Goal: Task Accomplishment & Management: Use online tool/utility

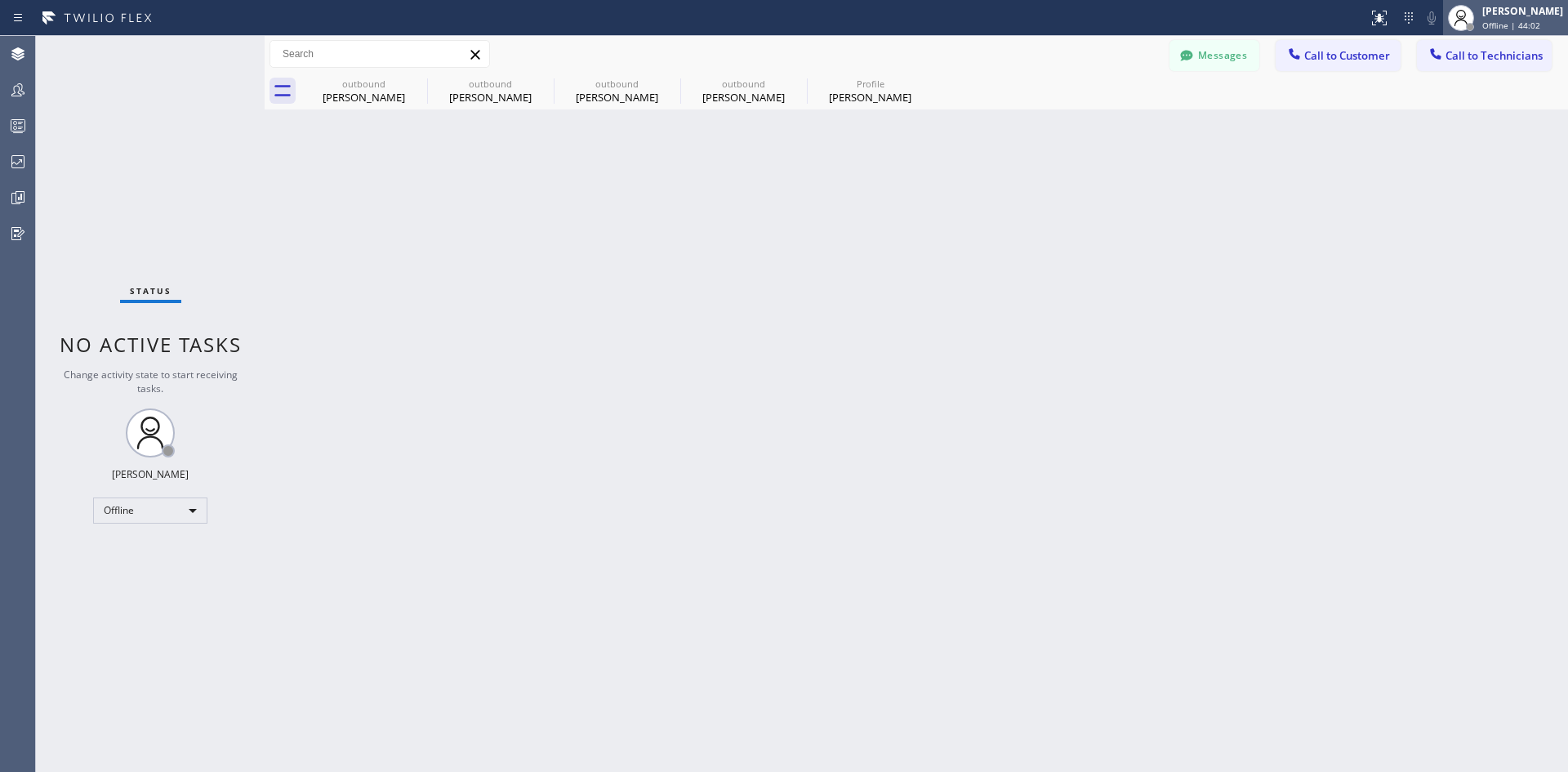
click at [1499, 18] on div "[PERSON_NAME] Offline | 44:02" at bounding box center [1523, 17] width 89 height 28
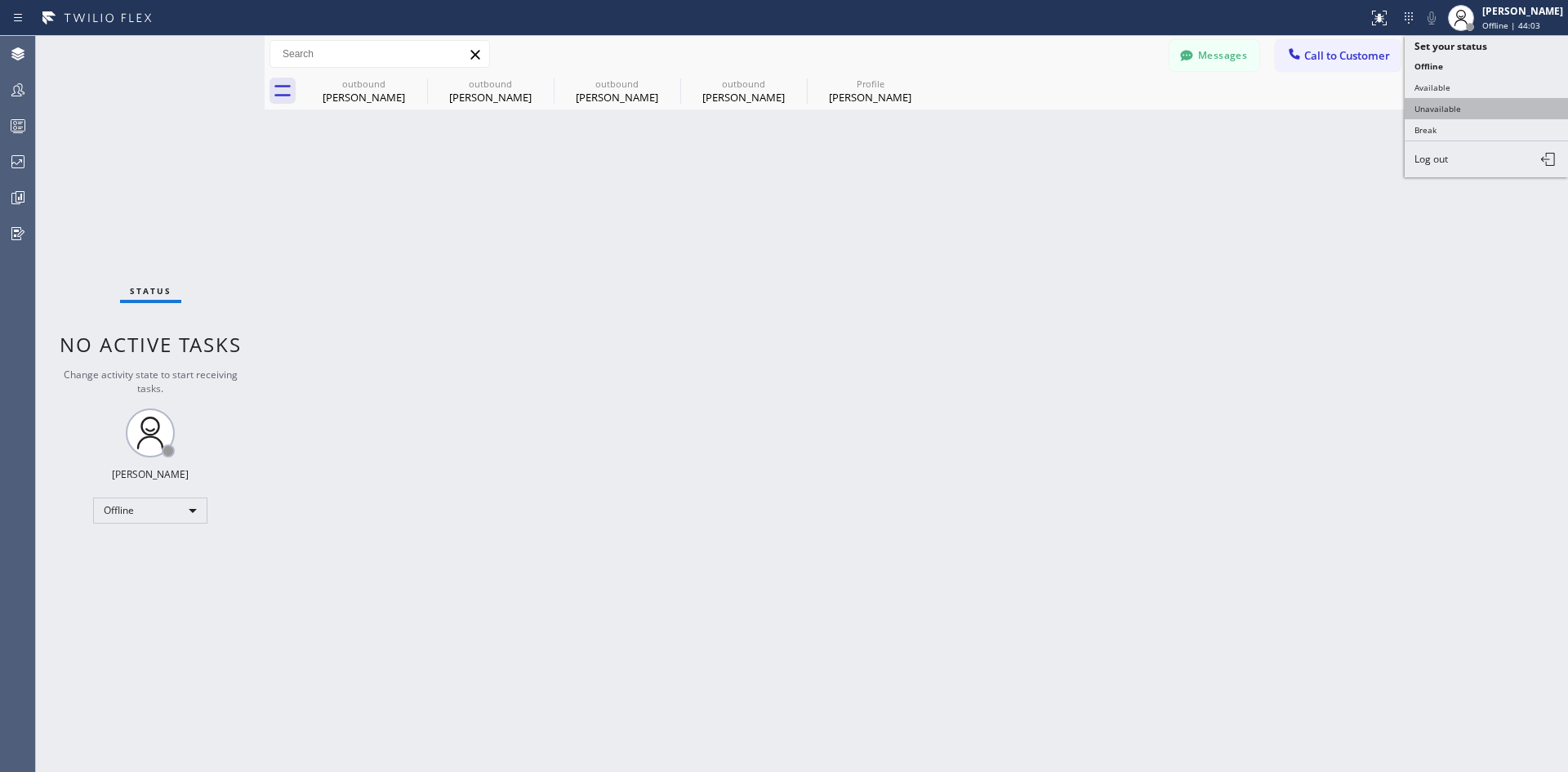
click at [1465, 98] on button "Unavailable" at bounding box center [1486, 108] width 164 height 21
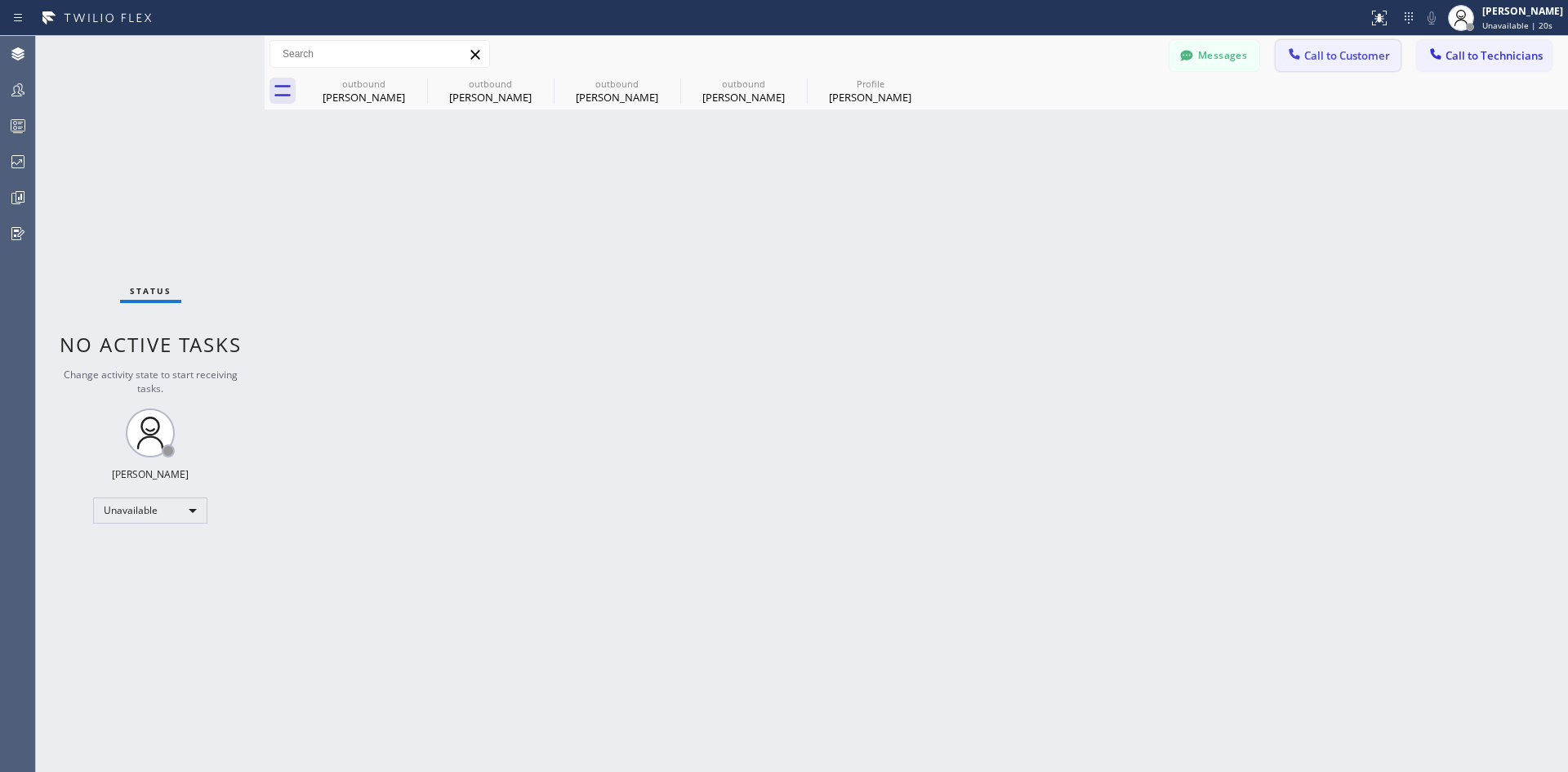
click at [1309, 61] on span "Call to Customer" at bounding box center [1347, 55] width 85 height 15
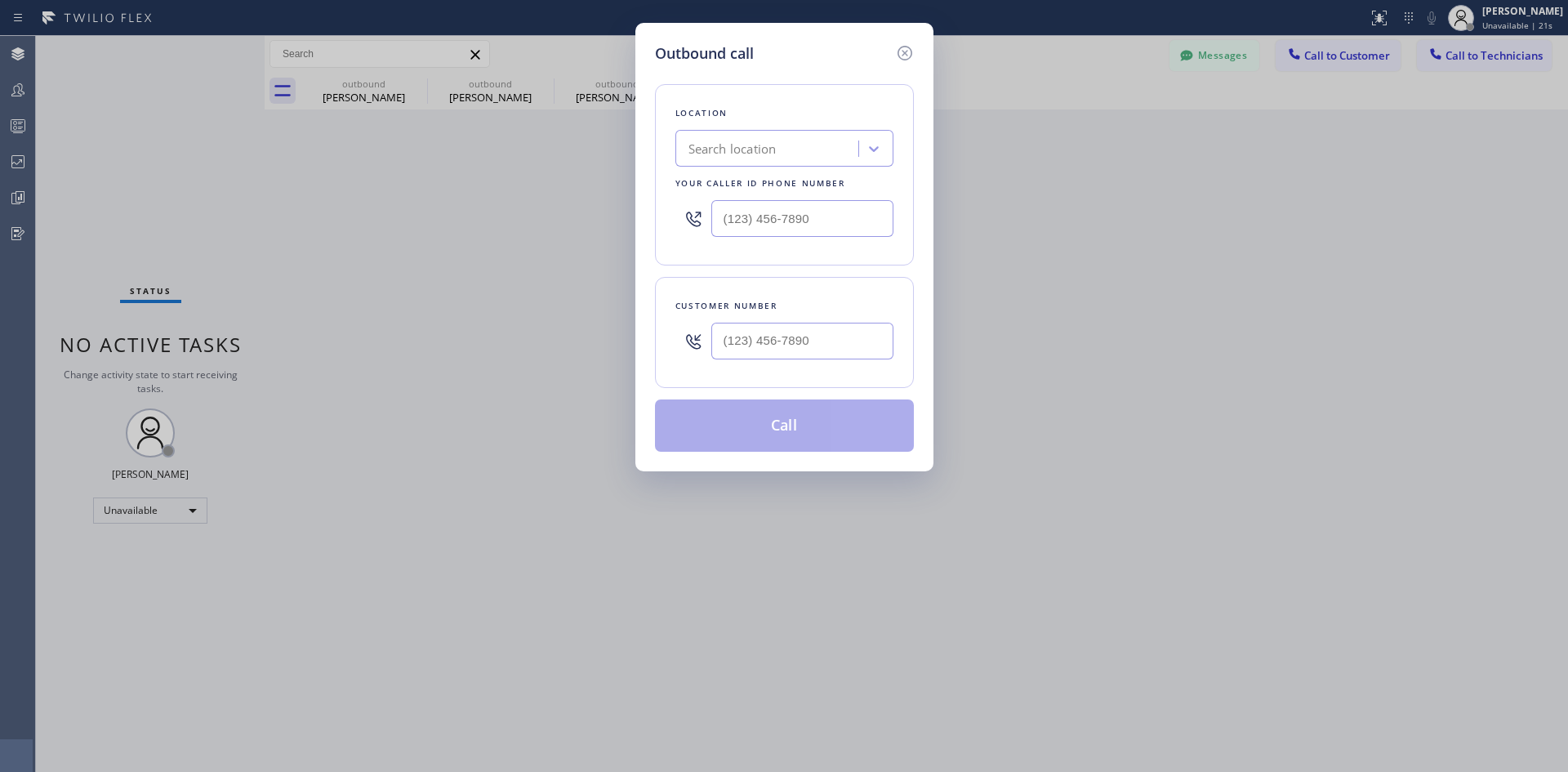
click at [776, 154] on div "Search location" at bounding box center [732, 149] width 88 height 18
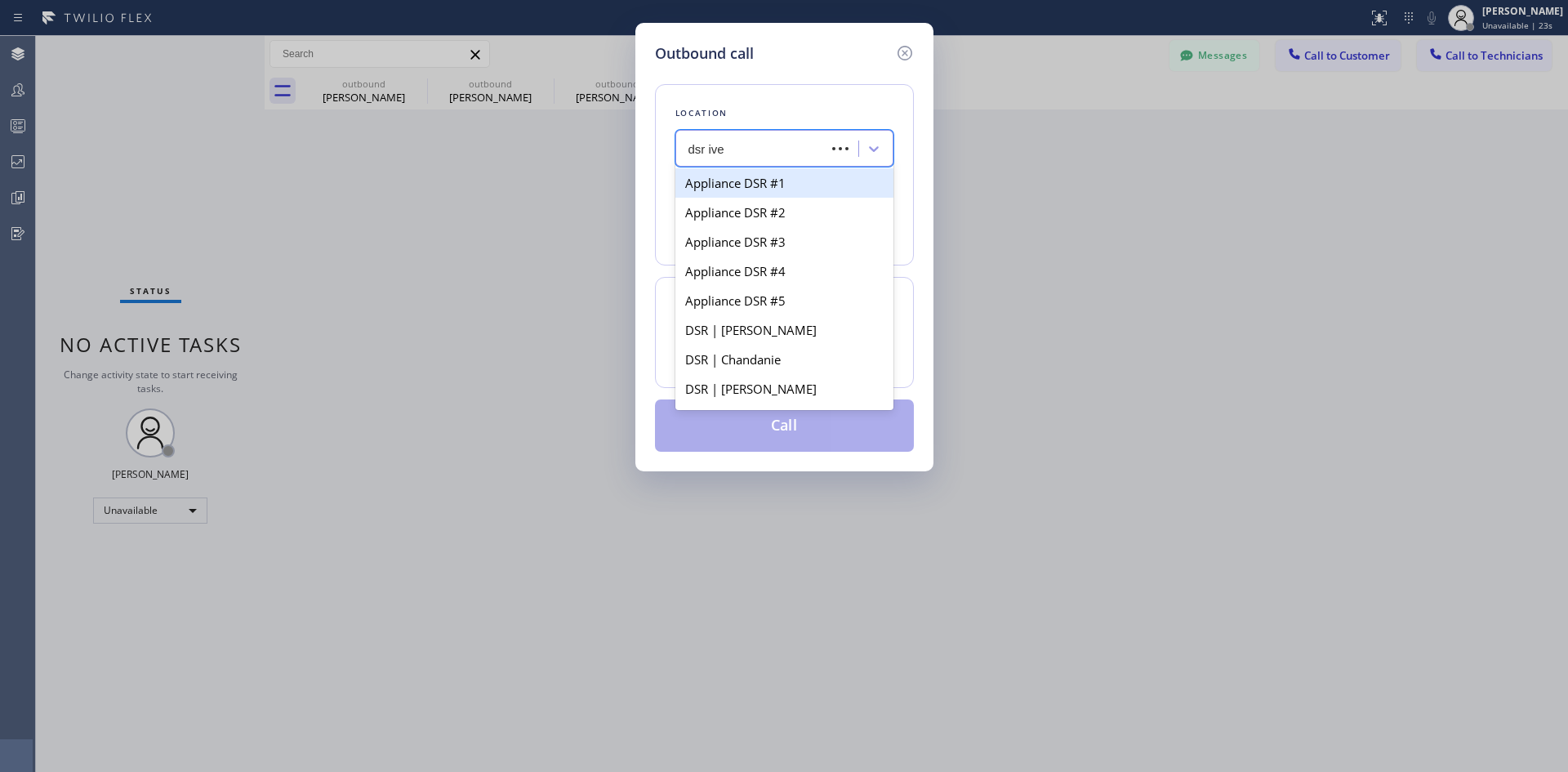
type input "dsr iver"
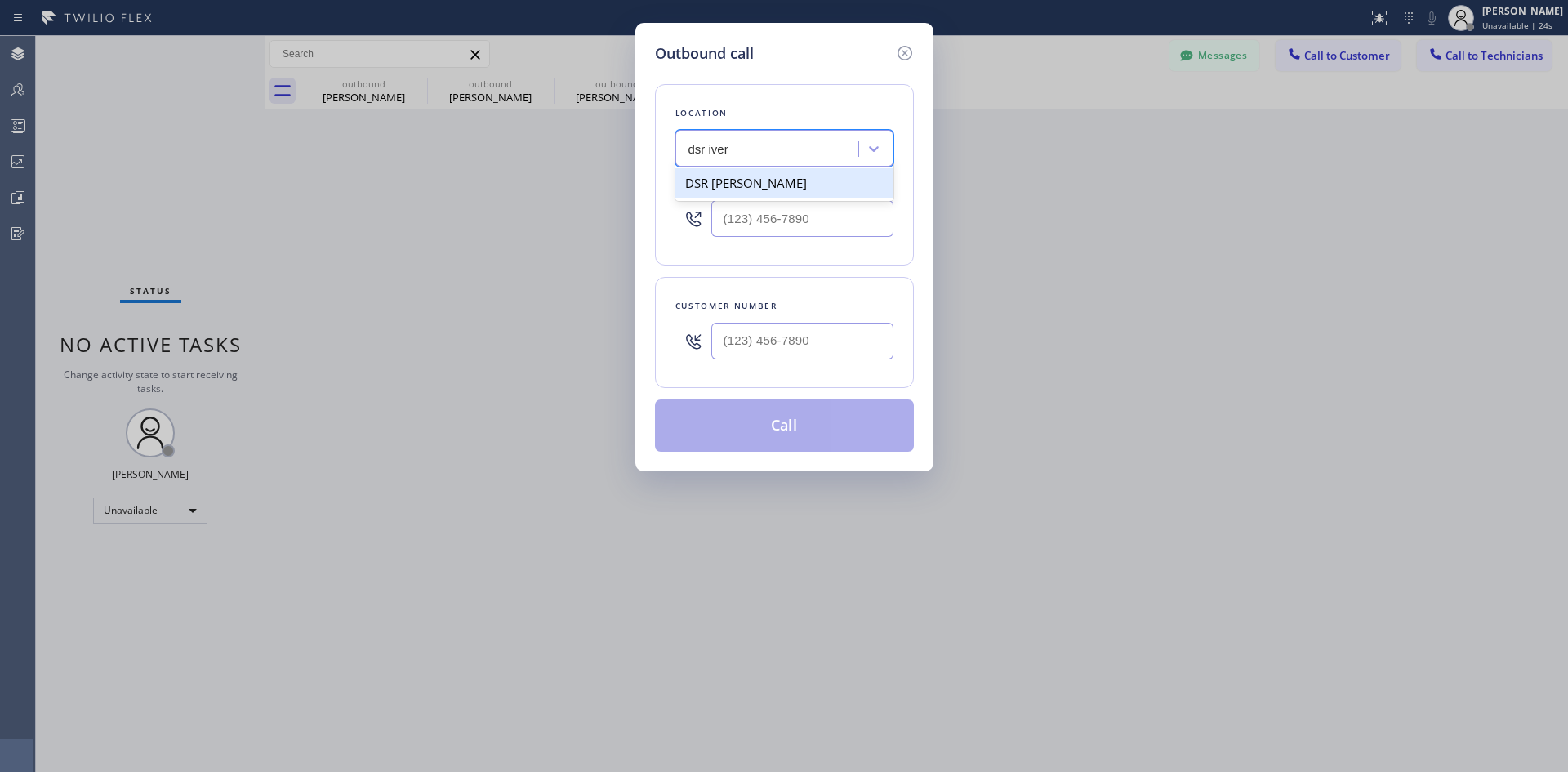
click at [805, 180] on div "DSR [PERSON_NAME]" at bounding box center [784, 183] width 218 height 29
type input "[PHONE_NUMBER]"
click at [797, 337] on input "(___) ___-____" at bounding box center [802, 341] width 182 height 37
paste input "312) 909-0745"
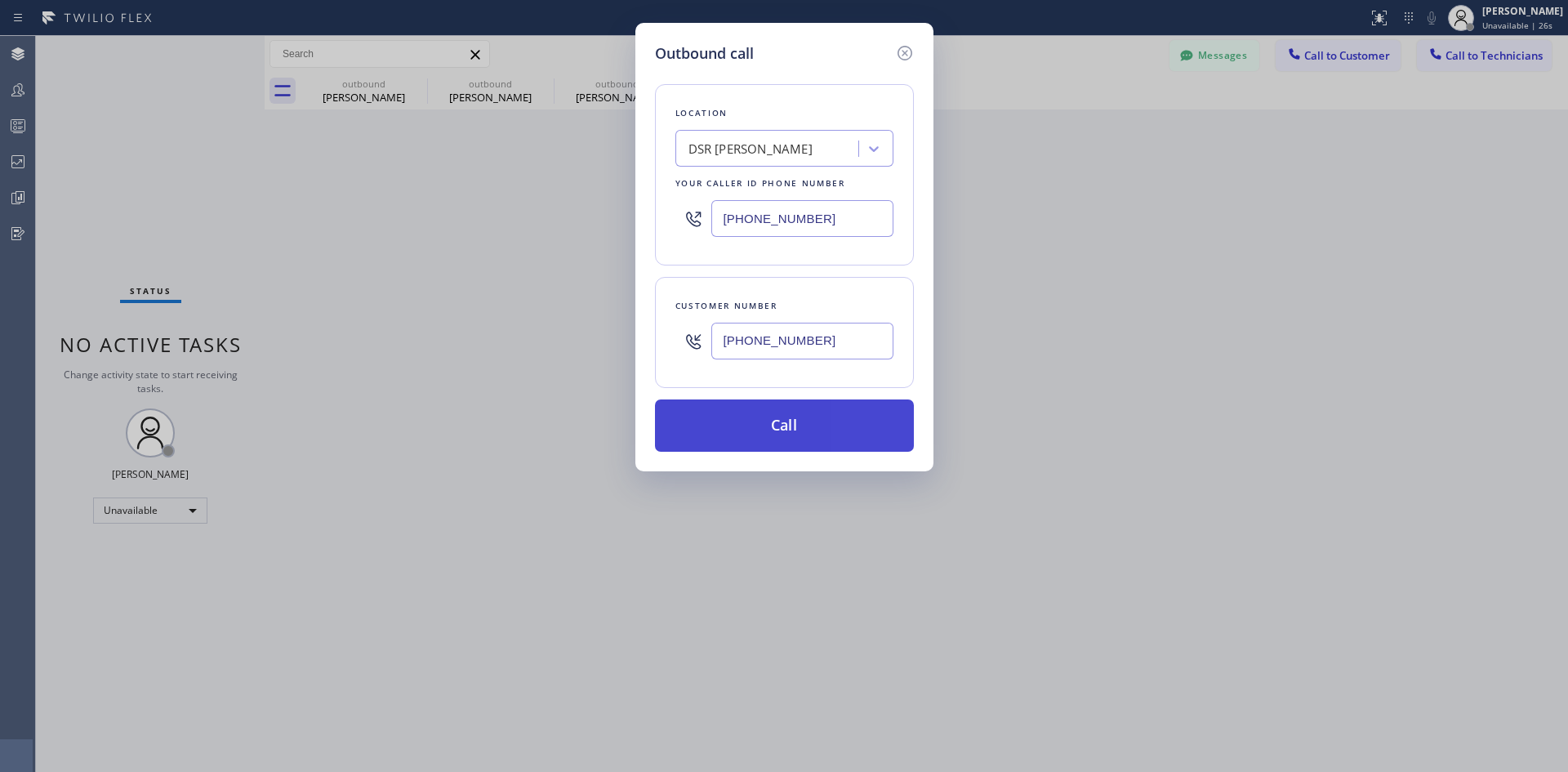
type input "[PHONE_NUMBER]"
click at [817, 432] on button "Call" at bounding box center [784, 426] width 259 height 52
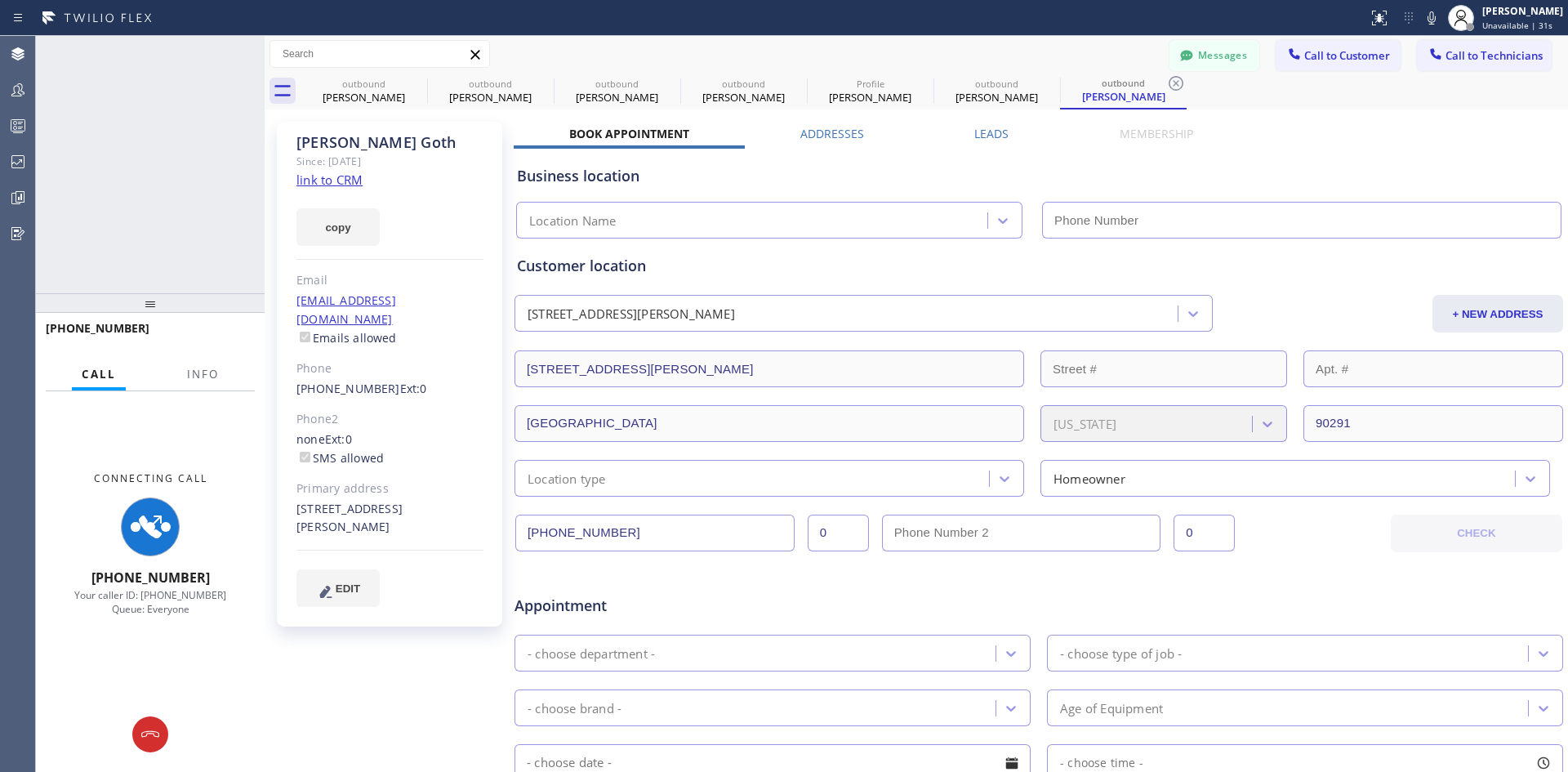
type input "[PHONE_NUMBER]"
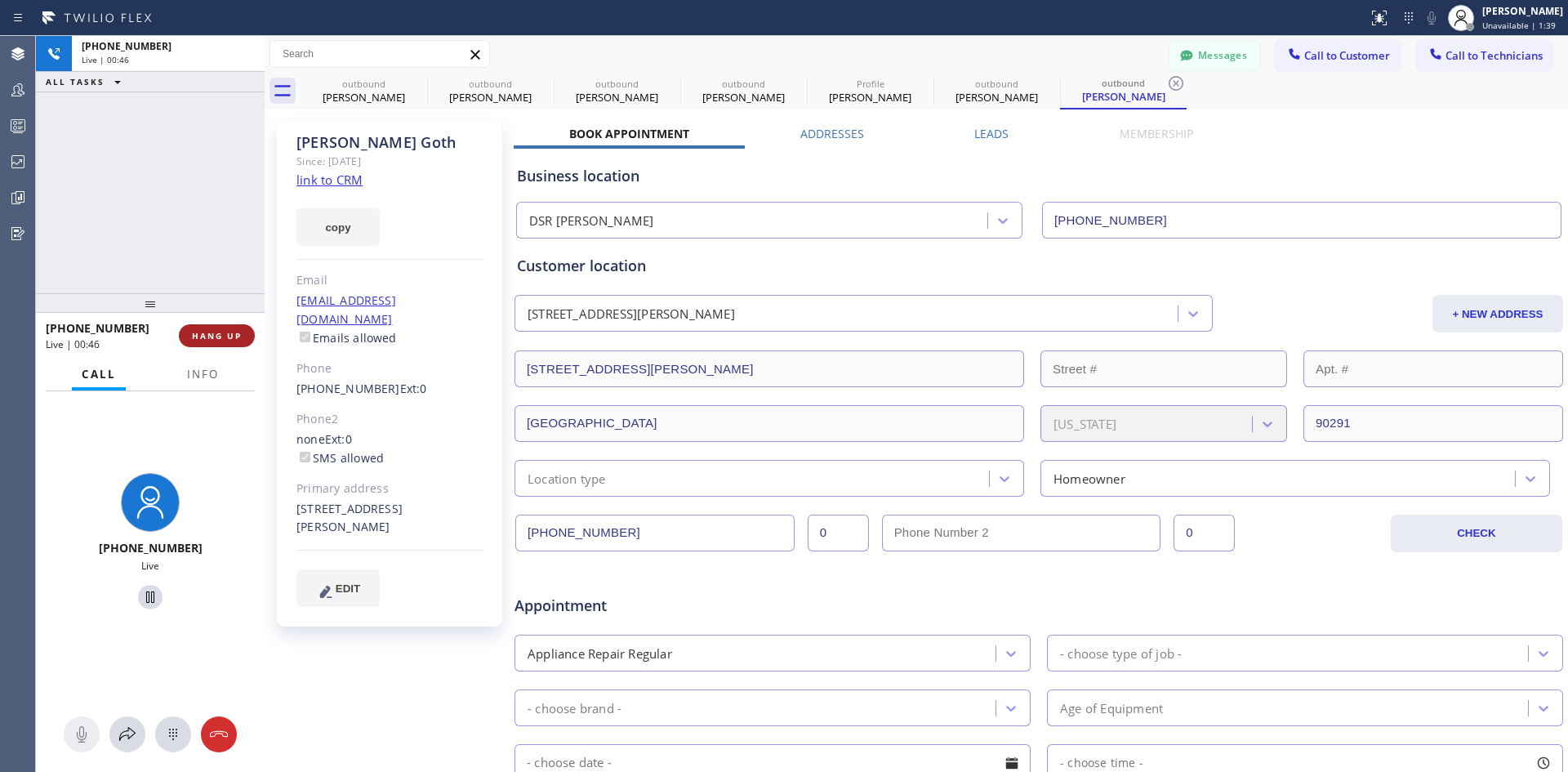
click at [226, 338] on span "HANG UP" at bounding box center [217, 335] width 50 height 11
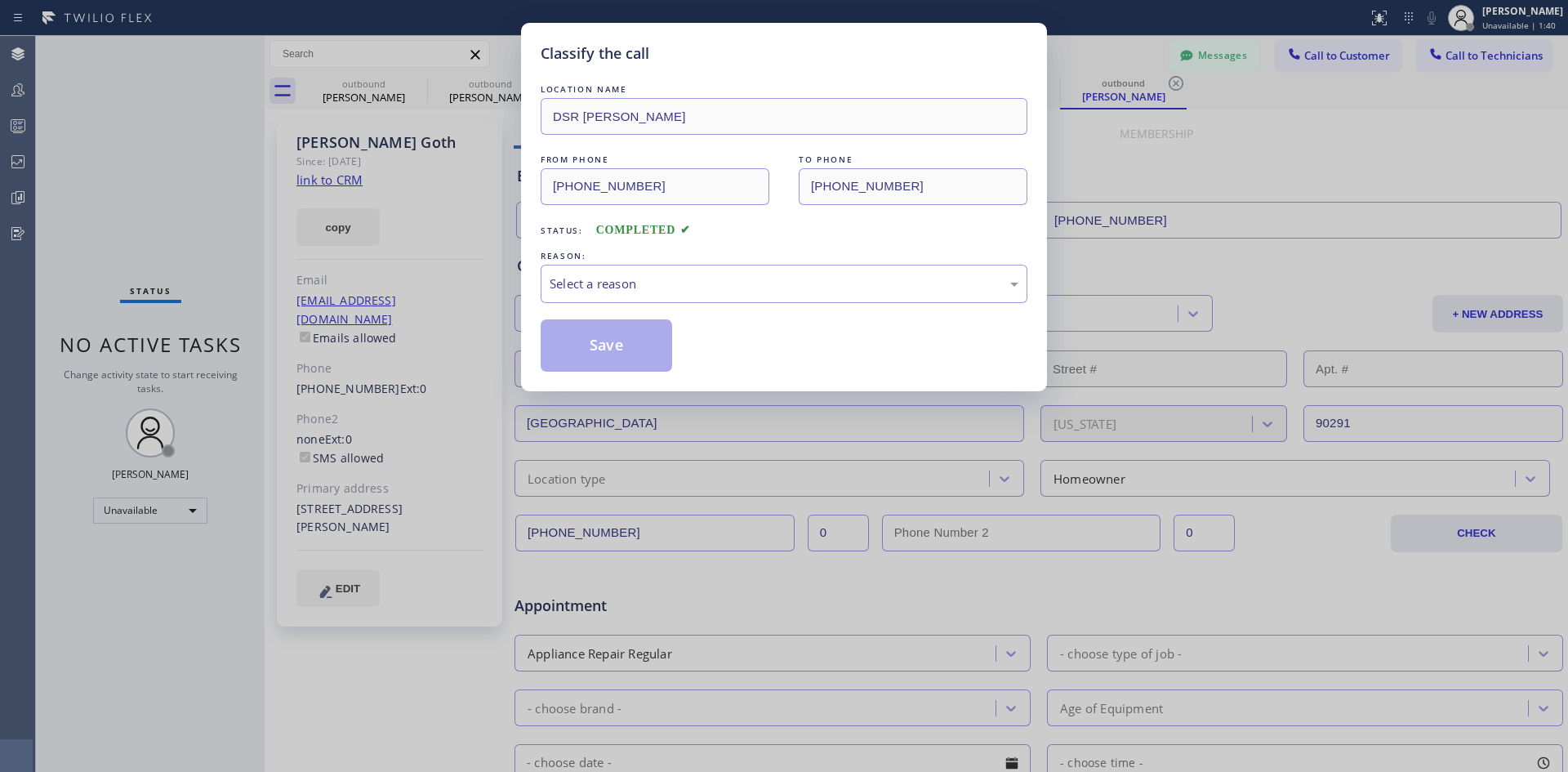
click at [202, 342] on div "Classify the call LOCATION NAME DSR [PERSON_NAME] FROM PHONE [PHONE_NUMBER] TO …" at bounding box center [802, 403] width 1532 height 736
click at [686, 290] on div "Select a reason" at bounding box center [784, 284] width 468 height 18
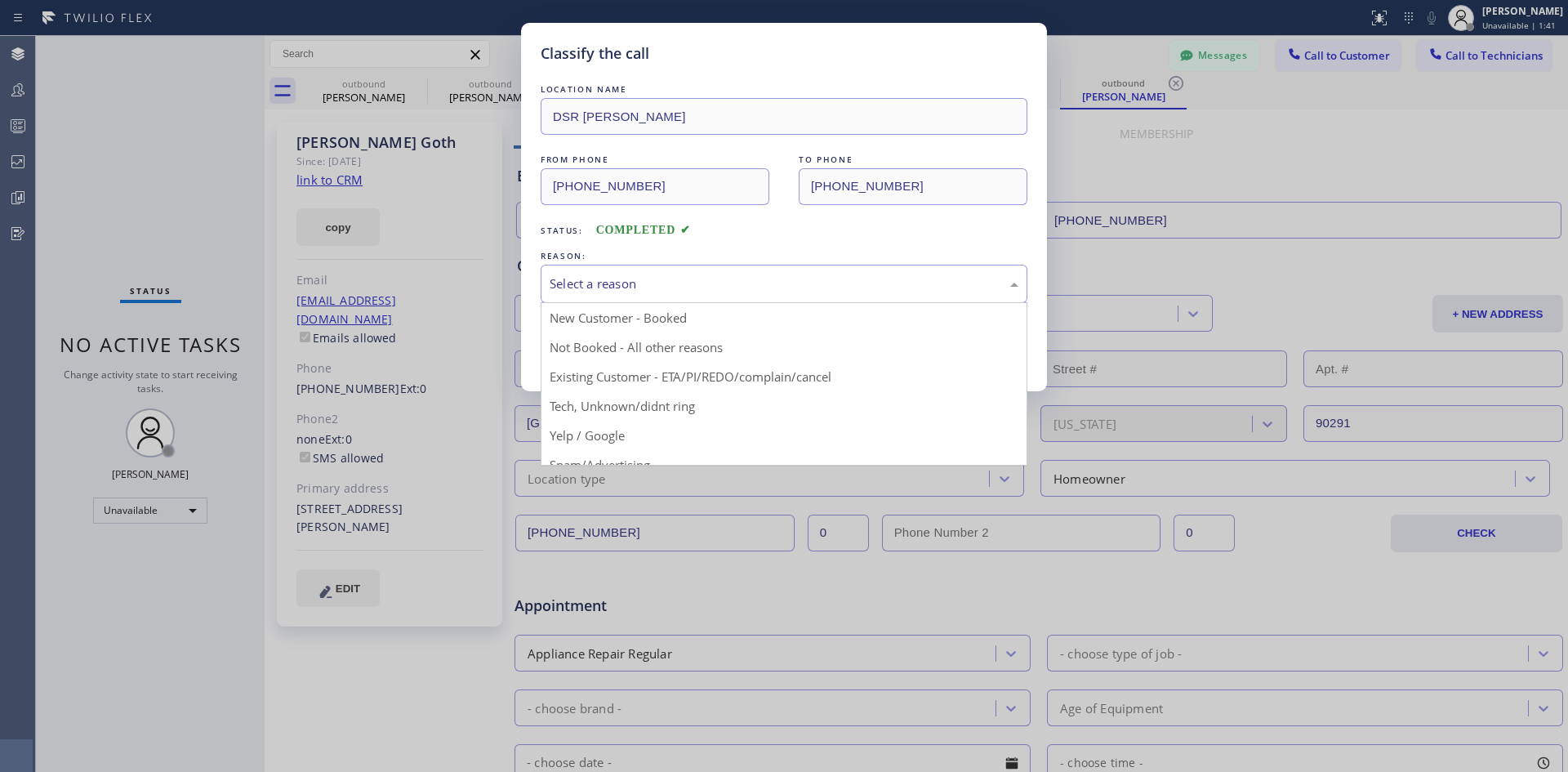
drag, startPoint x: 719, startPoint y: 382, endPoint x: 605, endPoint y: 354, distance: 117.4
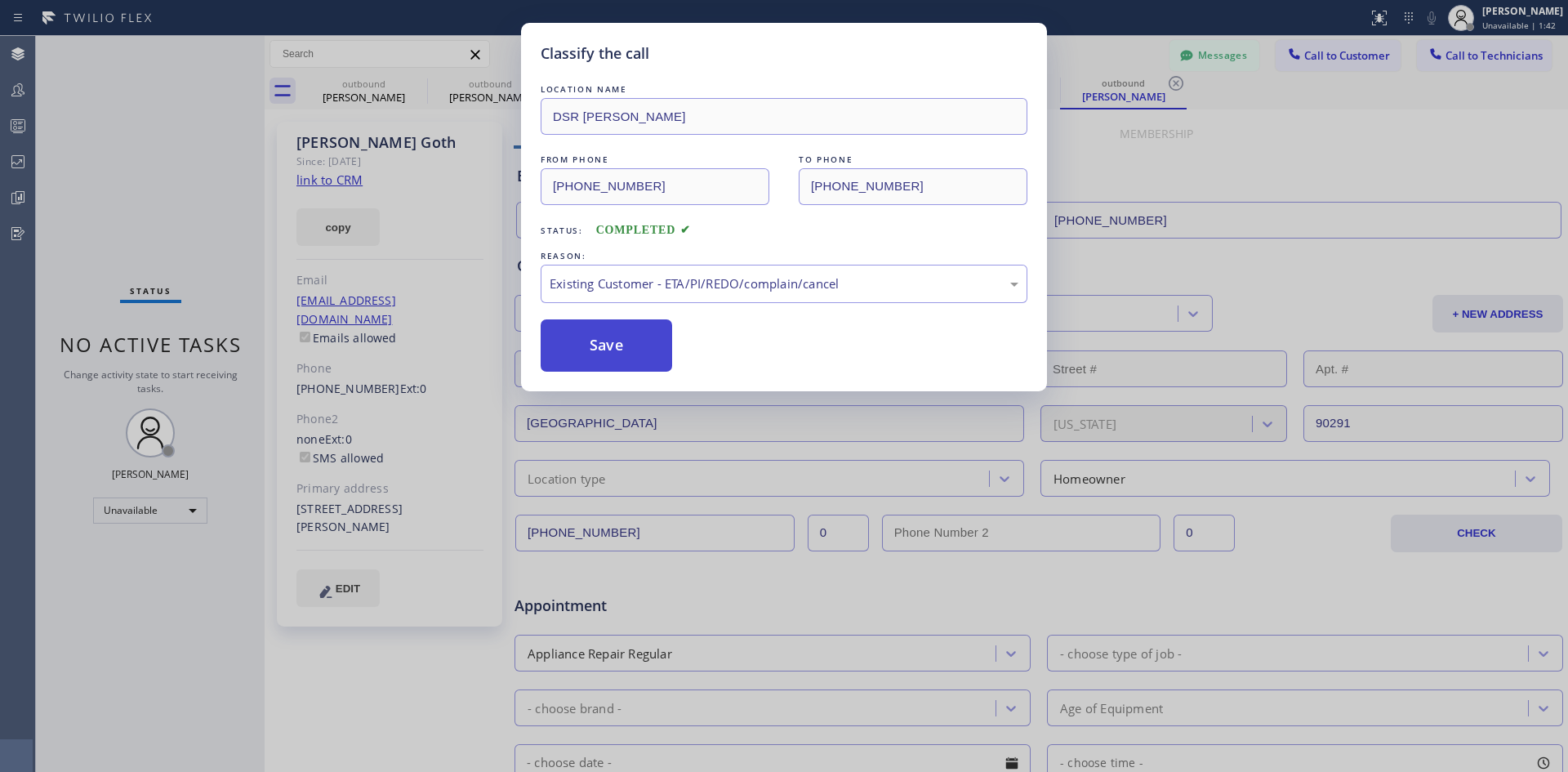
click at [605, 354] on button "Save" at bounding box center [606, 346] width 131 height 52
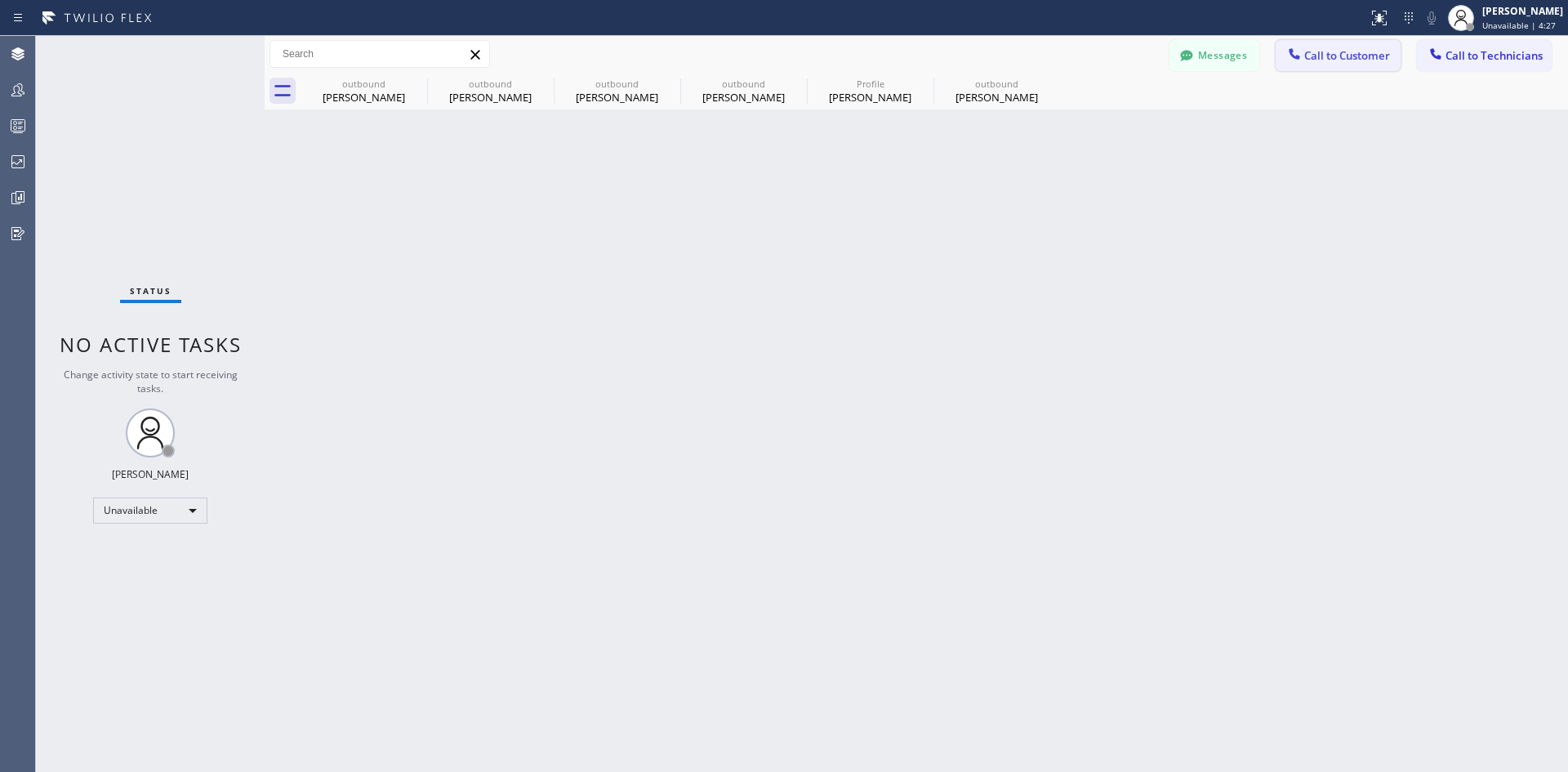
click at [1315, 55] on span "Call to Customer" at bounding box center [1347, 55] width 85 height 15
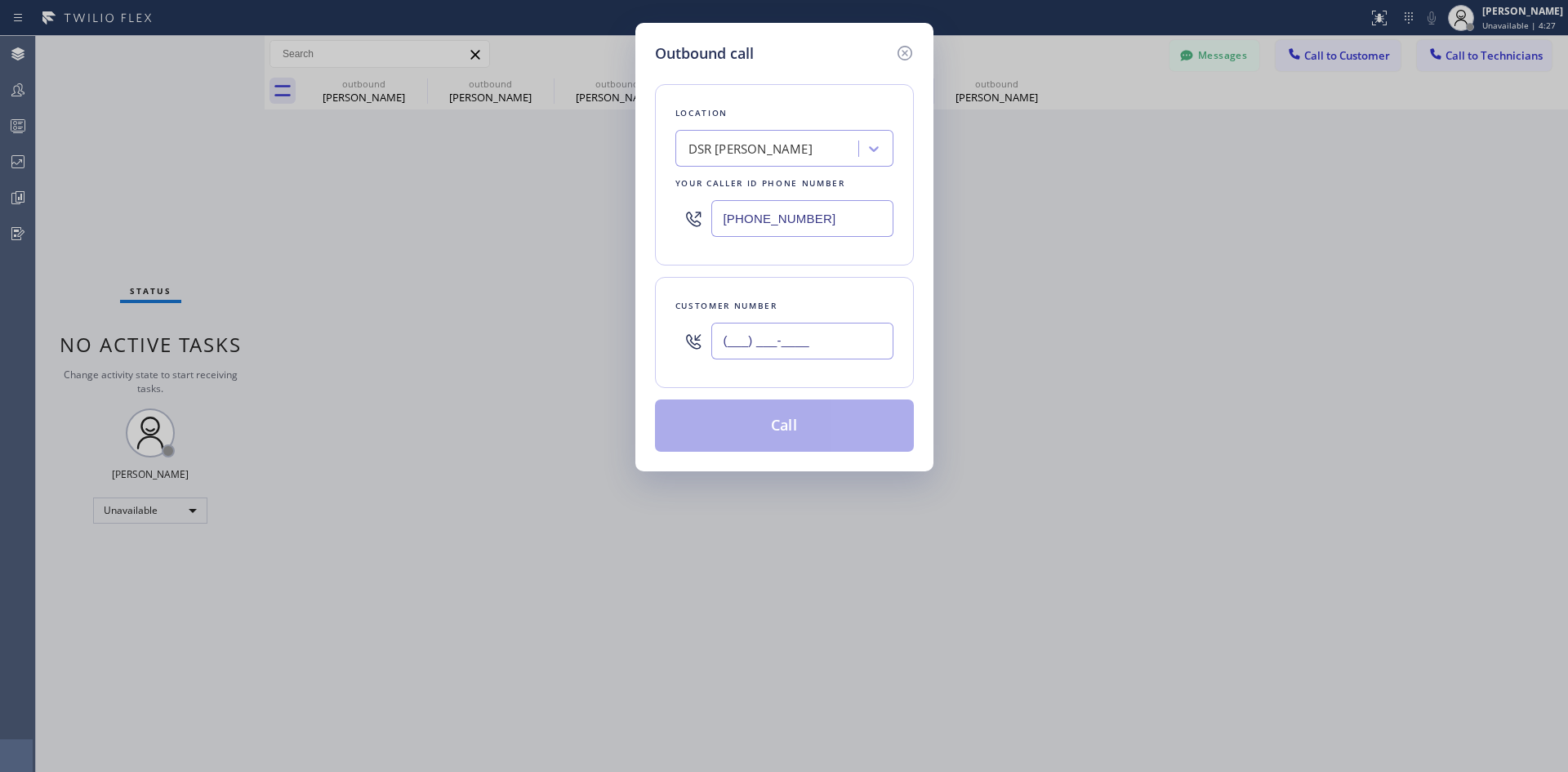
click at [835, 335] on input "(___) ___-____" at bounding box center [802, 341] width 182 height 37
paste input "602) 692-3957"
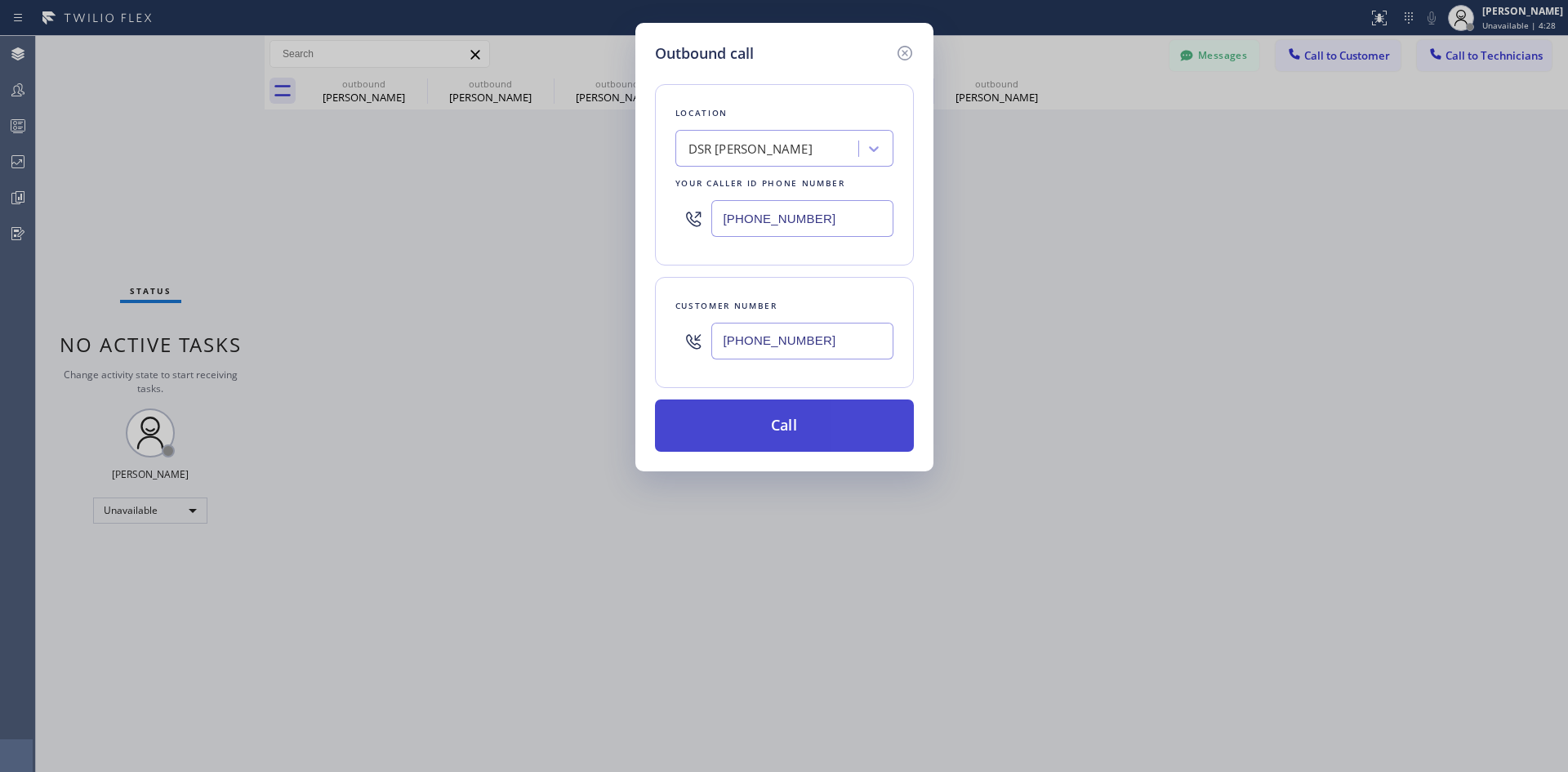
type input "[PHONE_NUMBER]"
click at [800, 425] on button "Call" at bounding box center [784, 426] width 259 height 52
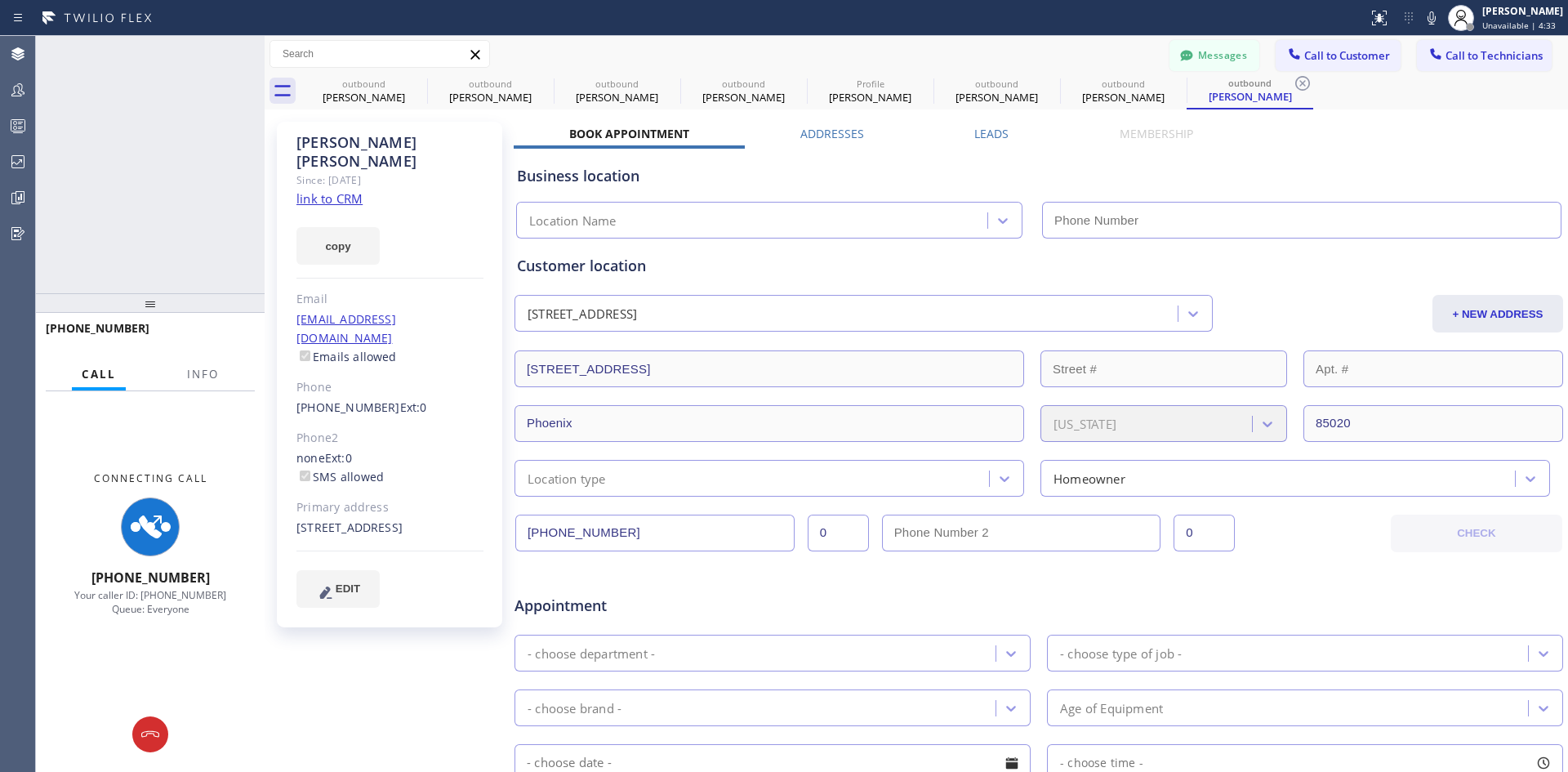
type input "[PHONE_NUMBER]"
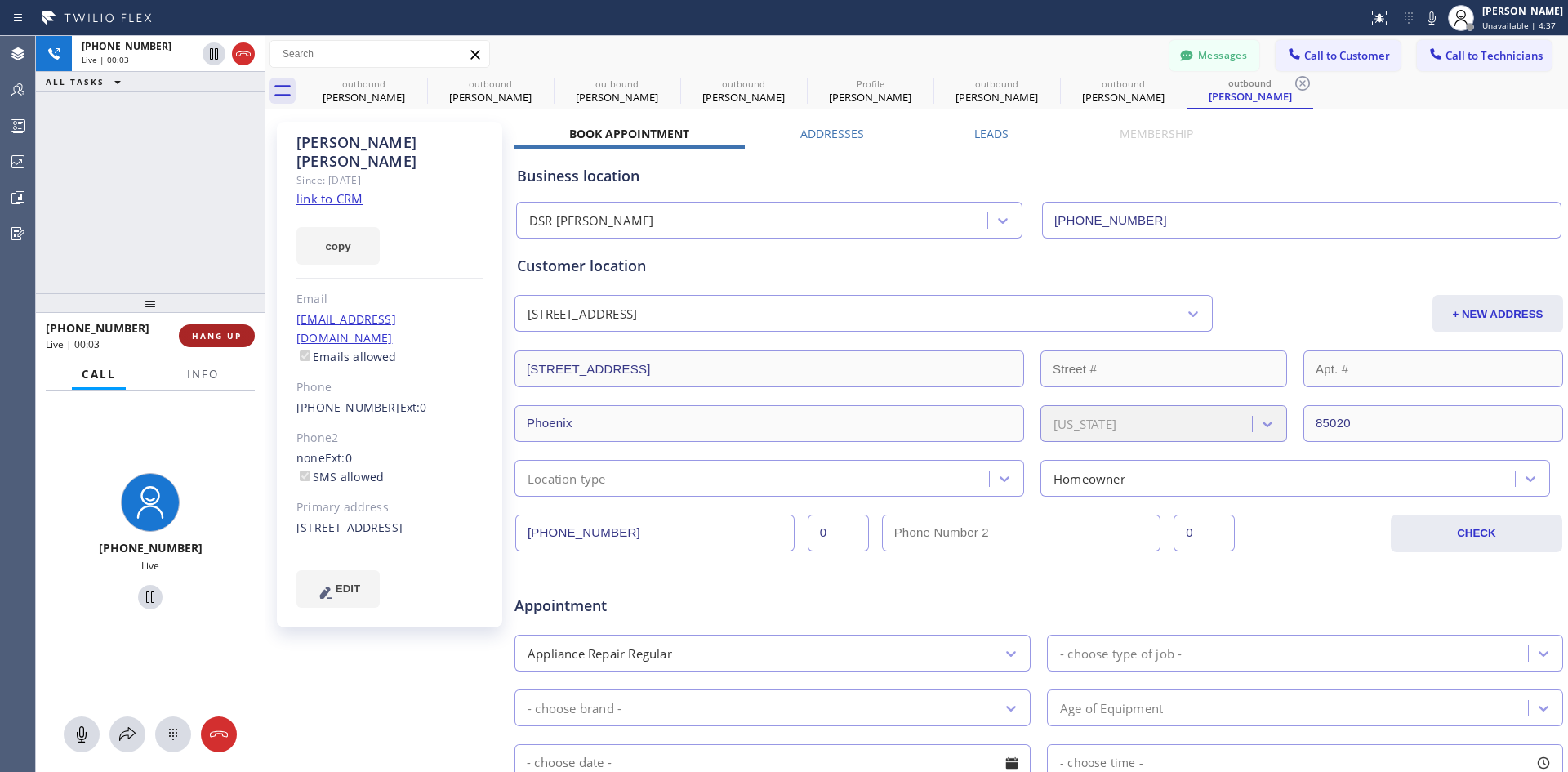
click at [225, 338] on span "HANG UP" at bounding box center [217, 335] width 50 height 11
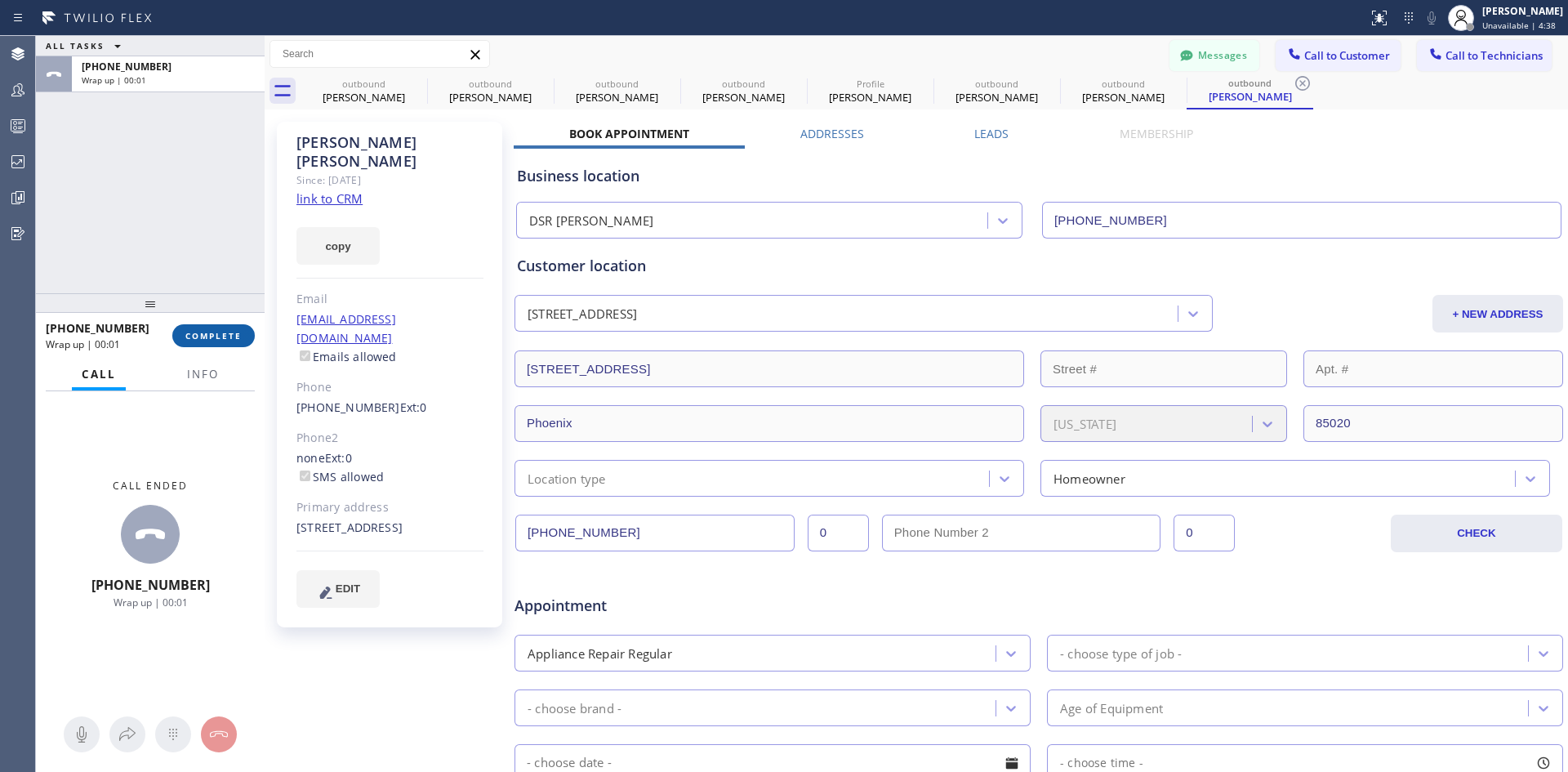
click at [227, 343] on button "COMPLETE" at bounding box center [214, 335] width 83 height 23
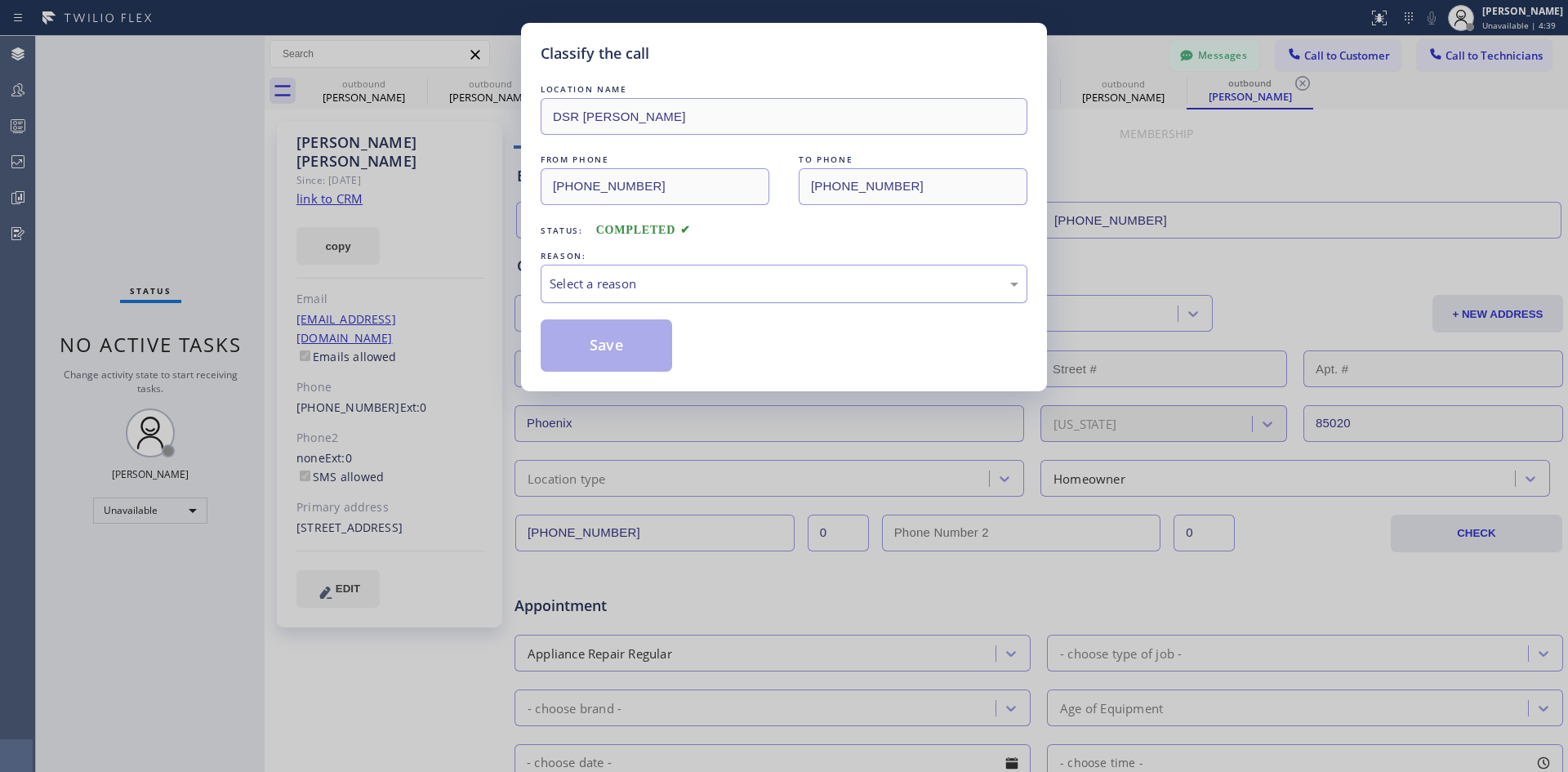
click at [829, 288] on div "Select a reason" at bounding box center [784, 284] width 468 height 18
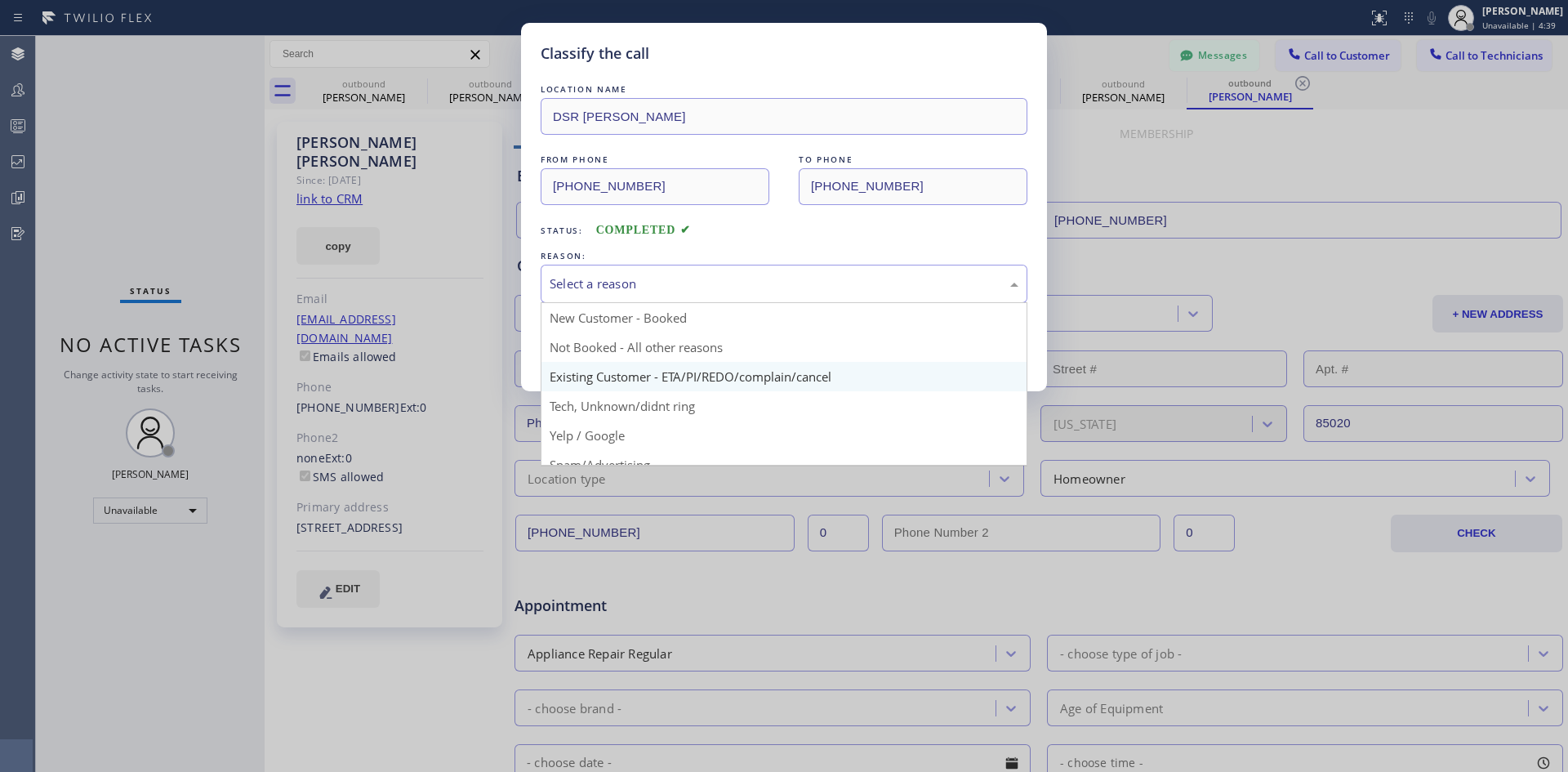
drag, startPoint x: 830, startPoint y: 364, endPoint x: 651, endPoint y: 358, distance: 179.1
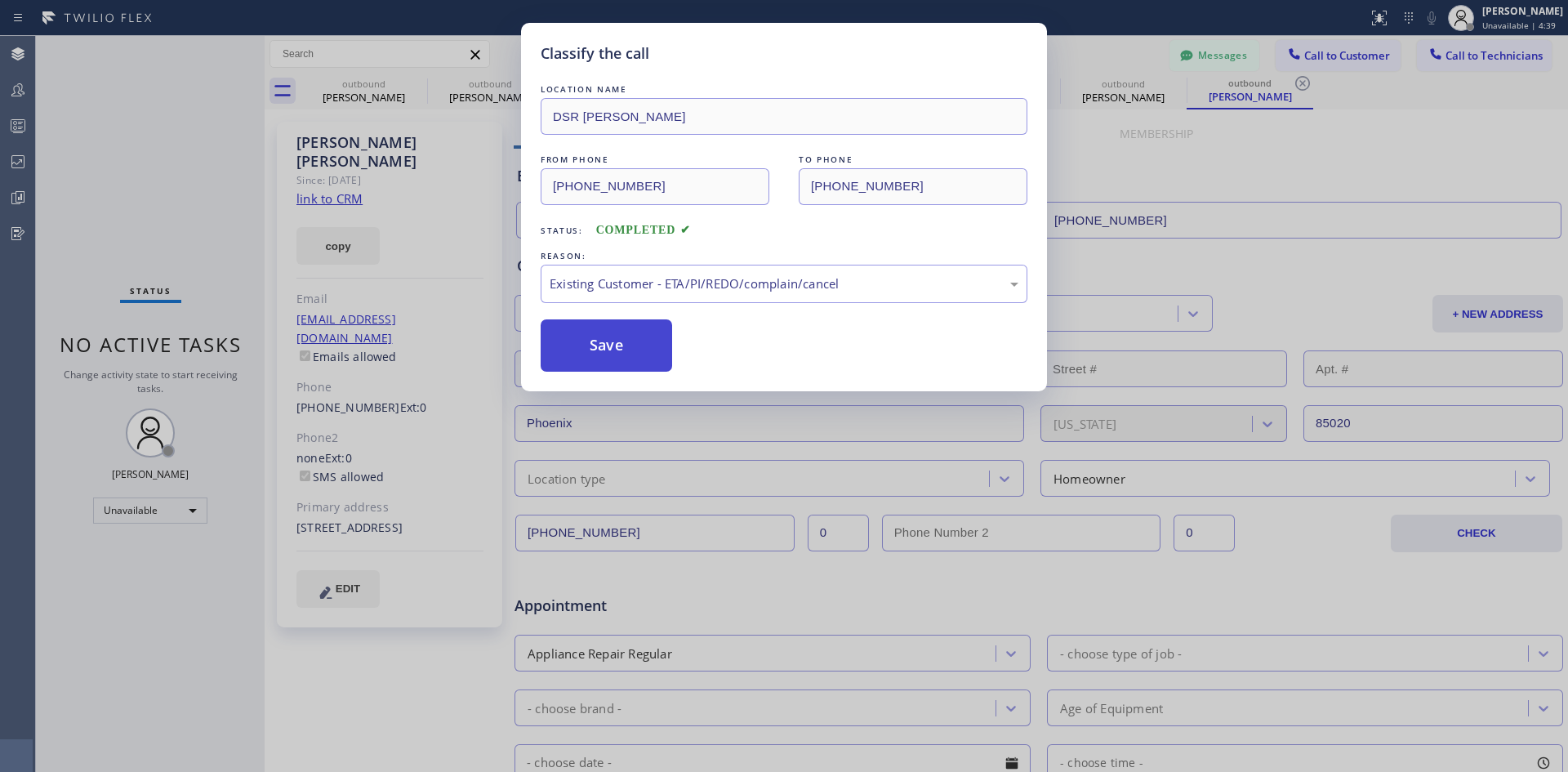
click at [585, 342] on button "Save" at bounding box center [606, 346] width 131 height 52
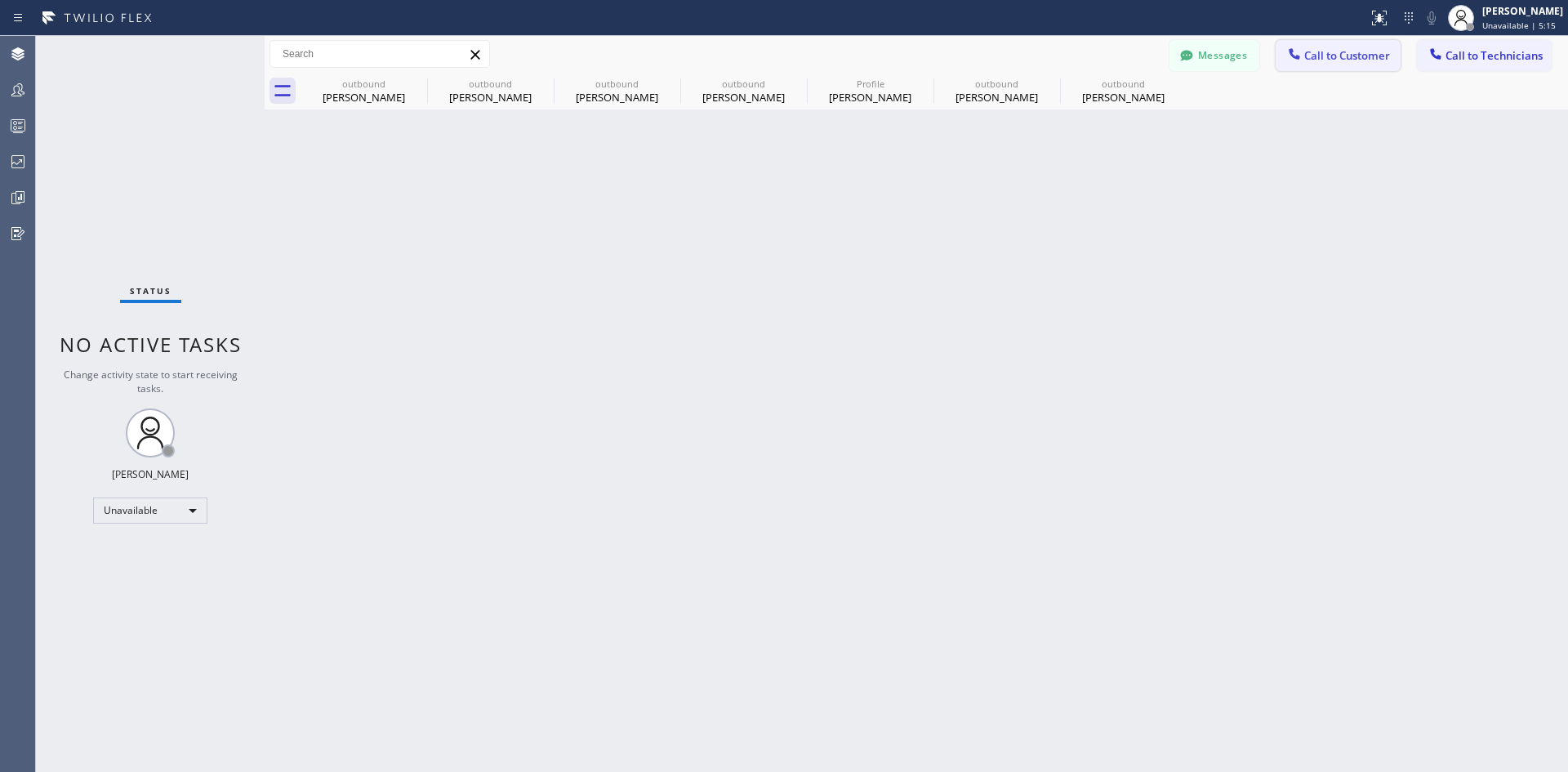
click at [1306, 53] on span "Call to Customer" at bounding box center [1347, 55] width 85 height 15
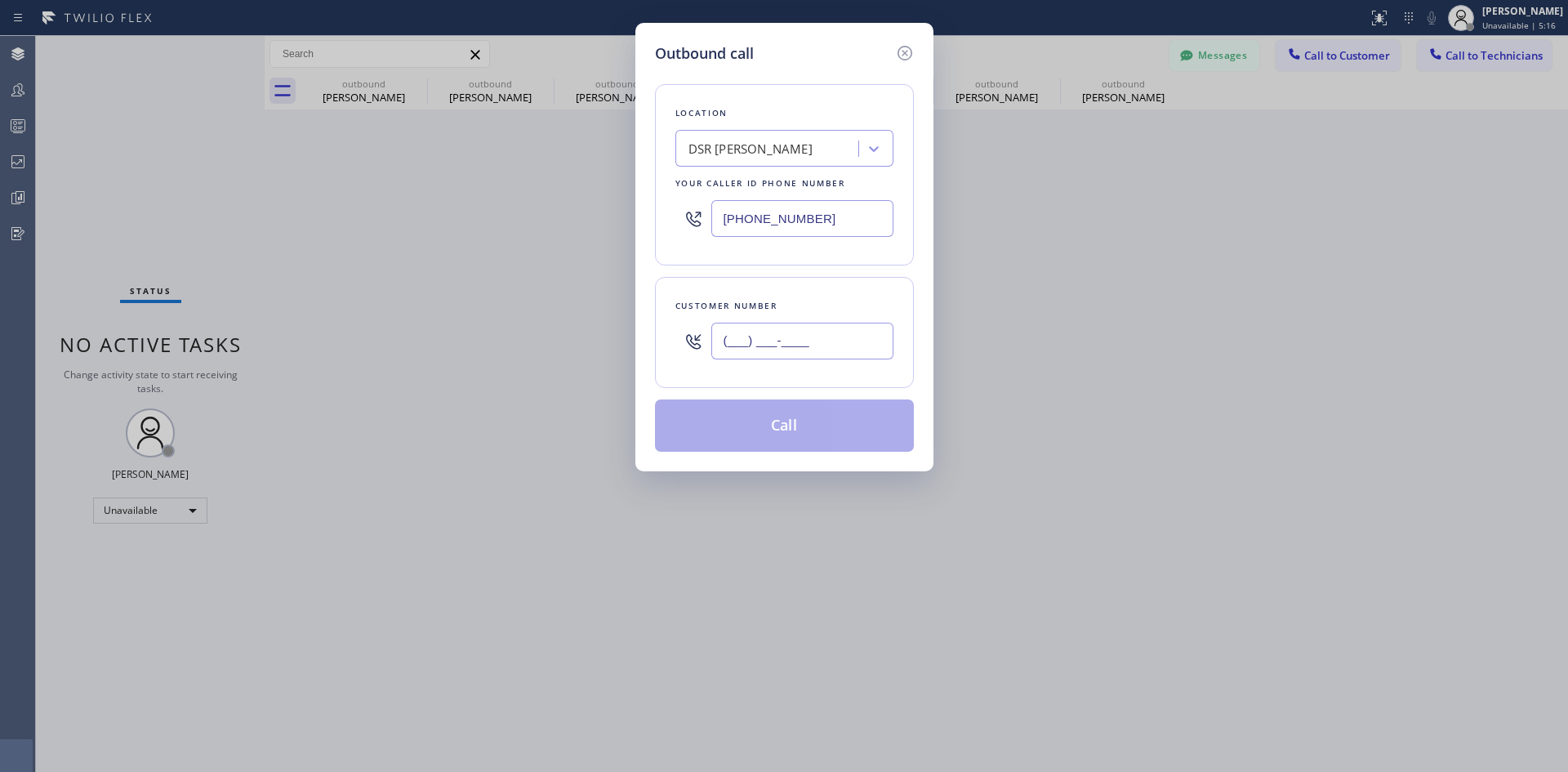
click at [801, 335] on input "(___) ___-____" at bounding box center [802, 341] width 182 height 37
paste input "614) 226-6872"
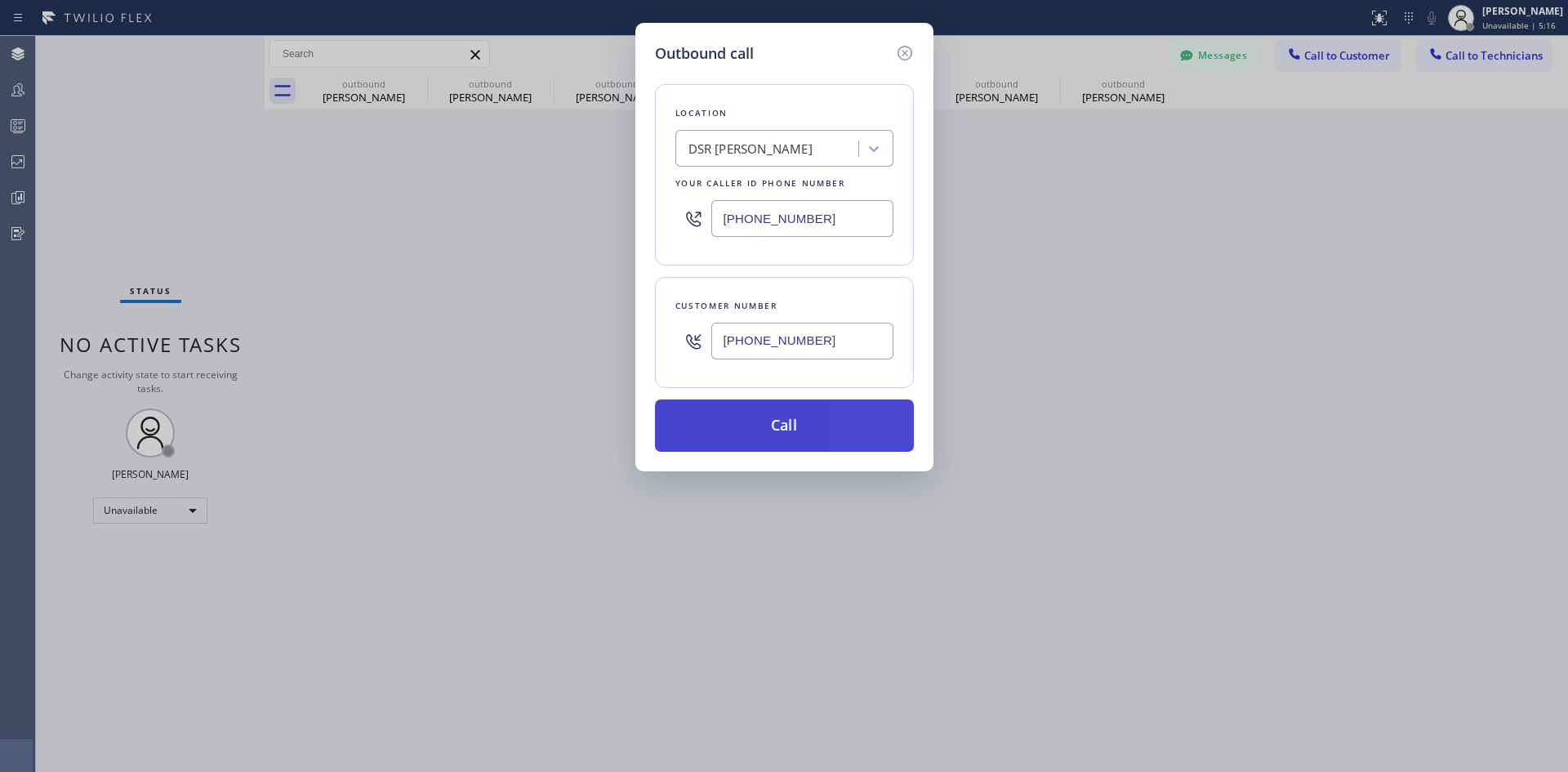
type input "[PHONE_NUMBER]"
click at [829, 417] on button "Call" at bounding box center [784, 426] width 259 height 52
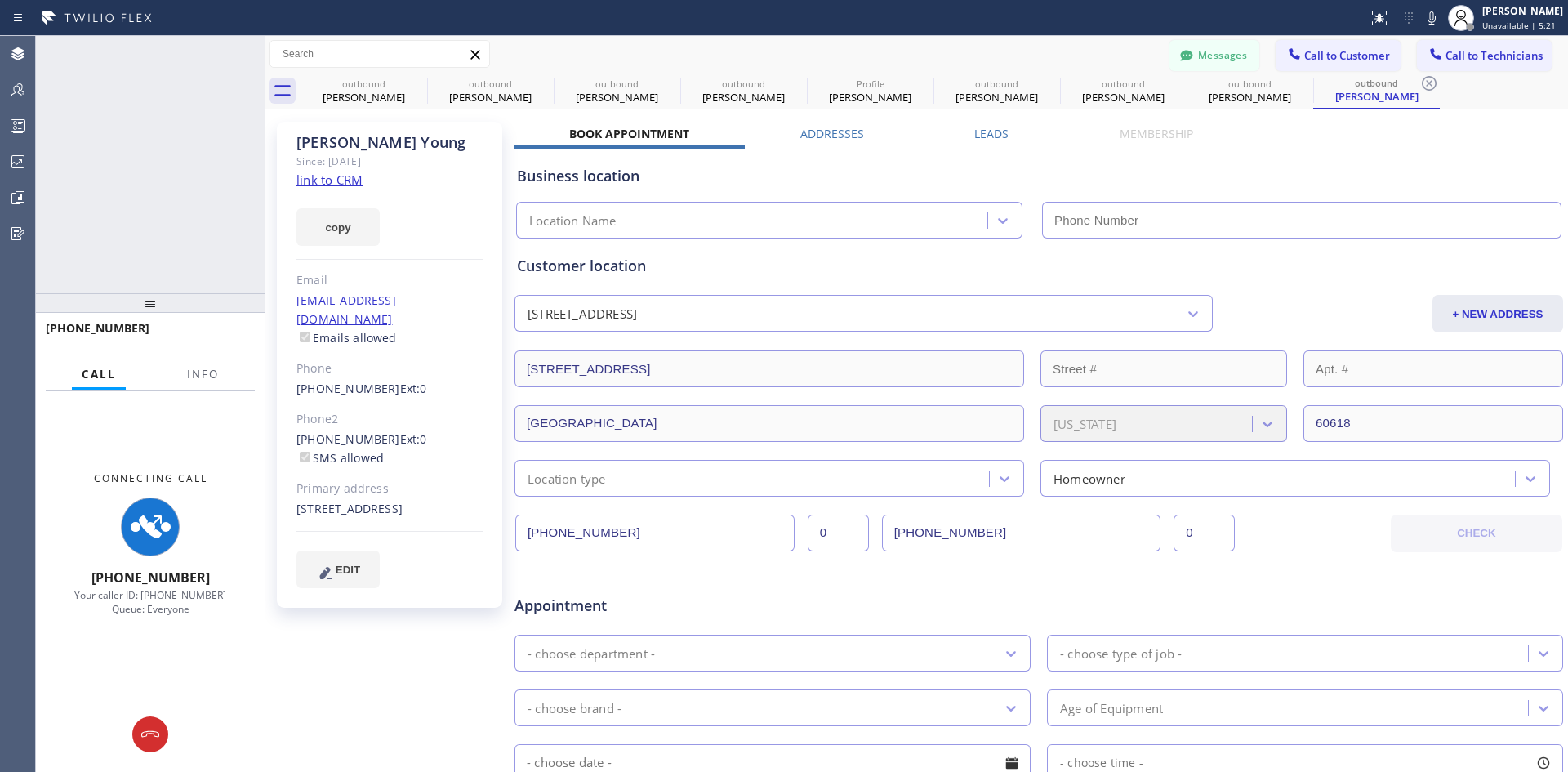
type input "[PHONE_NUMBER]"
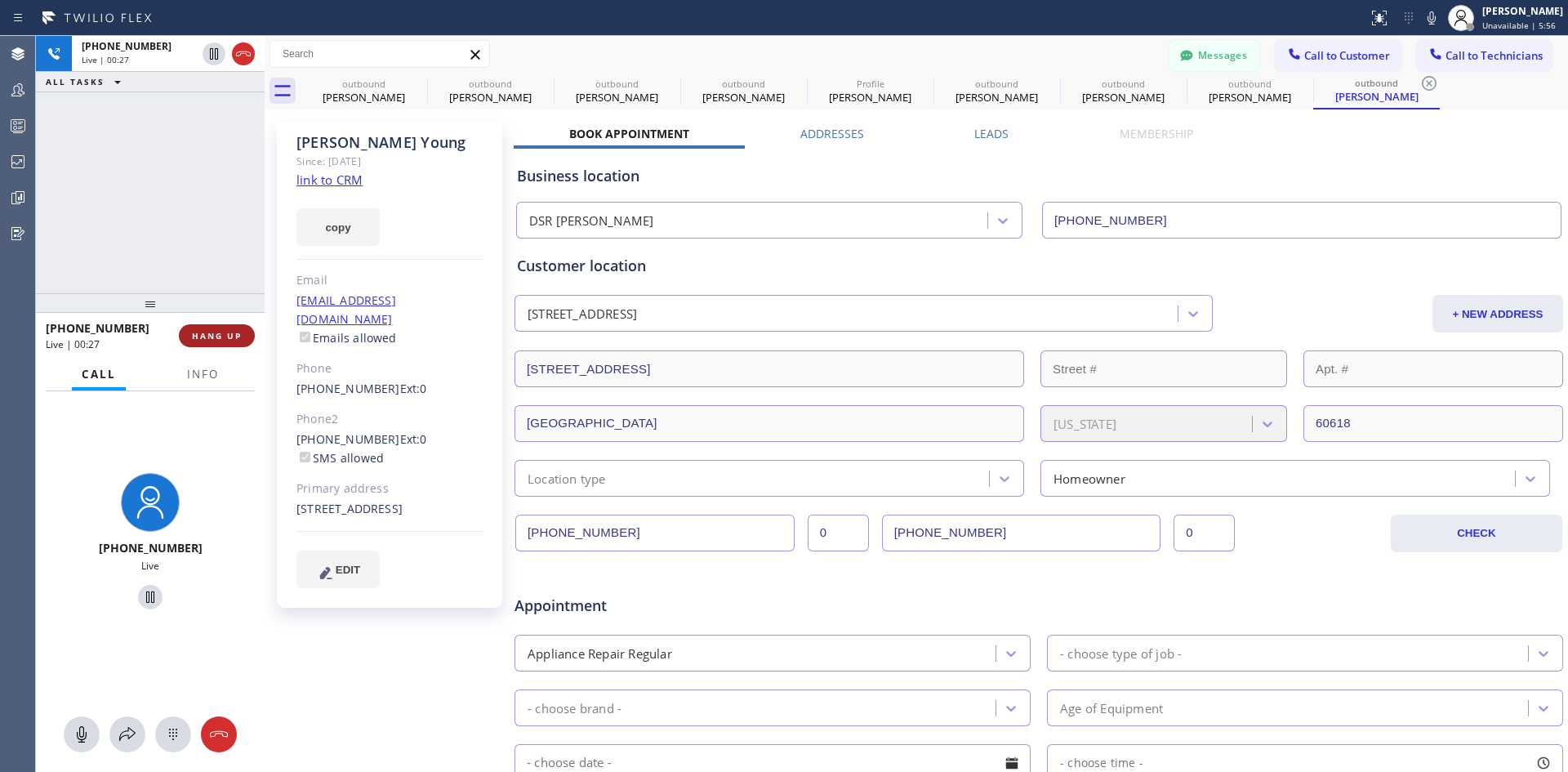
click at [225, 335] on span "HANG UP" at bounding box center [217, 335] width 50 height 11
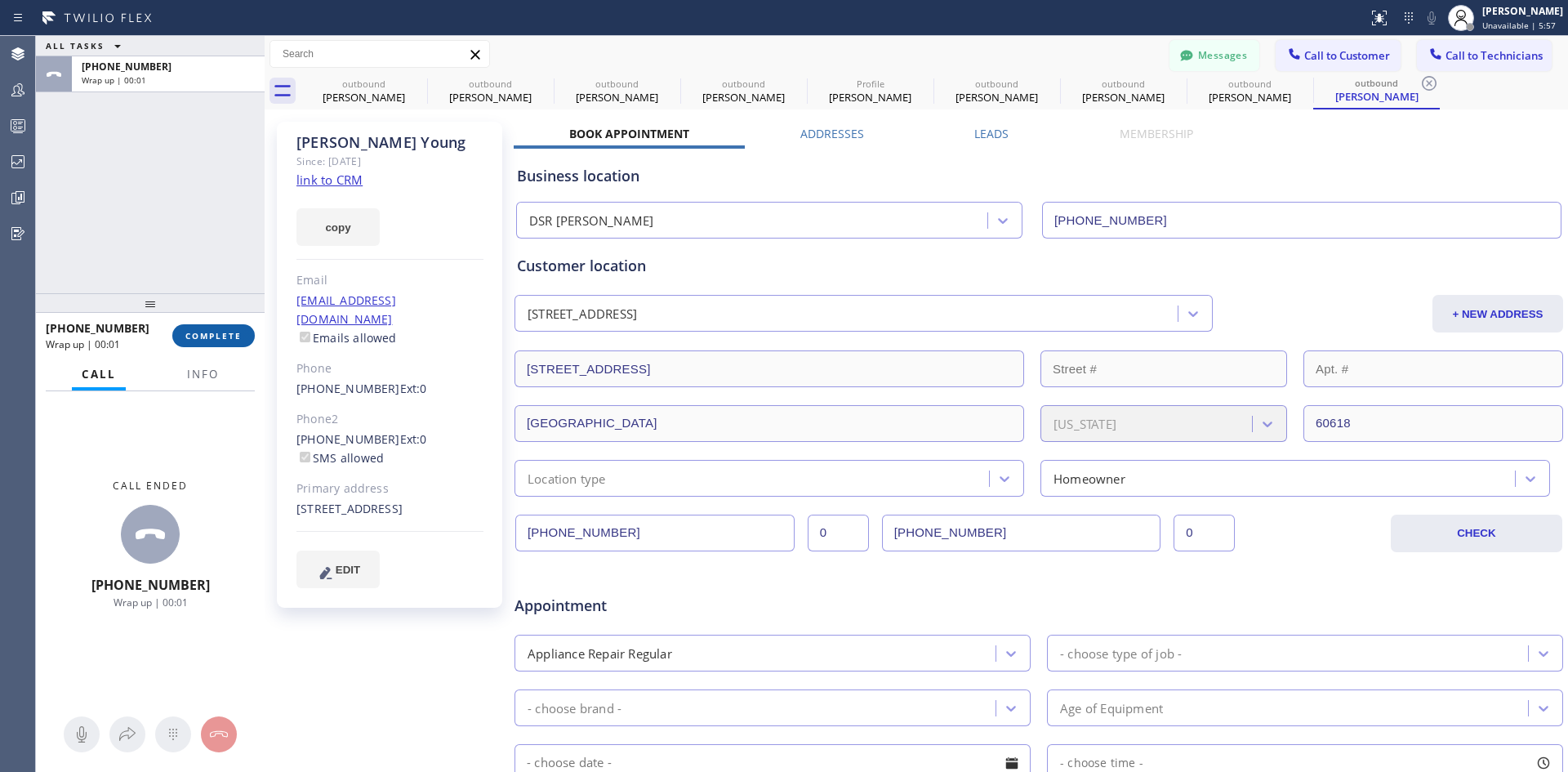
click at [220, 337] on span "COMPLETE" at bounding box center [213, 335] width 56 height 11
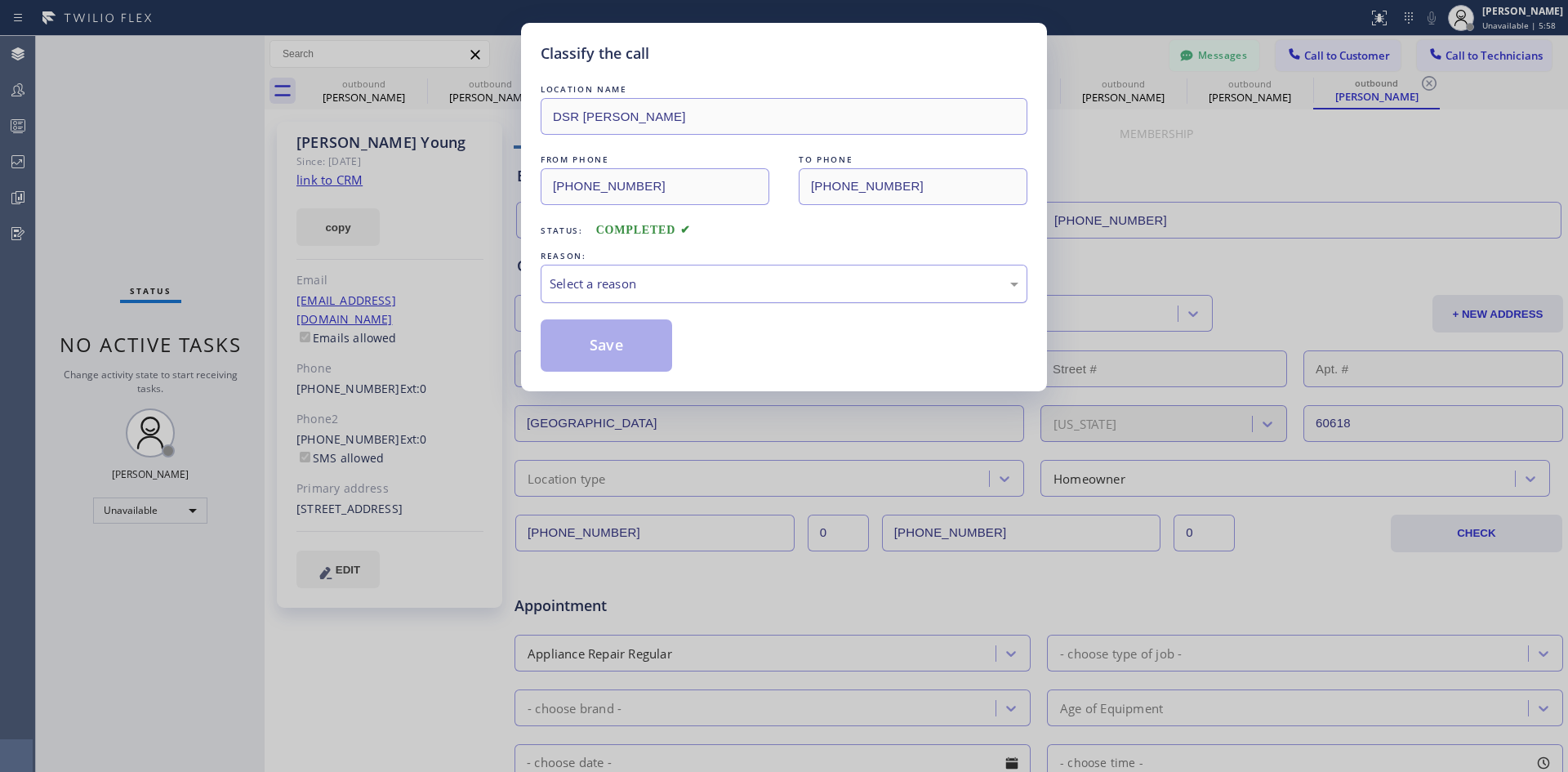
click at [808, 286] on div "Select a reason" at bounding box center [784, 284] width 468 height 18
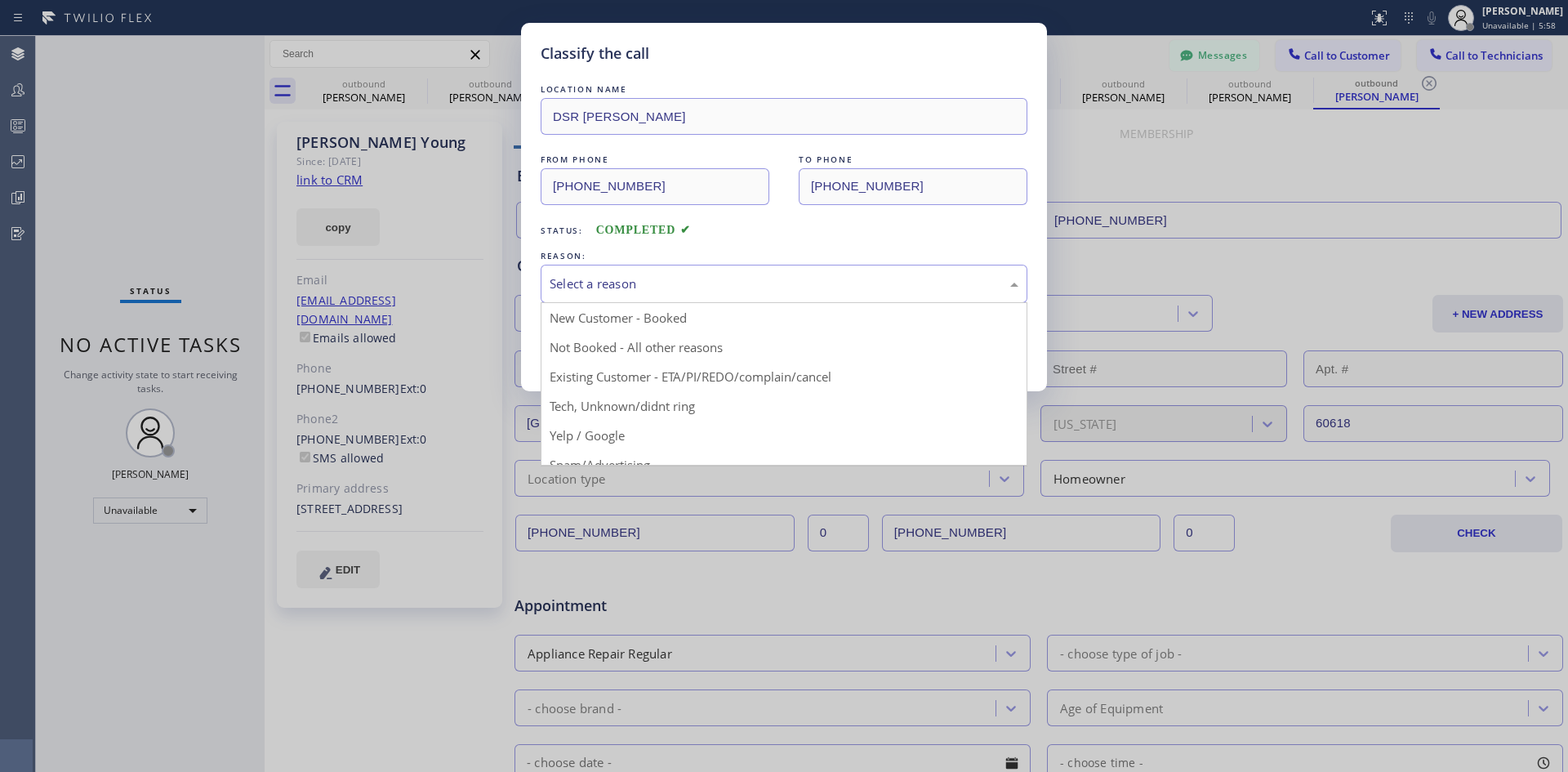
drag, startPoint x: 841, startPoint y: 375, endPoint x: 833, endPoint y: 374, distance: 8.1
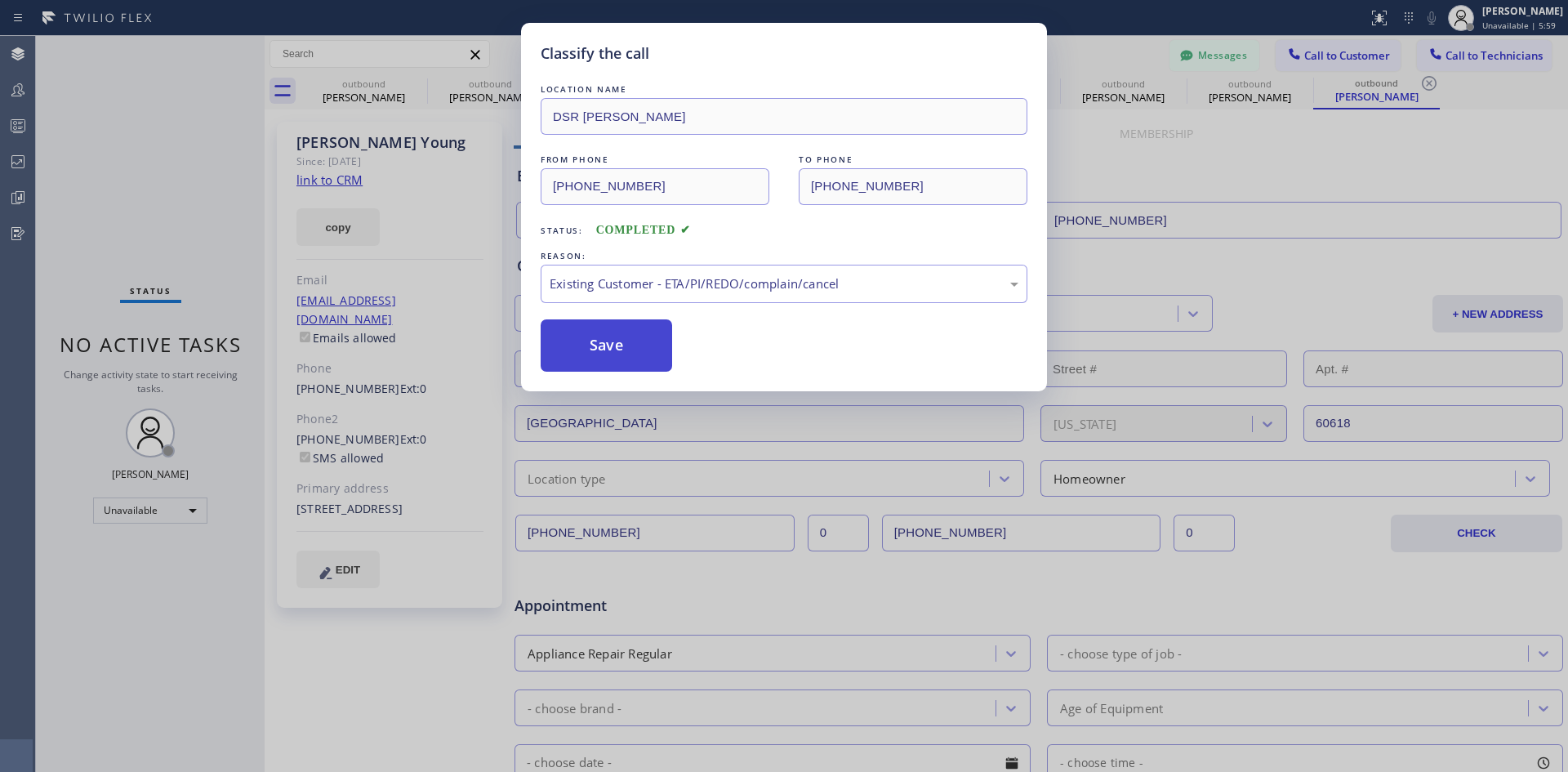
click at [609, 368] on button "Save" at bounding box center [606, 346] width 131 height 52
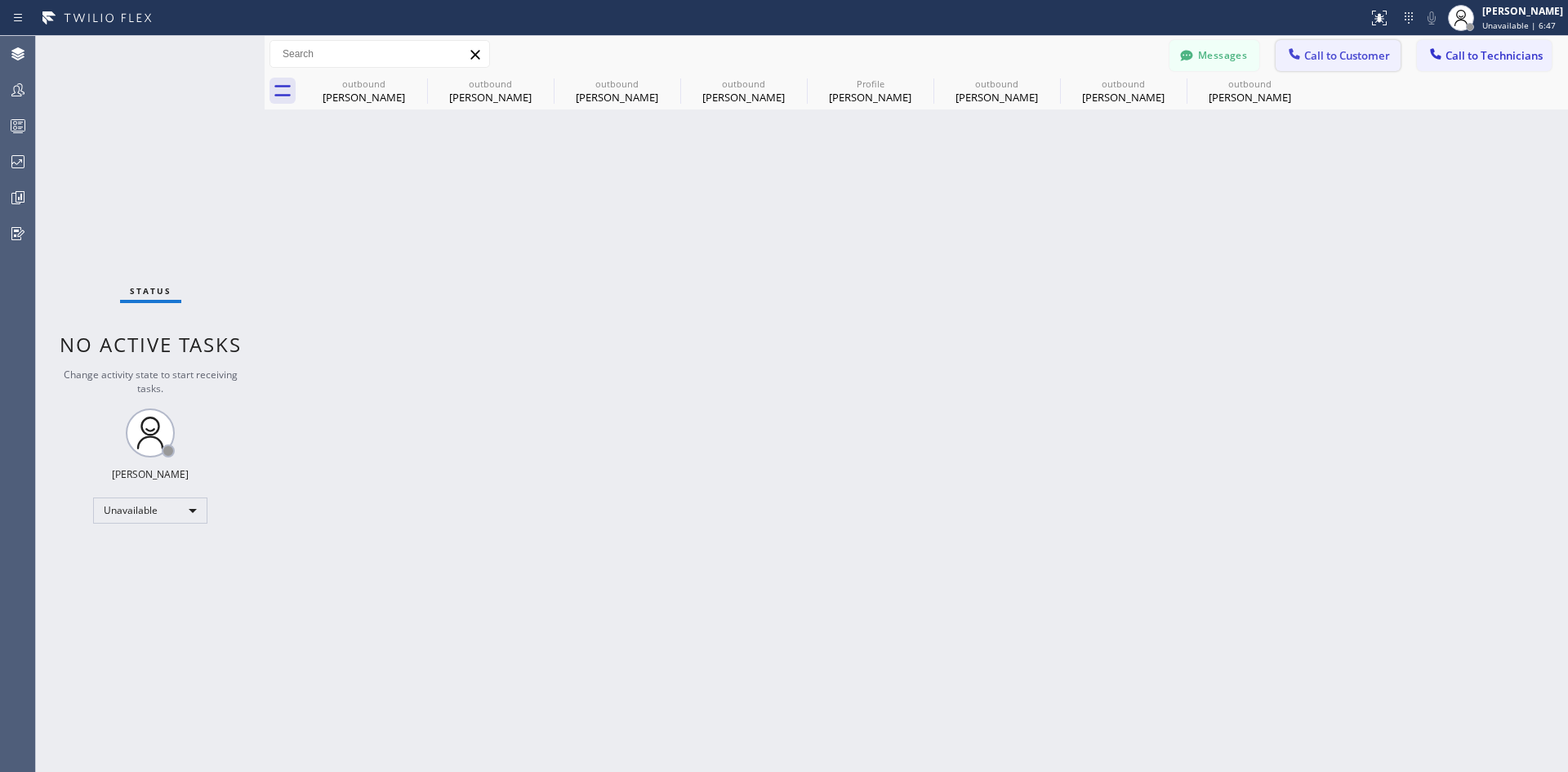
click at [1322, 55] on span "Call to Customer" at bounding box center [1347, 55] width 85 height 15
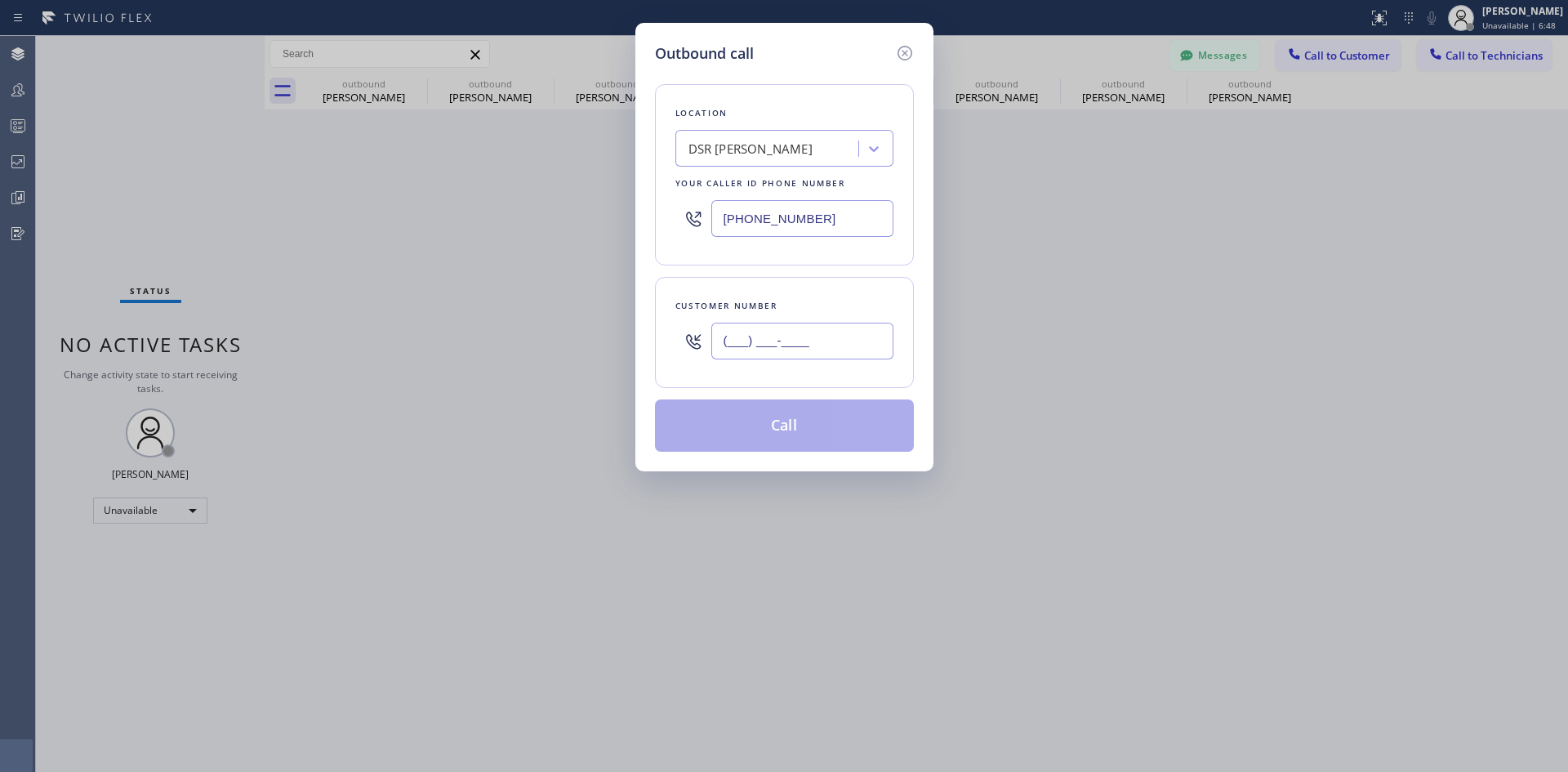
click at [816, 326] on input "(___) ___-____" at bounding box center [802, 341] width 182 height 37
paste input "917) 443-2150"
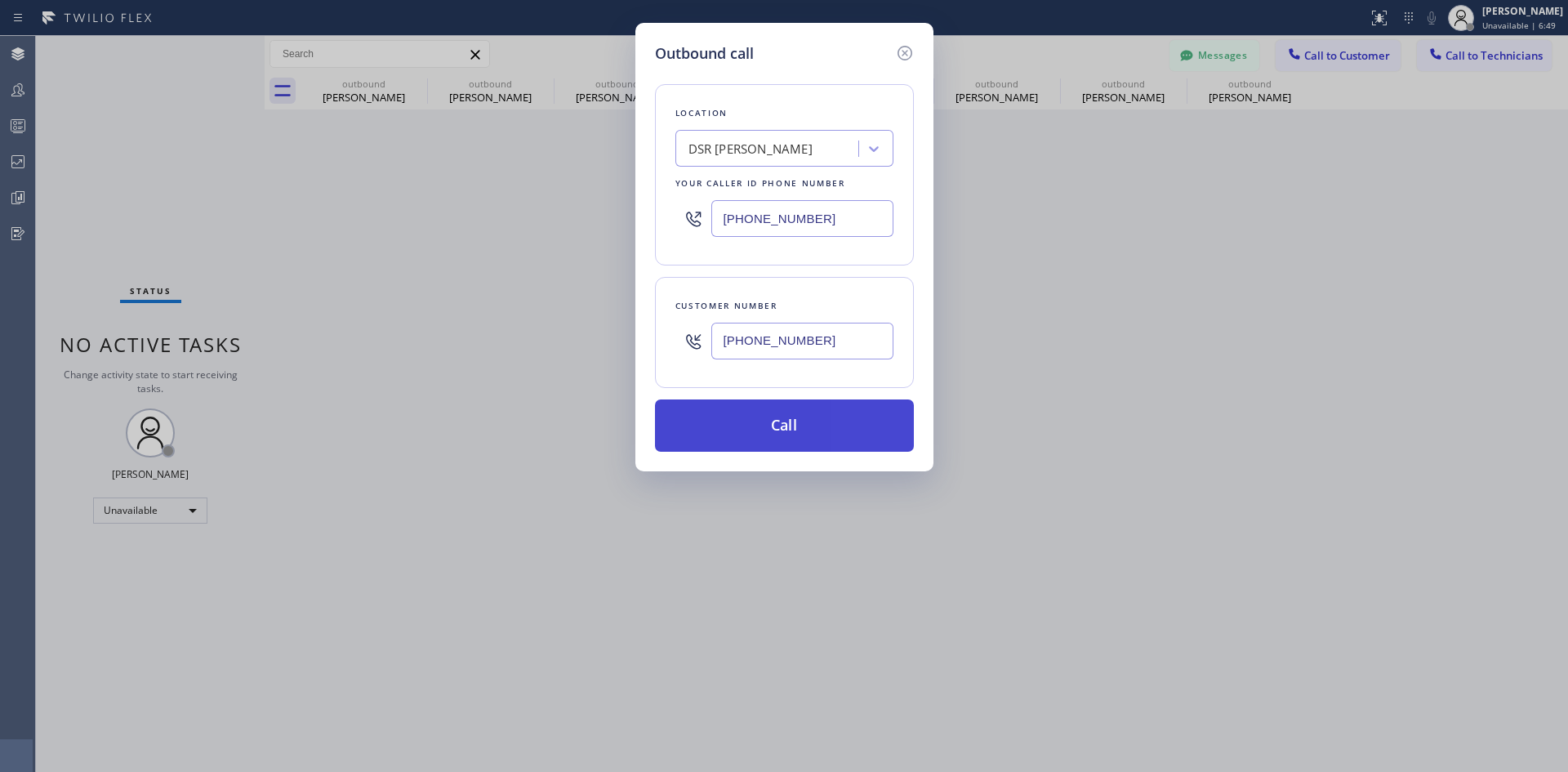
type input "[PHONE_NUMBER]"
click at [845, 431] on button "Call" at bounding box center [784, 426] width 259 height 52
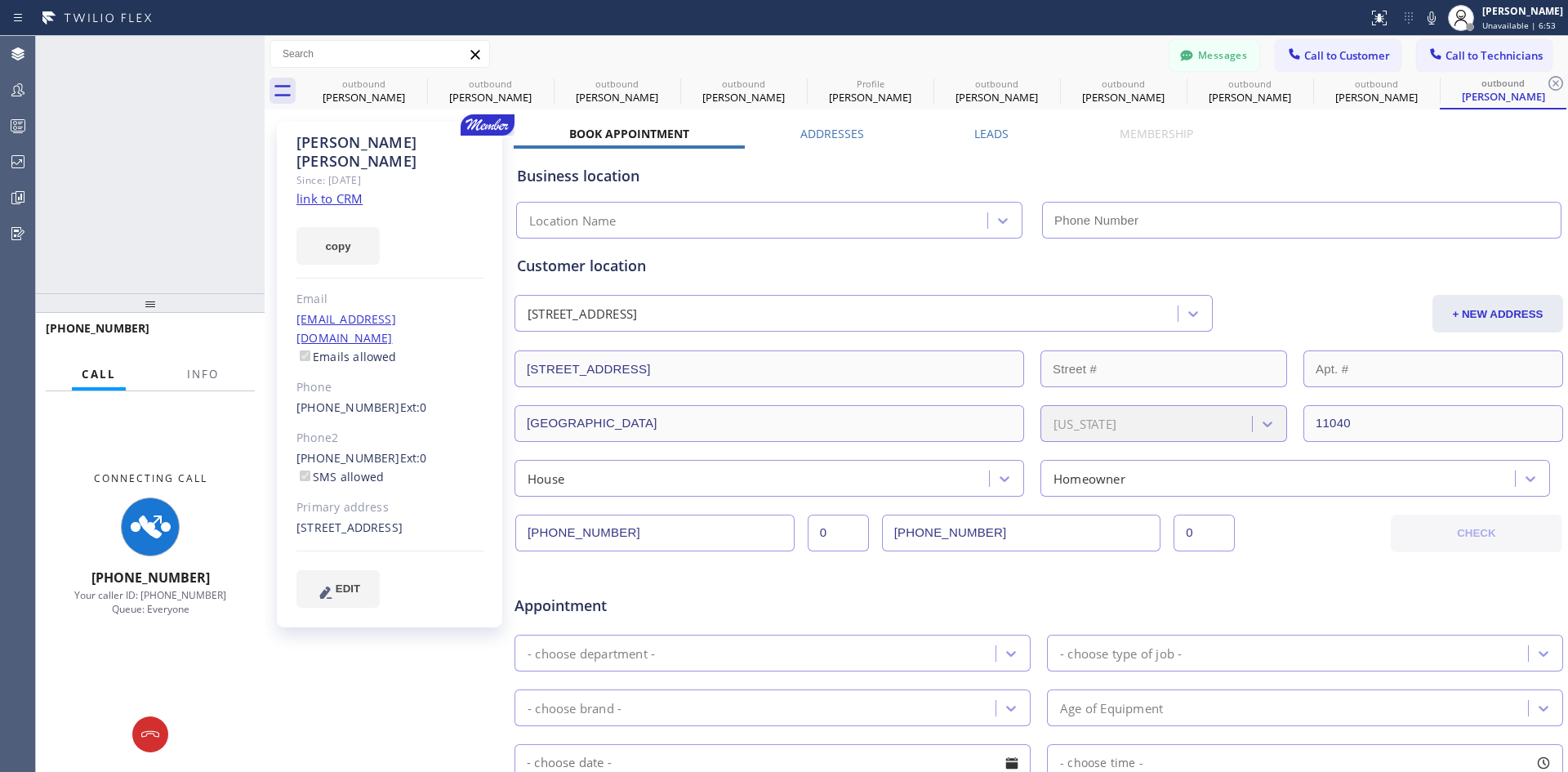
type input "[PHONE_NUMBER]"
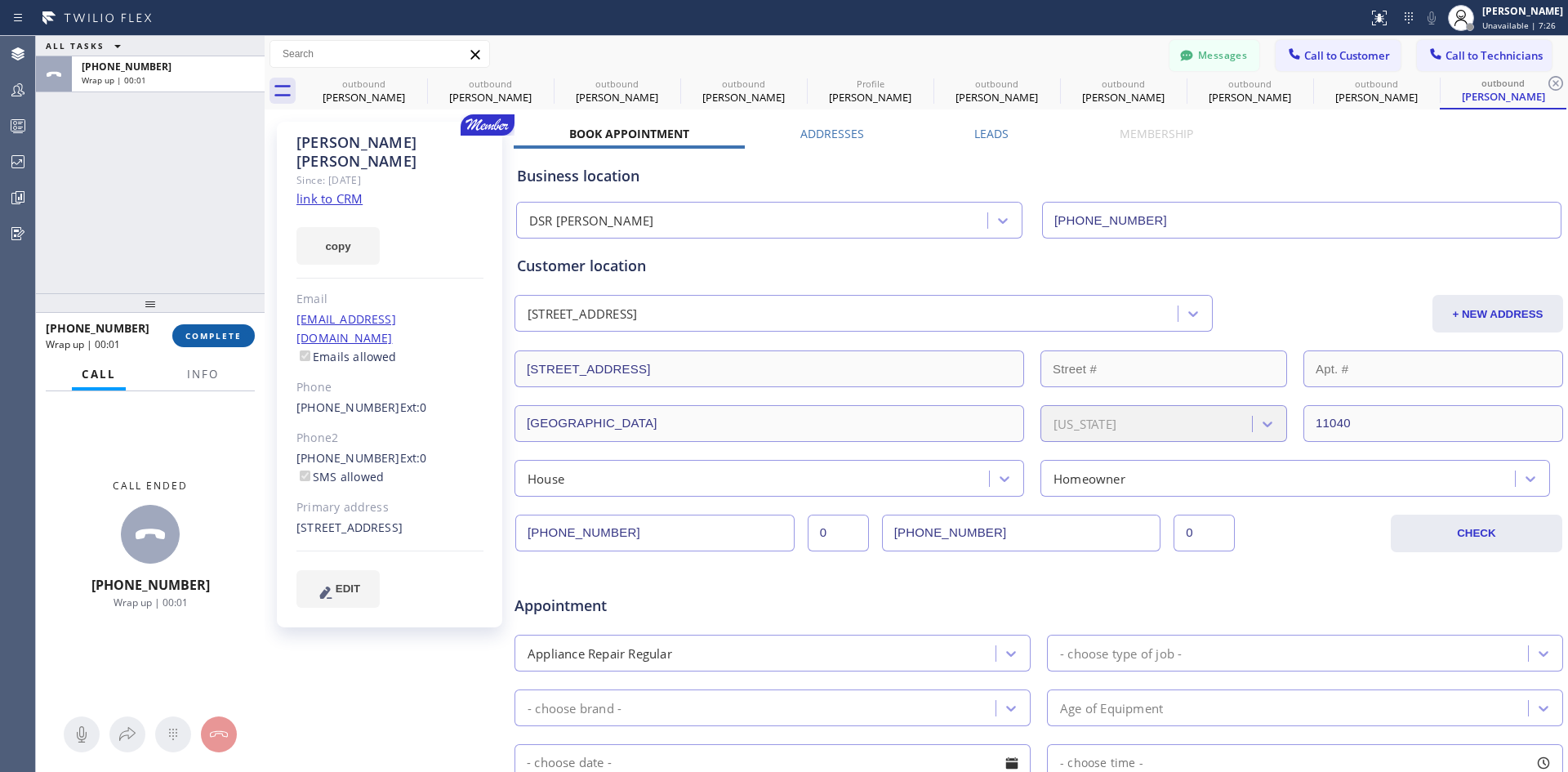
click at [197, 333] on span "COMPLETE" at bounding box center [213, 335] width 56 height 11
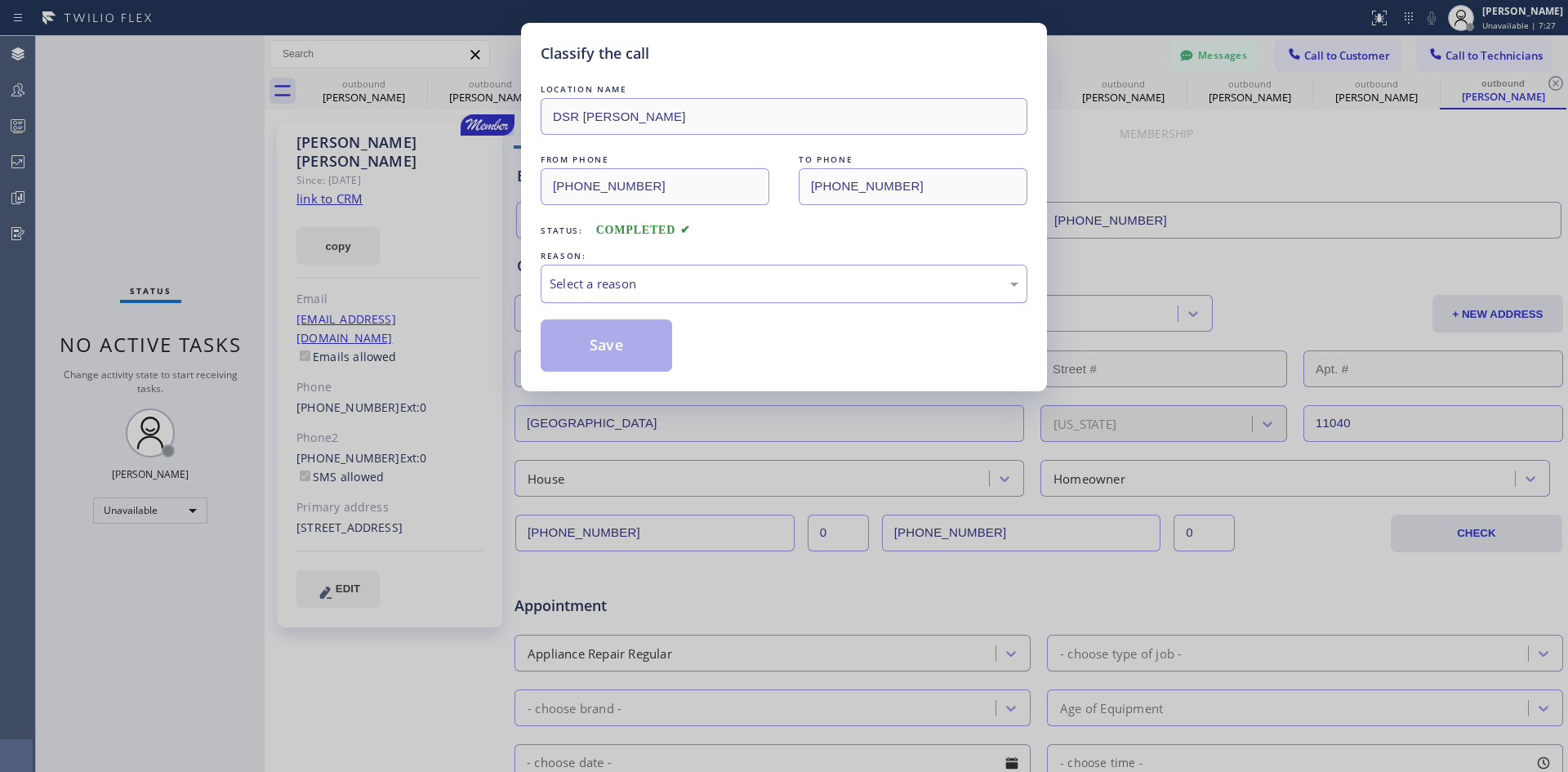
click at [718, 284] on div "Select a reason" at bounding box center [784, 284] width 468 height 18
click at [593, 358] on button "Save" at bounding box center [606, 346] width 131 height 52
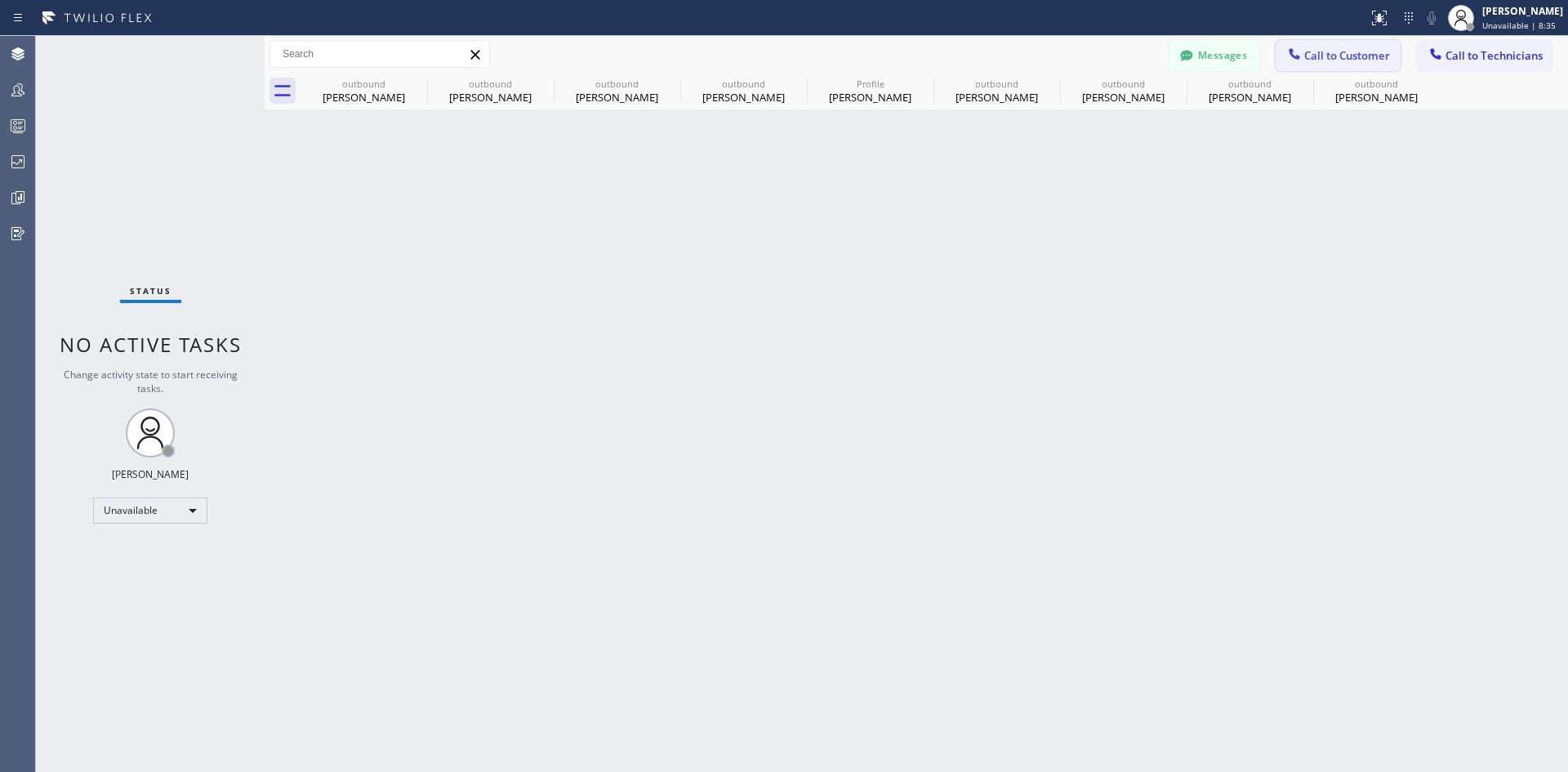
click at [1317, 62] on button "Call to Customer" at bounding box center [1338, 56] width 125 height 31
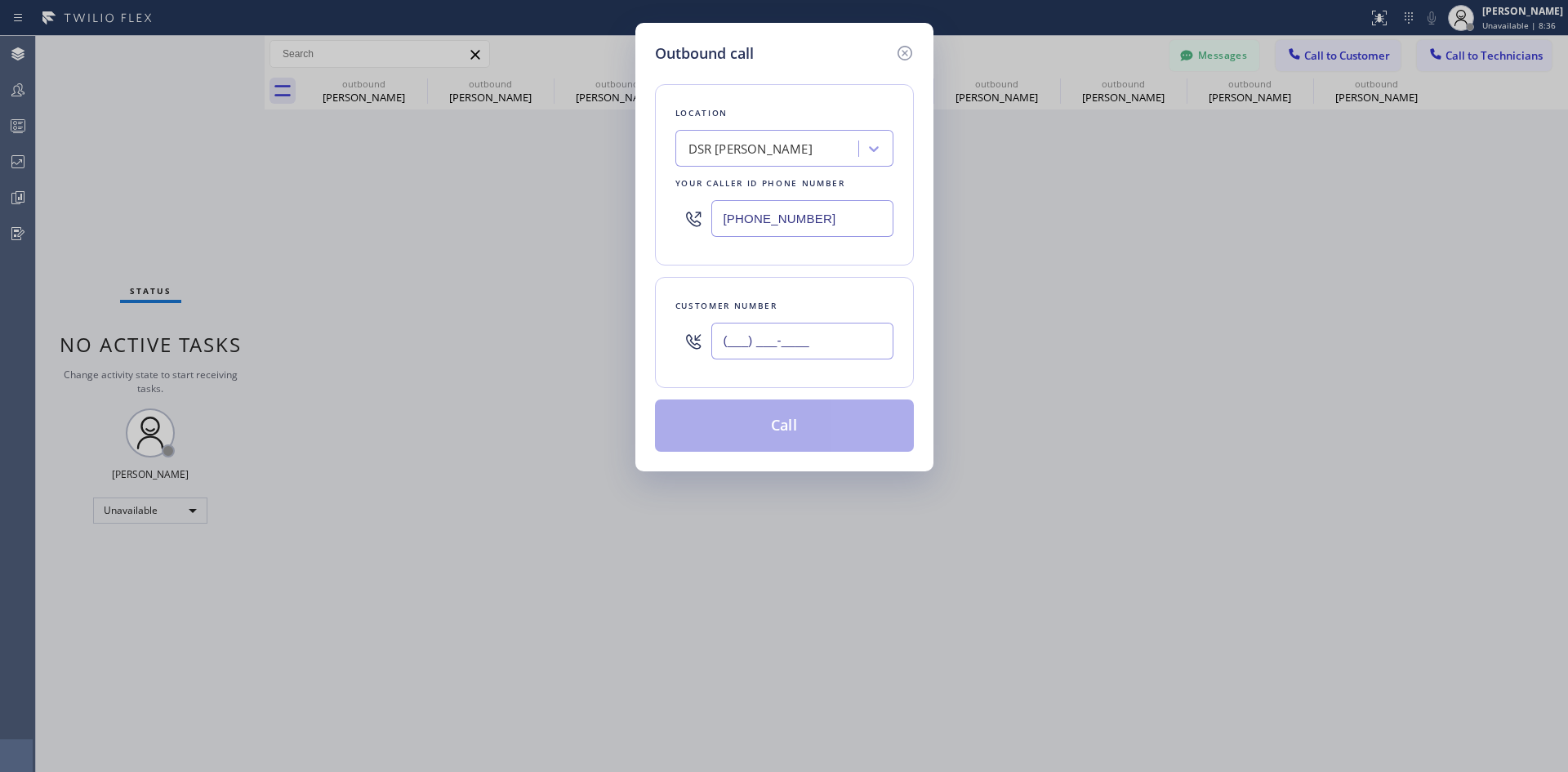
click at [807, 350] on input "(___) ___-____" at bounding box center [802, 341] width 182 height 37
paste input "786) 650-7513"
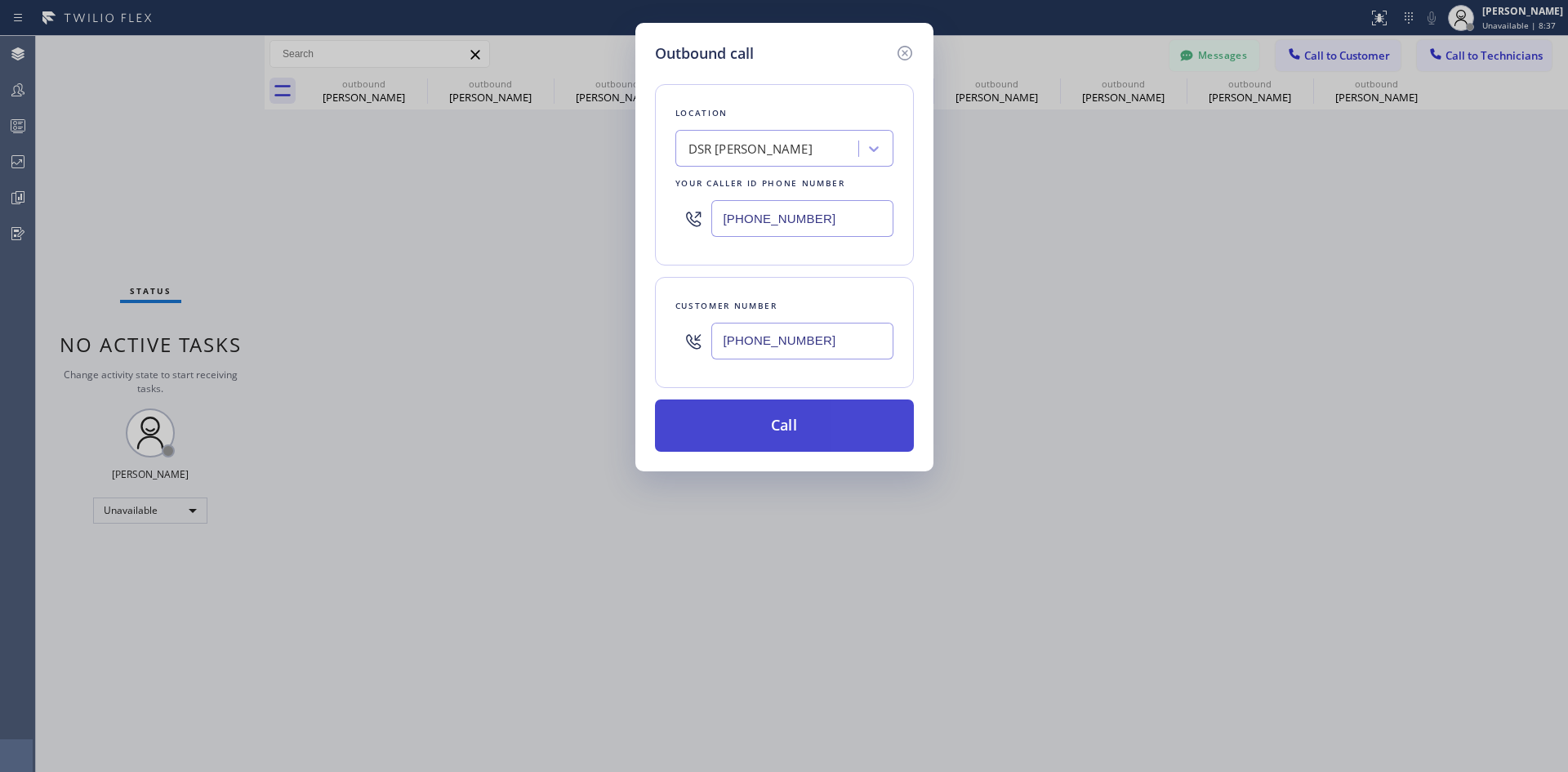
type input "[PHONE_NUMBER]"
click at [845, 413] on button "Call" at bounding box center [784, 426] width 259 height 52
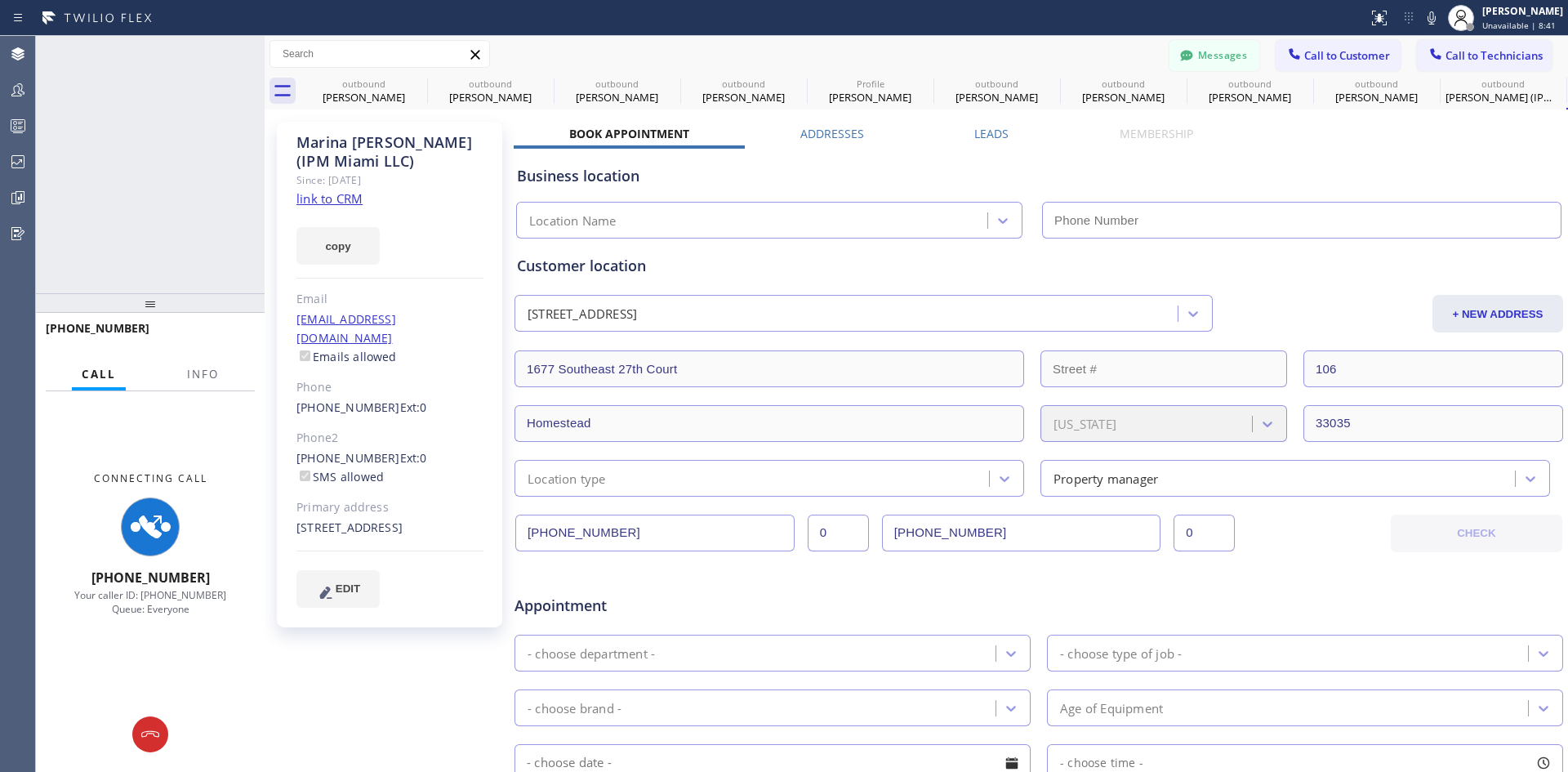
type input "[PHONE_NUMBER]"
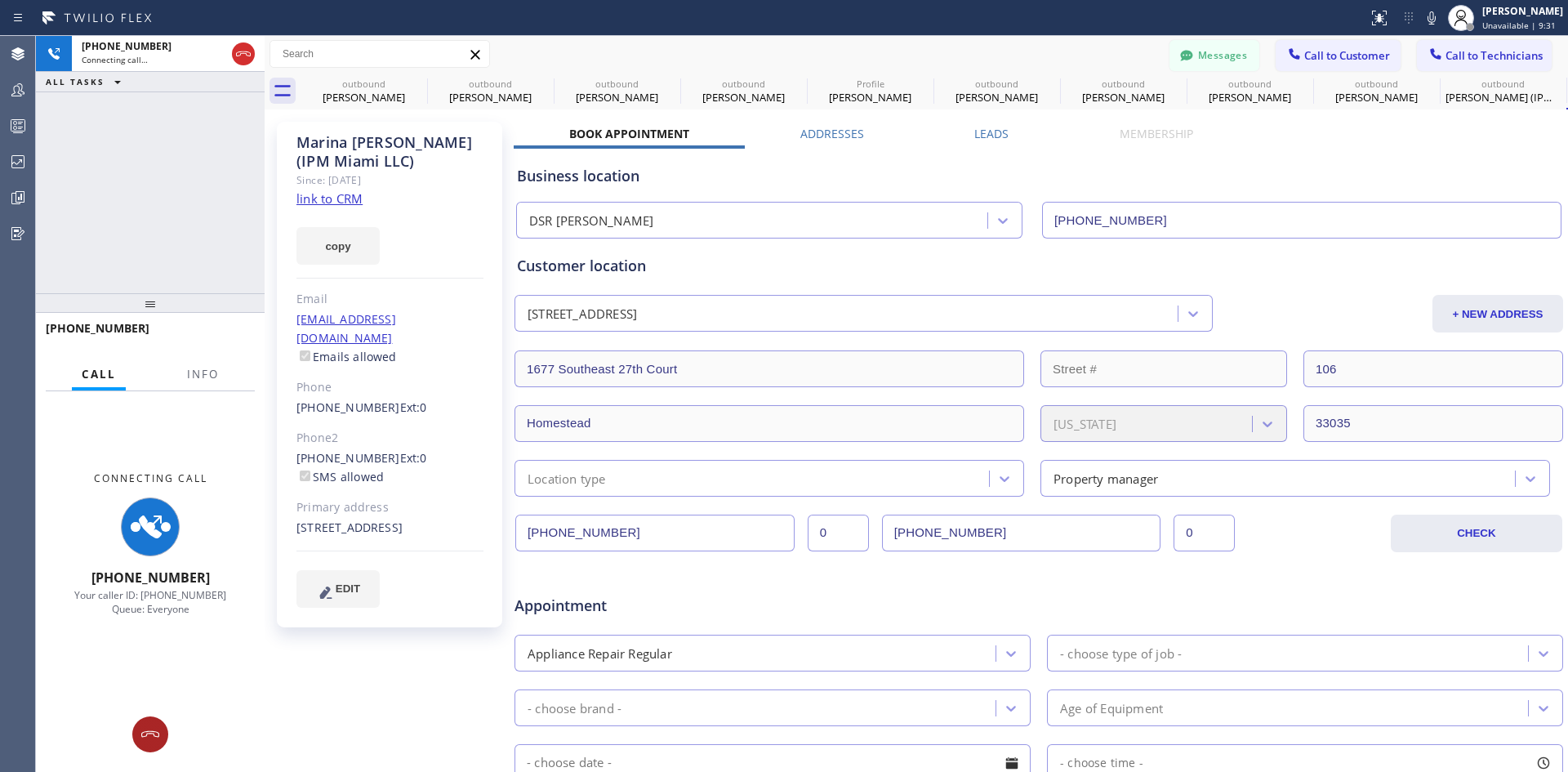
click at [151, 718] on button at bounding box center [150, 734] width 36 height 36
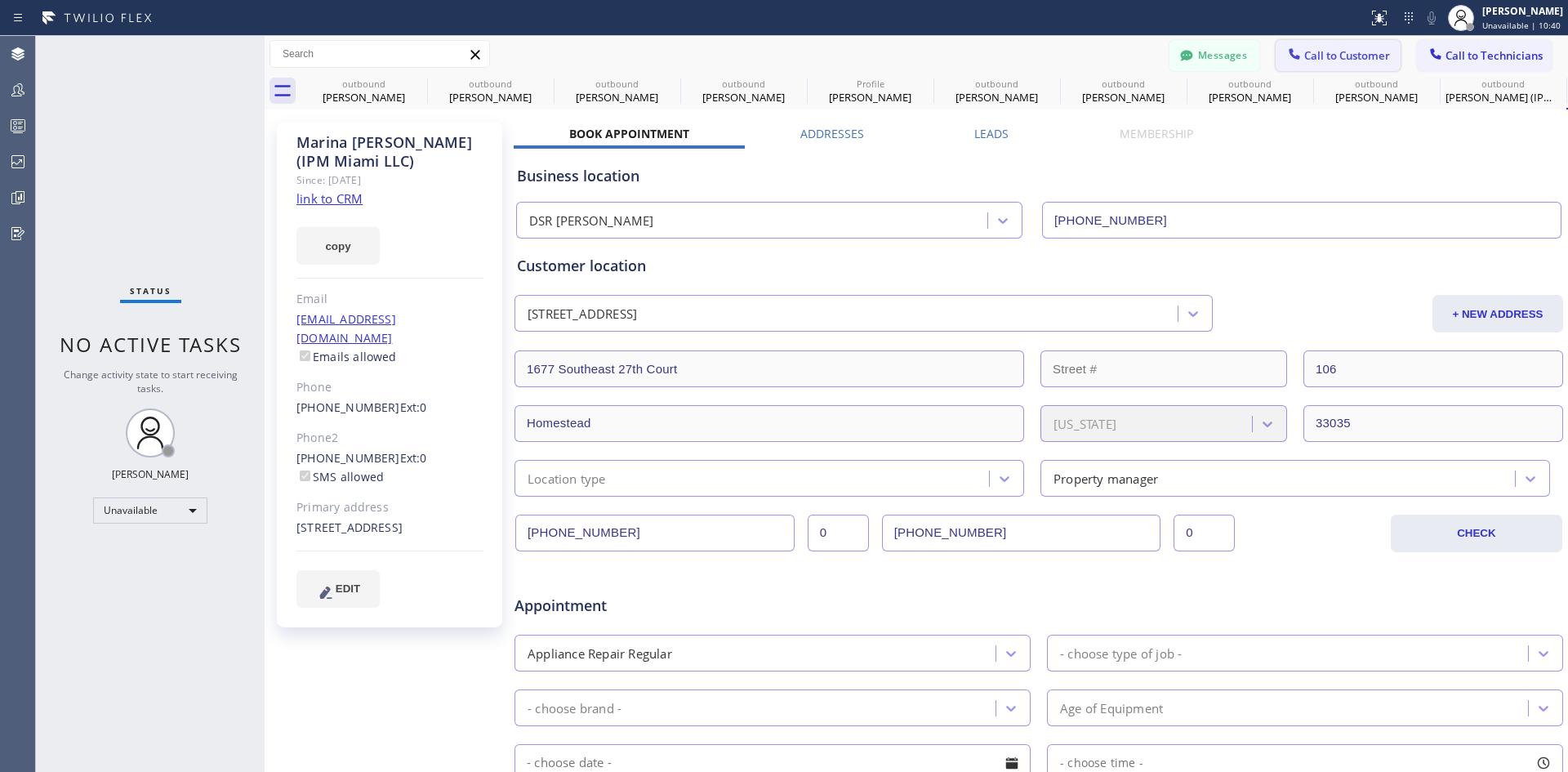
click at [1304, 57] on span "Call to Customer" at bounding box center [1347, 55] width 85 height 15
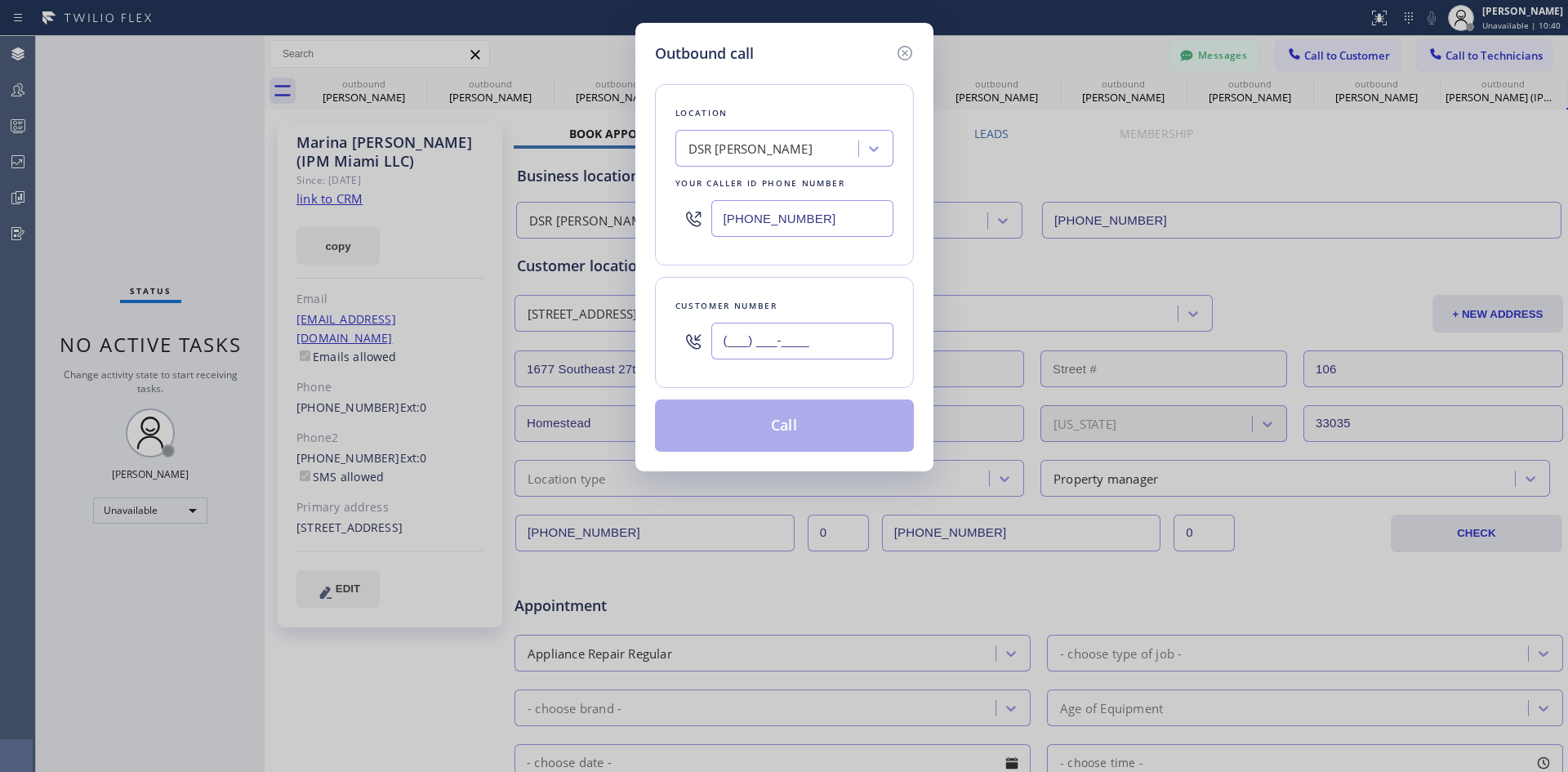
click at [802, 337] on input "(___) ___-____" at bounding box center [802, 341] width 182 height 37
paste input "970) 214-1903"
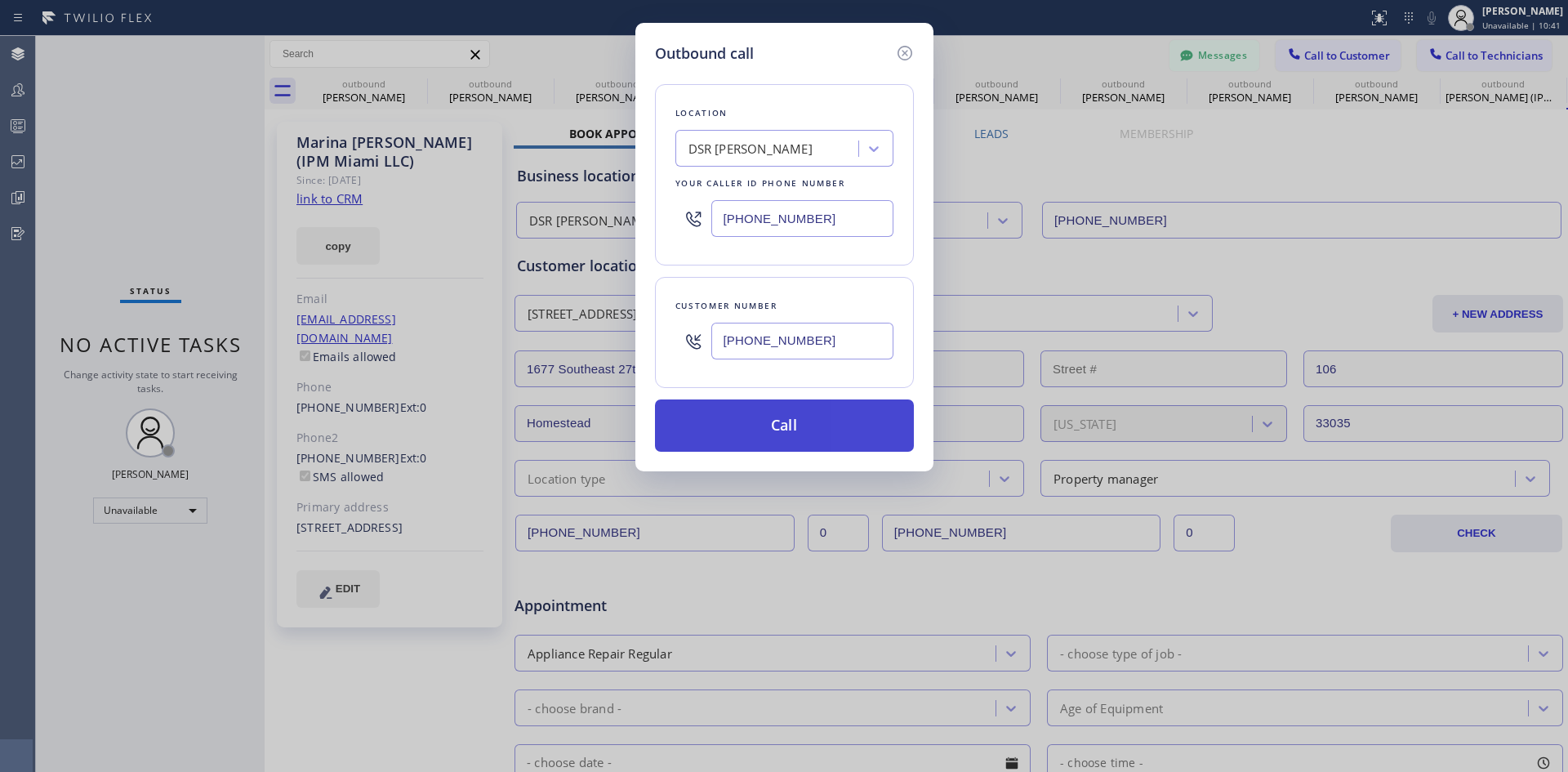
type input "[PHONE_NUMBER]"
click at [817, 423] on button "Call" at bounding box center [784, 426] width 259 height 52
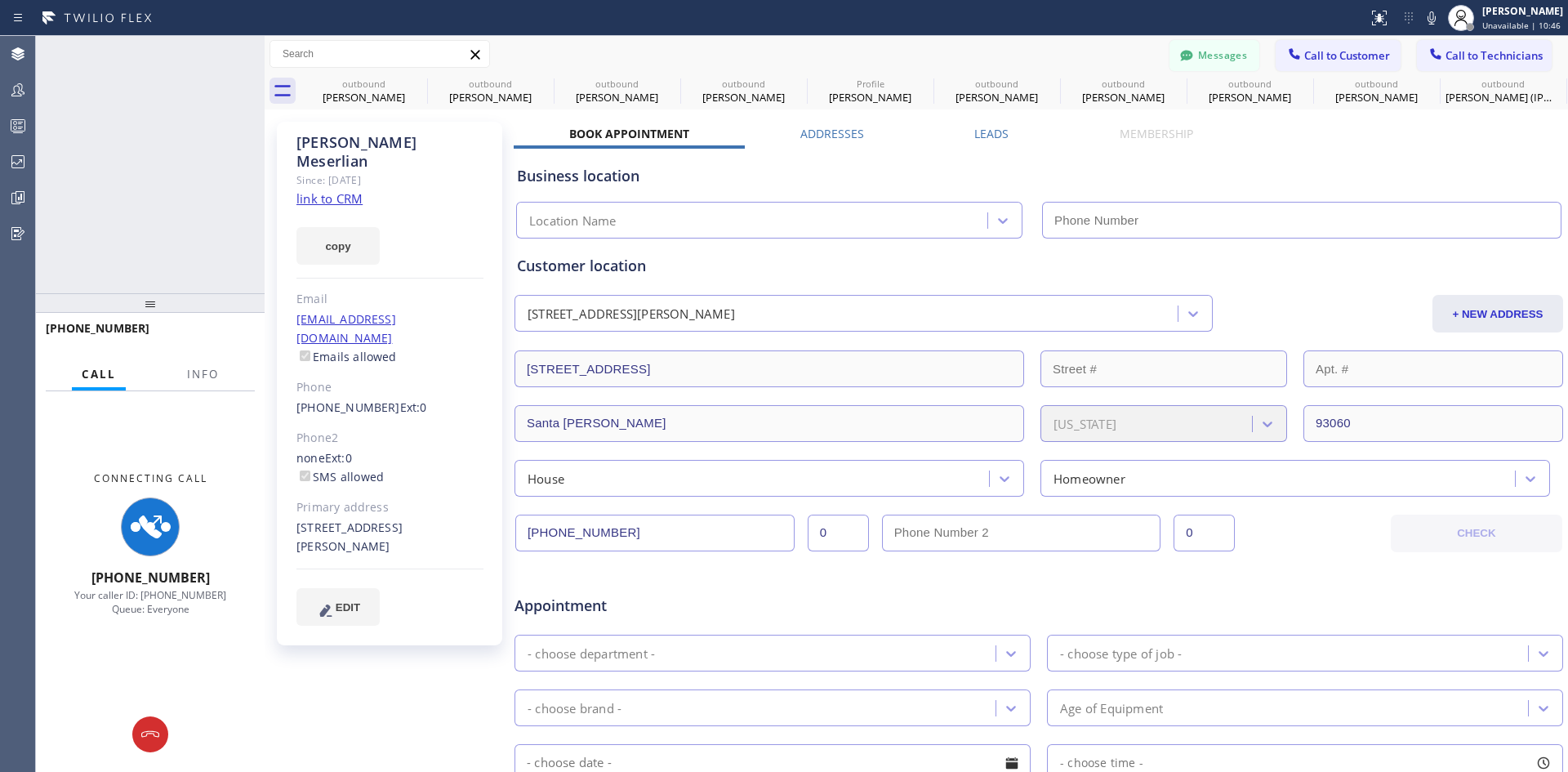
type input "[PHONE_NUMBER]"
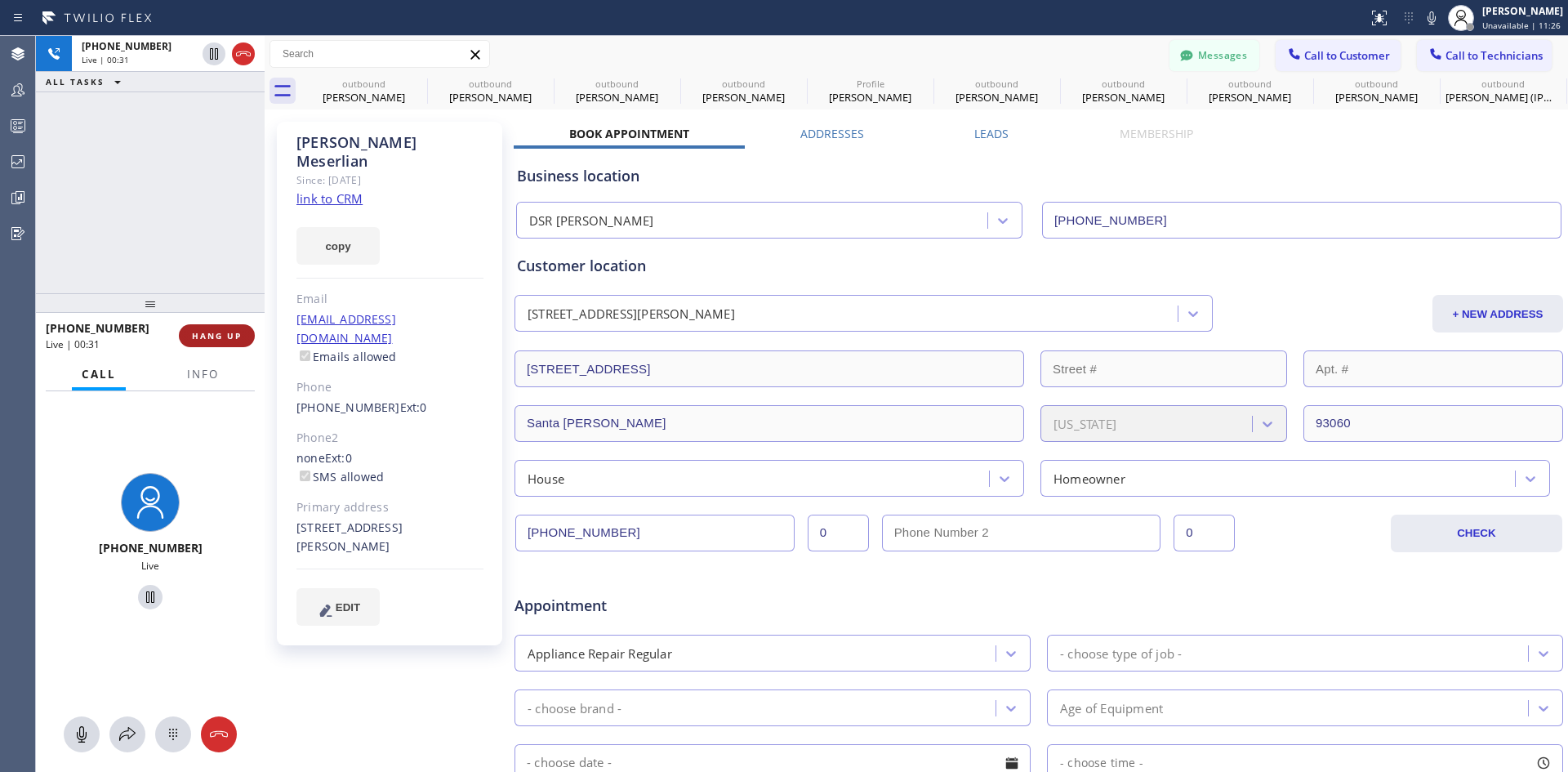
click at [209, 336] on span "HANG UP" at bounding box center [217, 335] width 50 height 11
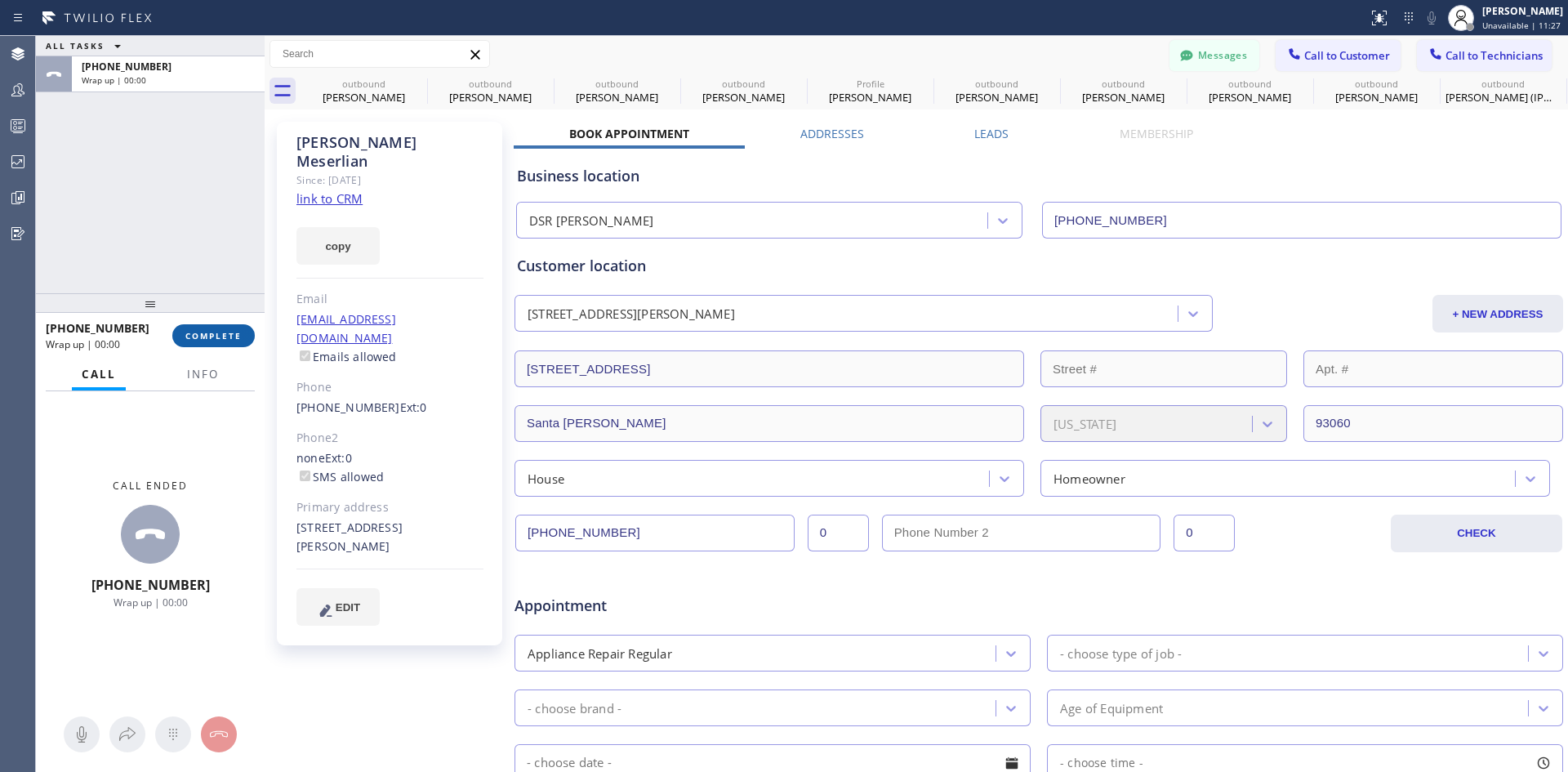
click at [192, 338] on span "COMPLETE" at bounding box center [213, 335] width 56 height 11
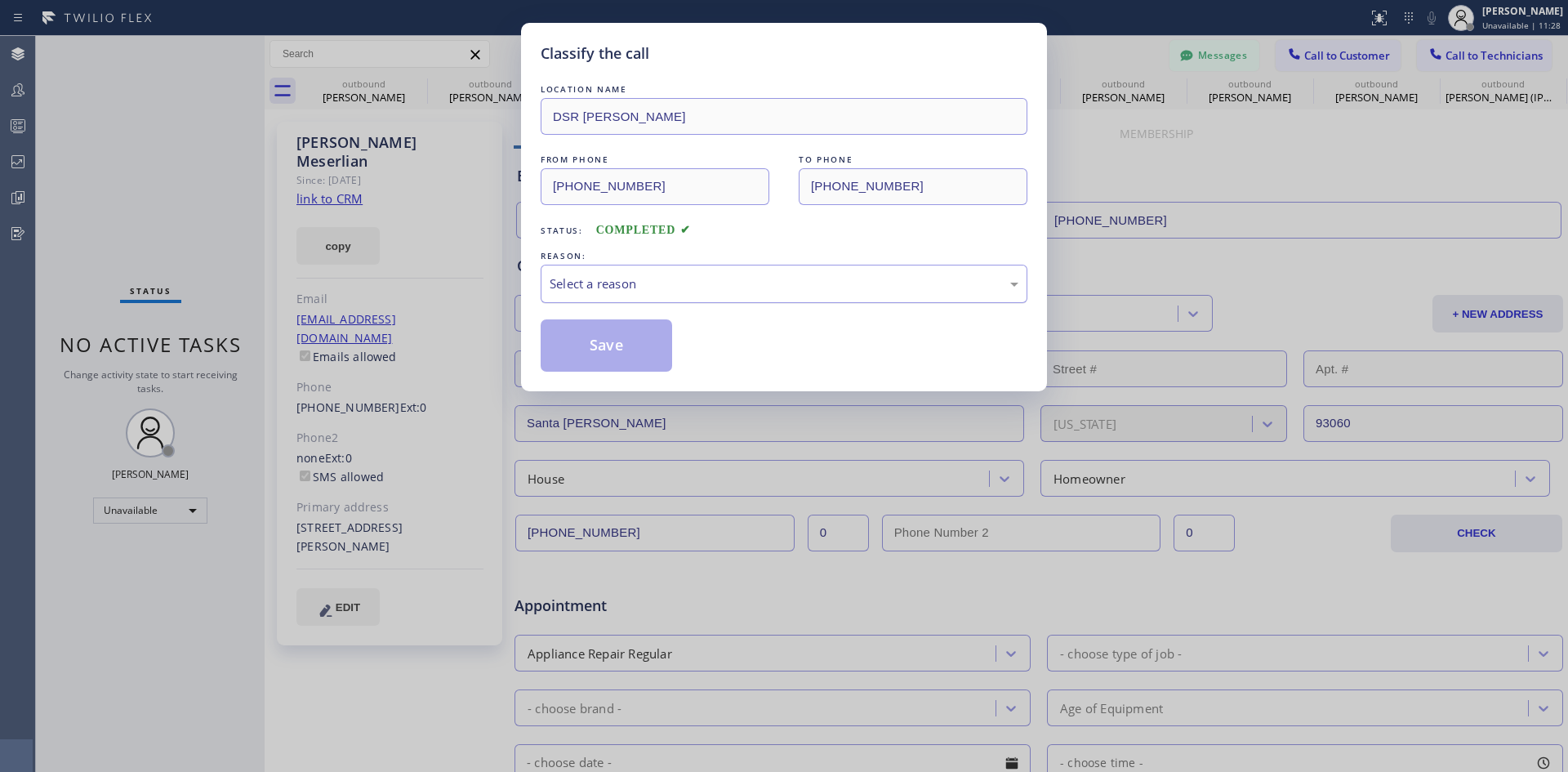
click at [700, 268] on div "Select a reason" at bounding box center [784, 284] width 487 height 39
click at [637, 335] on button "Save" at bounding box center [606, 346] width 131 height 52
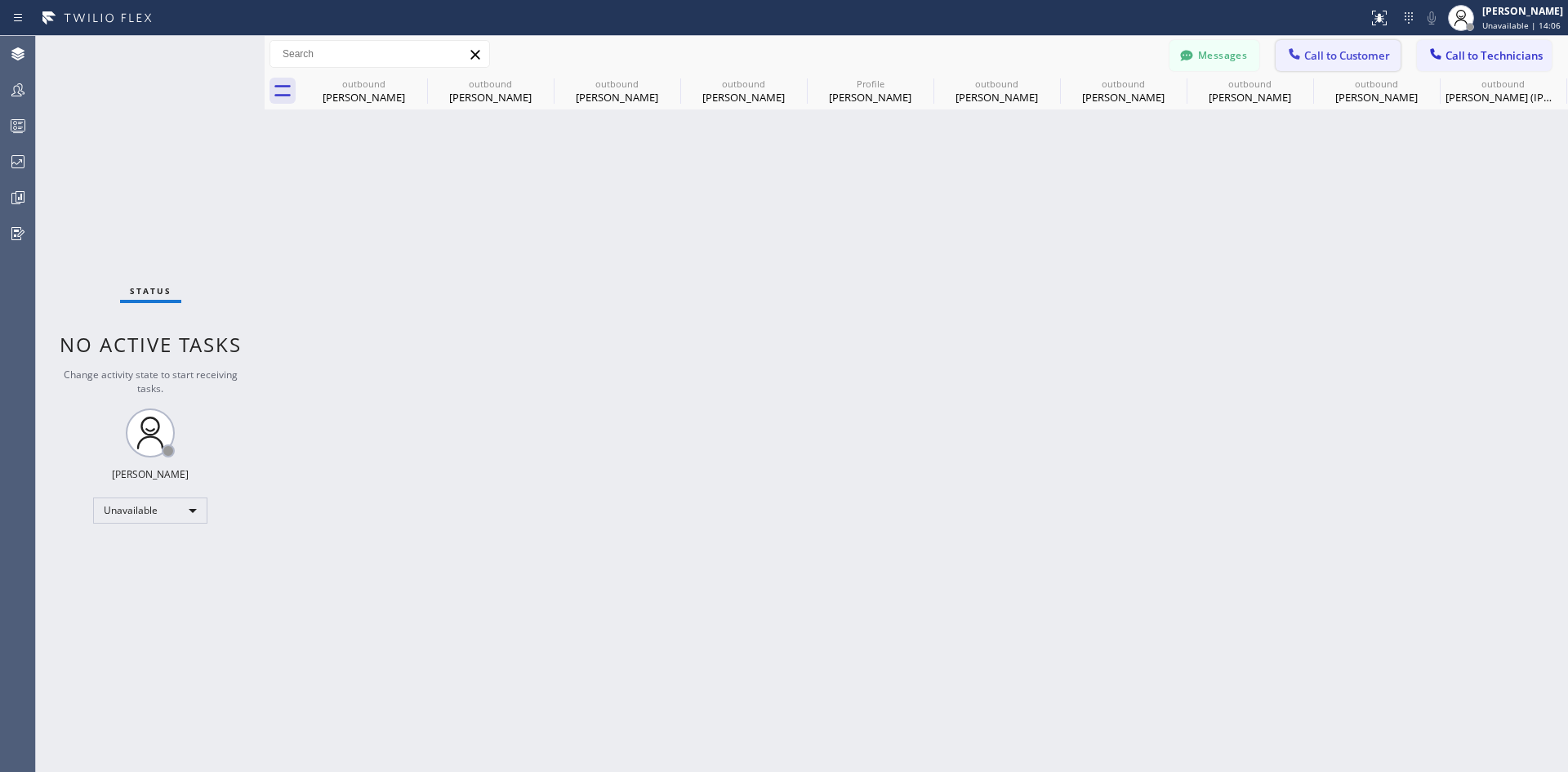
click at [1355, 60] on span "Call to Customer" at bounding box center [1347, 55] width 85 height 15
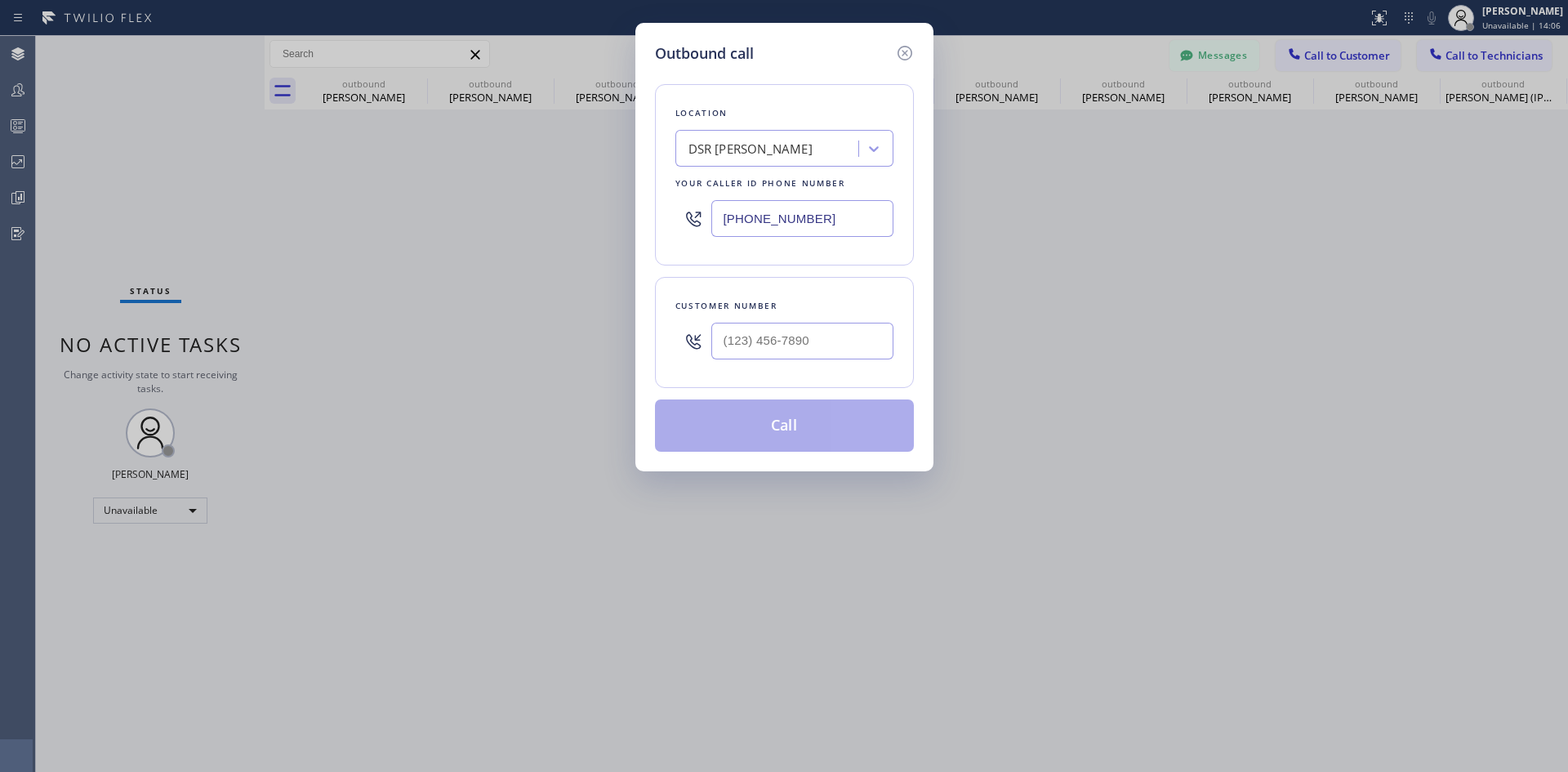
click at [835, 320] on div at bounding box center [802, 341] width 182 height 53
click at [844, 348] on input "(___) ___-____" at bounding box center [802, 341] width 182 height 37
paste input "818) 383-3040"
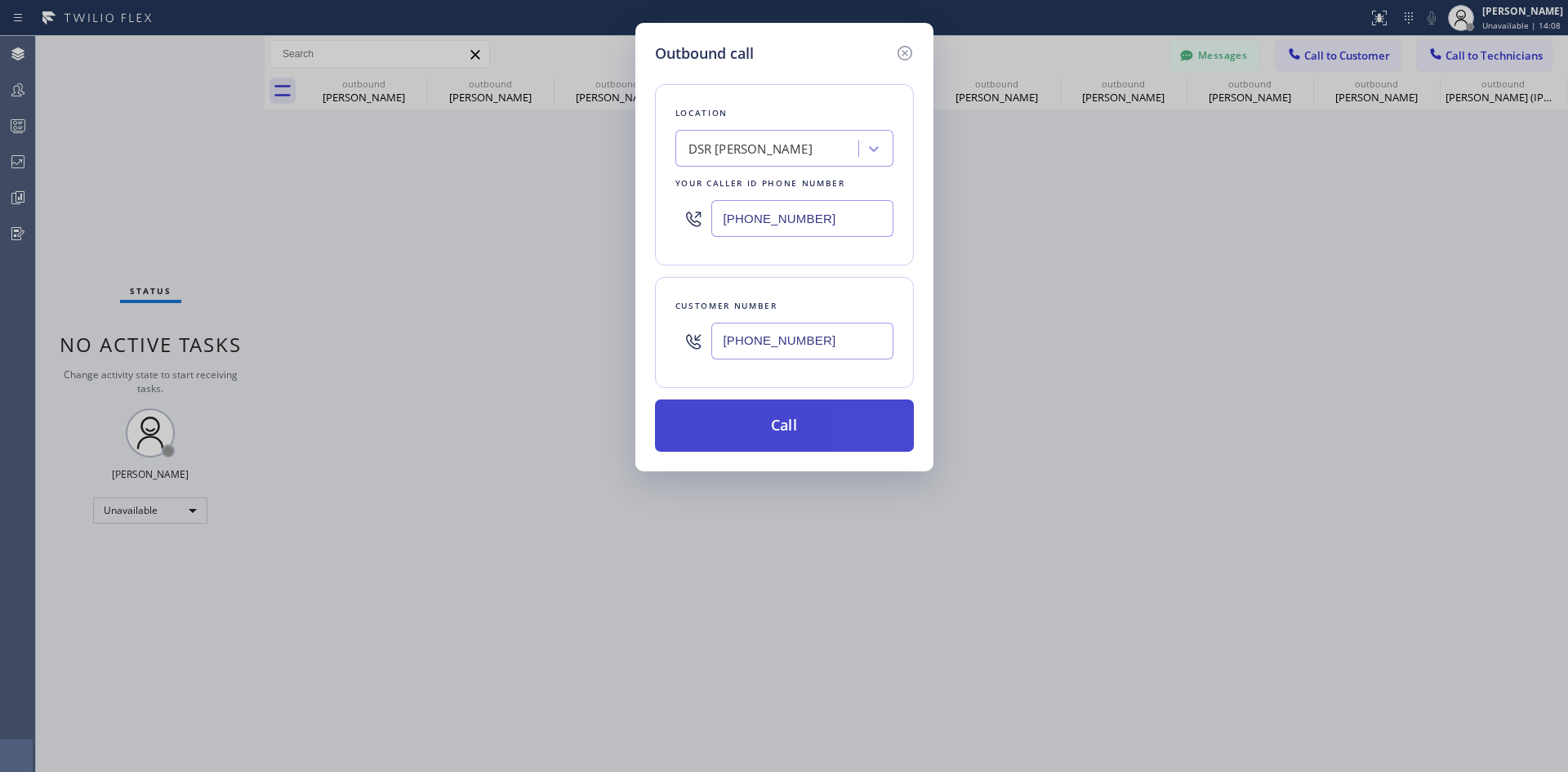
type input "[PHONE_NUMBER]"
click at [834, 420] on button "Call" at bounding box center [784, 426] width 259 height 52
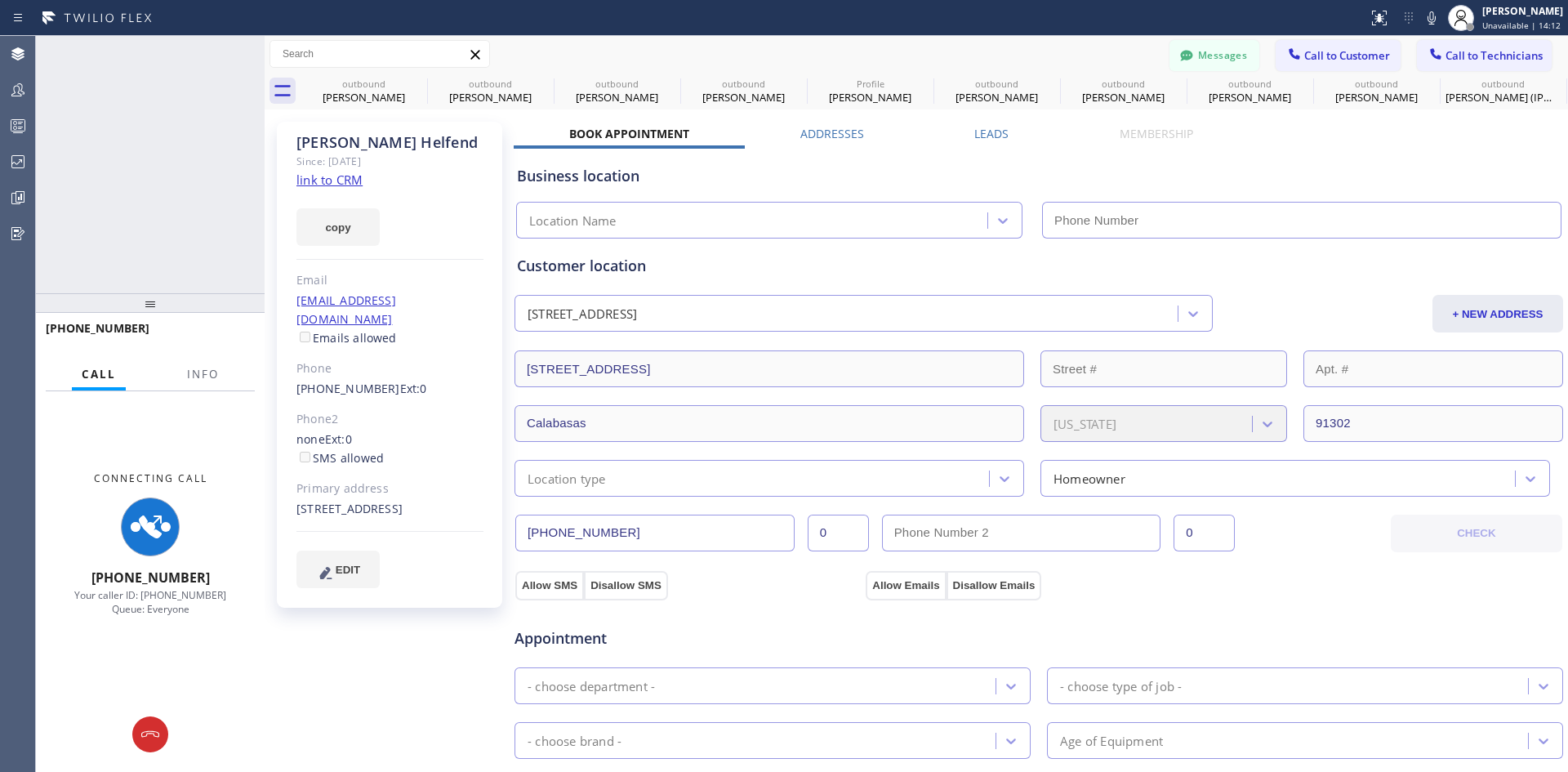
type input "[PHONE_NUMBER]"
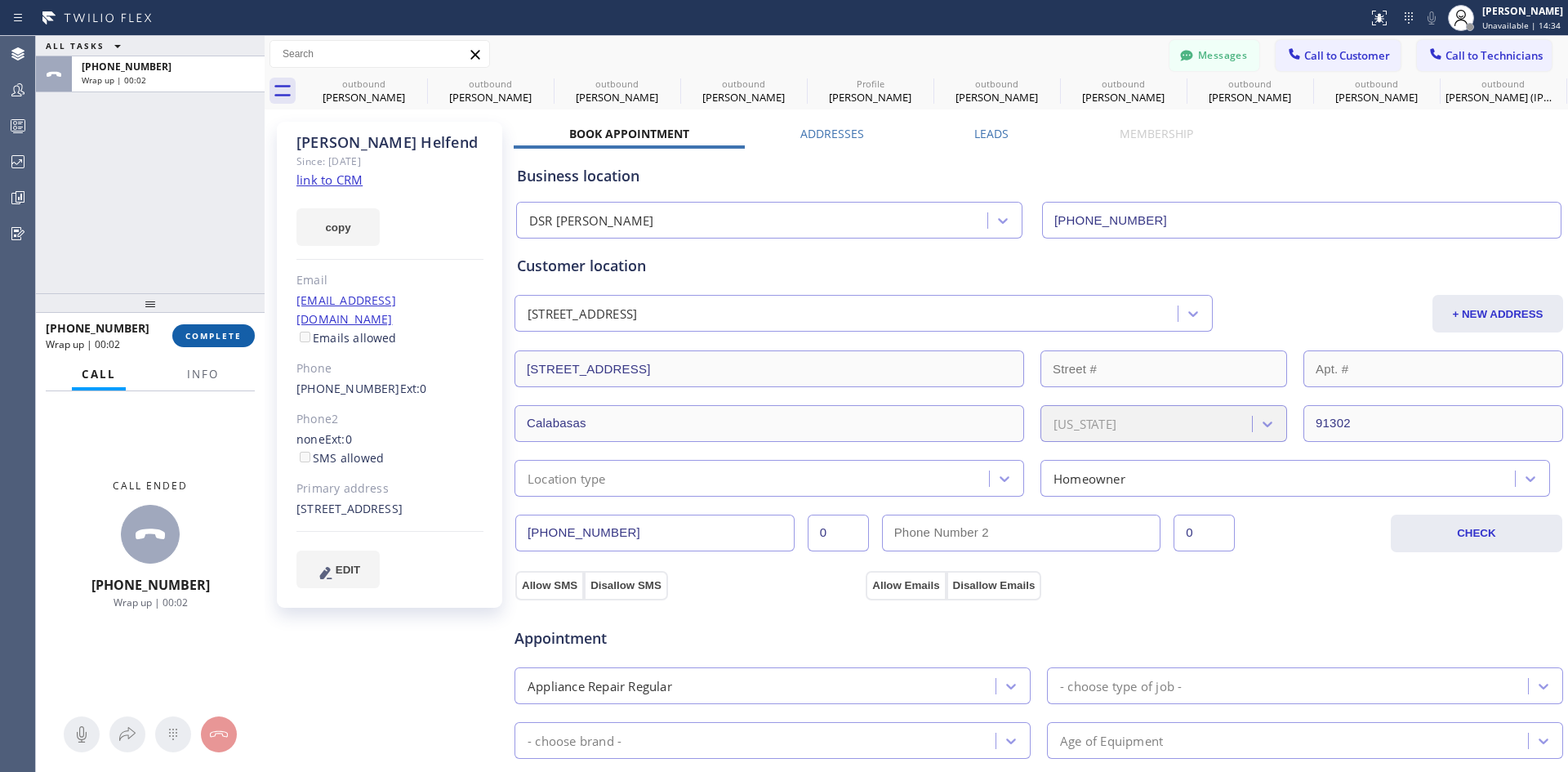
click at [240, 337] on span "COMPLETE" at bounding box center [213, 335] width 56 height 11
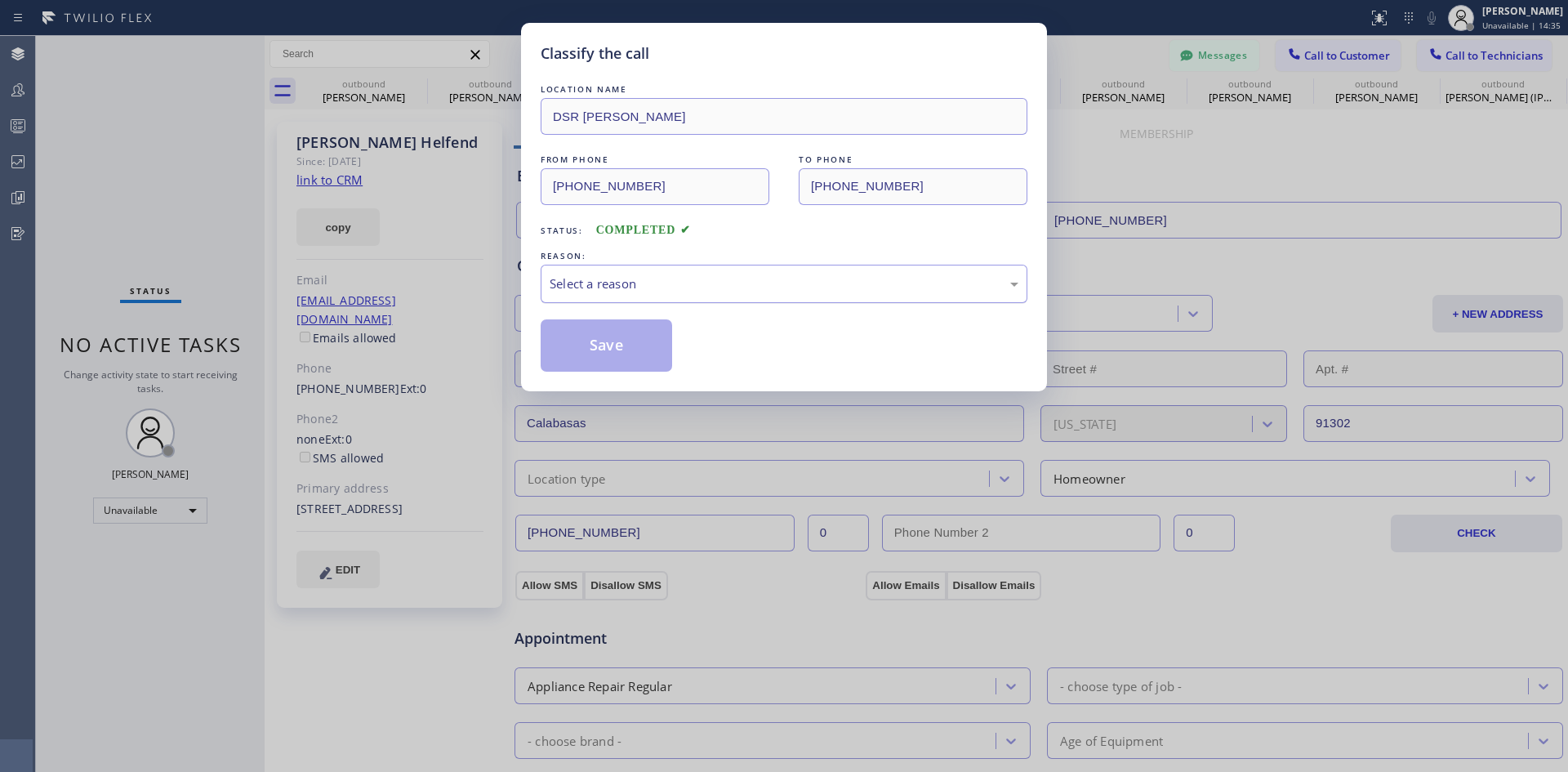
click at [765, 280] on div "Select a reason" at bounding box center [784, 284] width 468 height 18
click at [622, 335] on button "Save" at bounding box center [606, 346] width 131 height 52
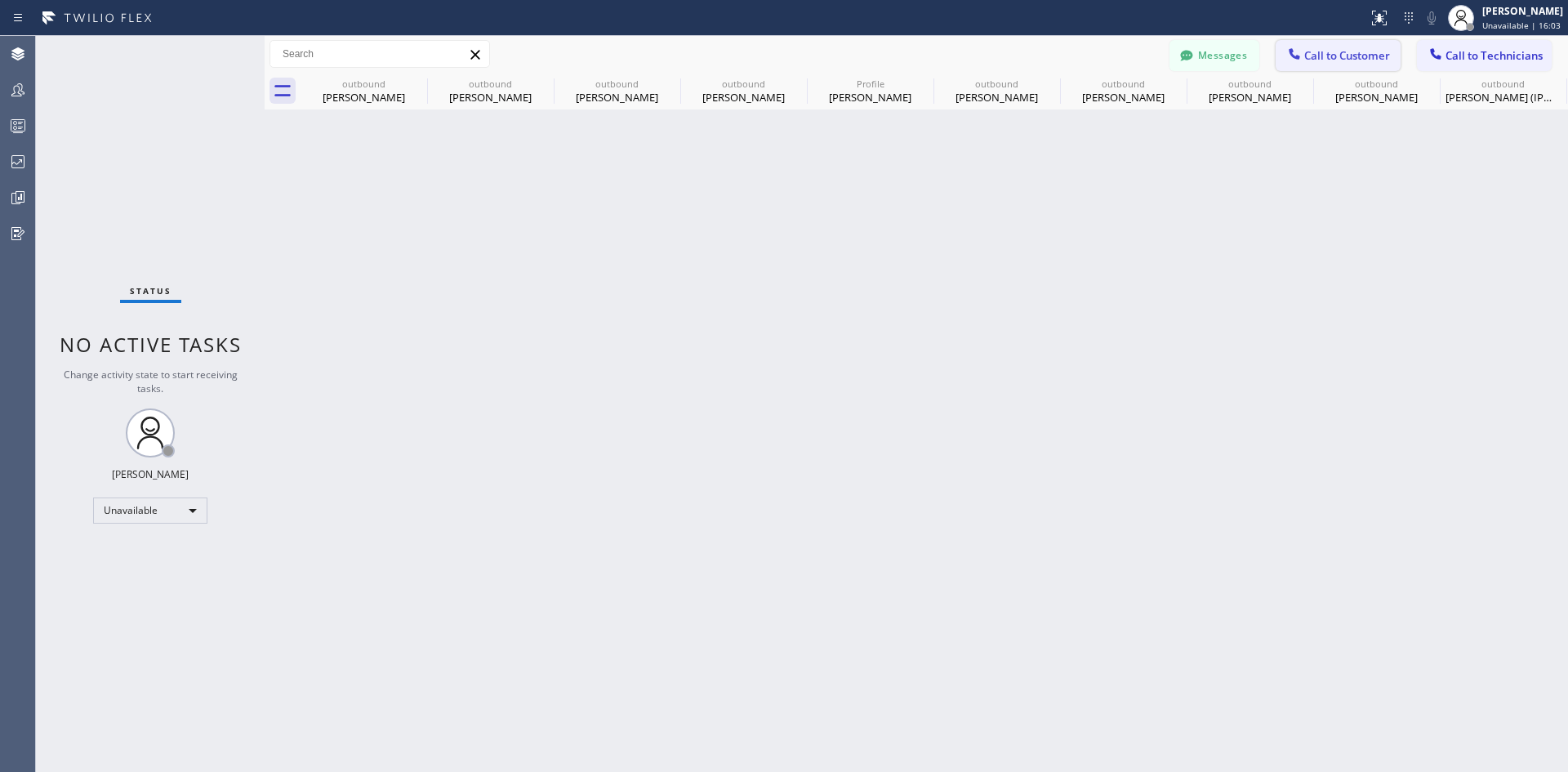
click at [1377, 58] on span "Call to Customer" at bounding box center [1347, 55] width 85 height 15
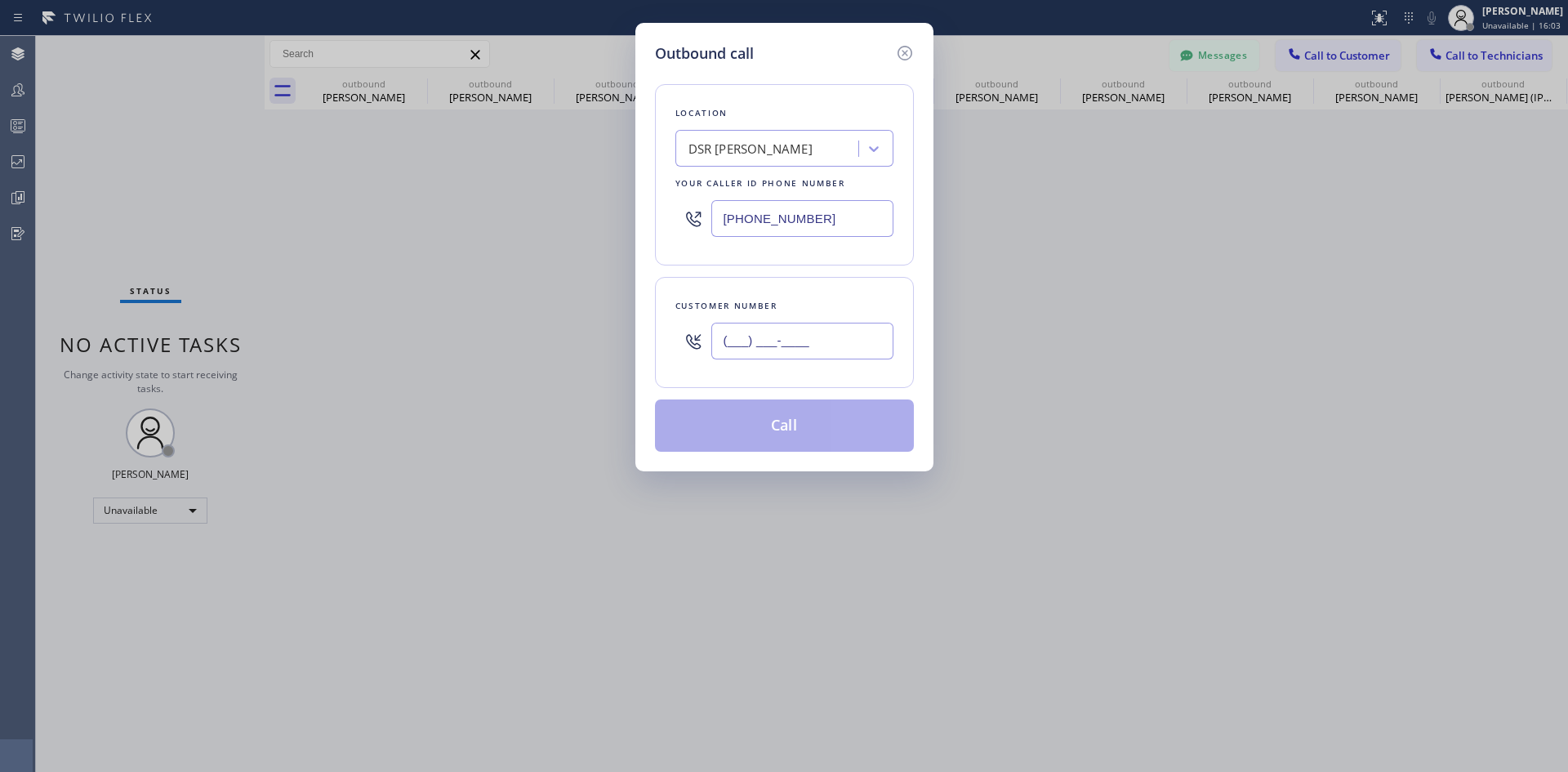
click at [820, 346] on input "(___) ___-____" at bounding box center [802, 341] width 182 height 37
paste input "626) 532-0847"
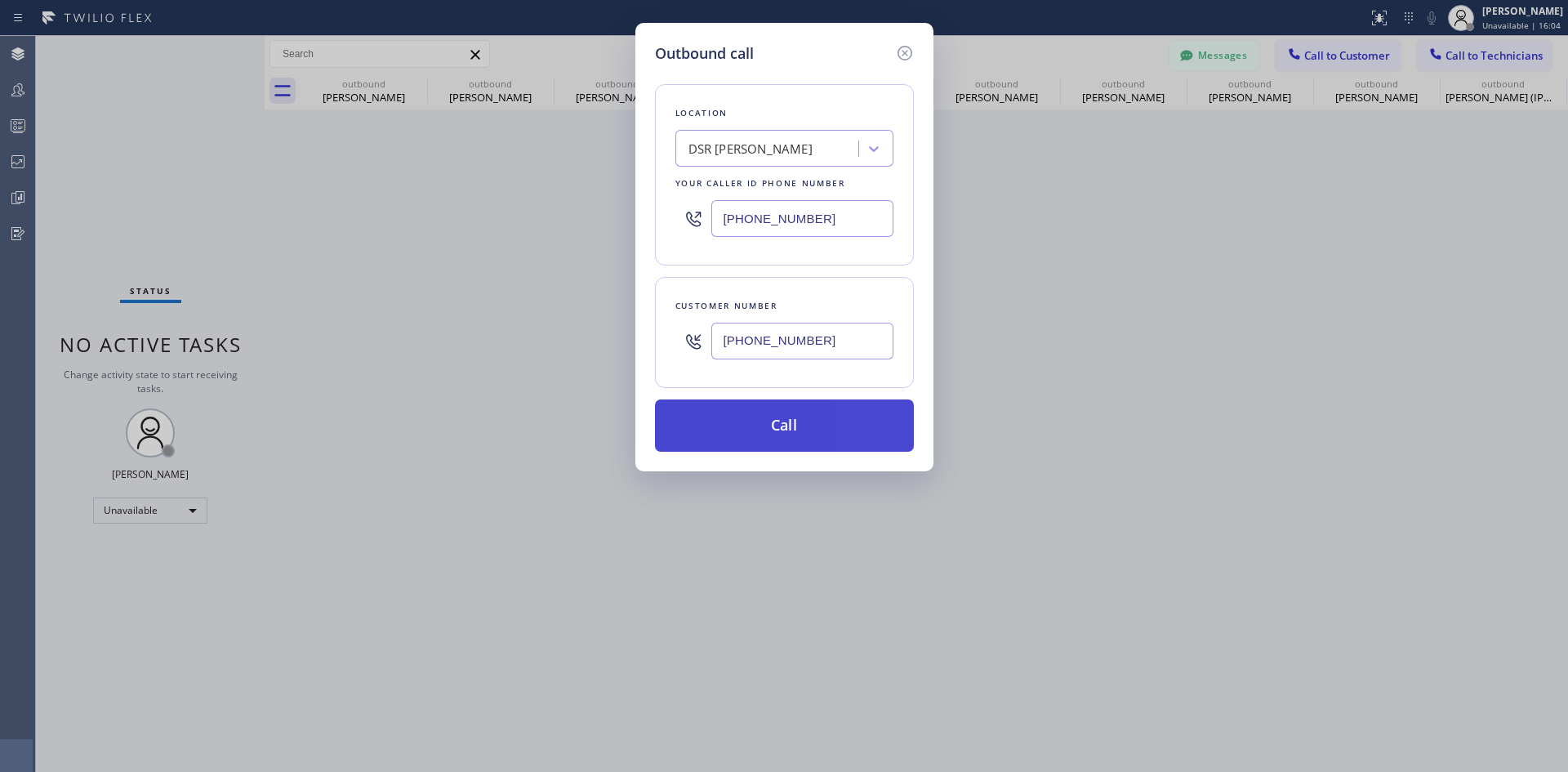
type input "[PHONE_NUMBER]"
click at [820, 424] on button "Call" at bounding box center [784, 426] width 259 height 52
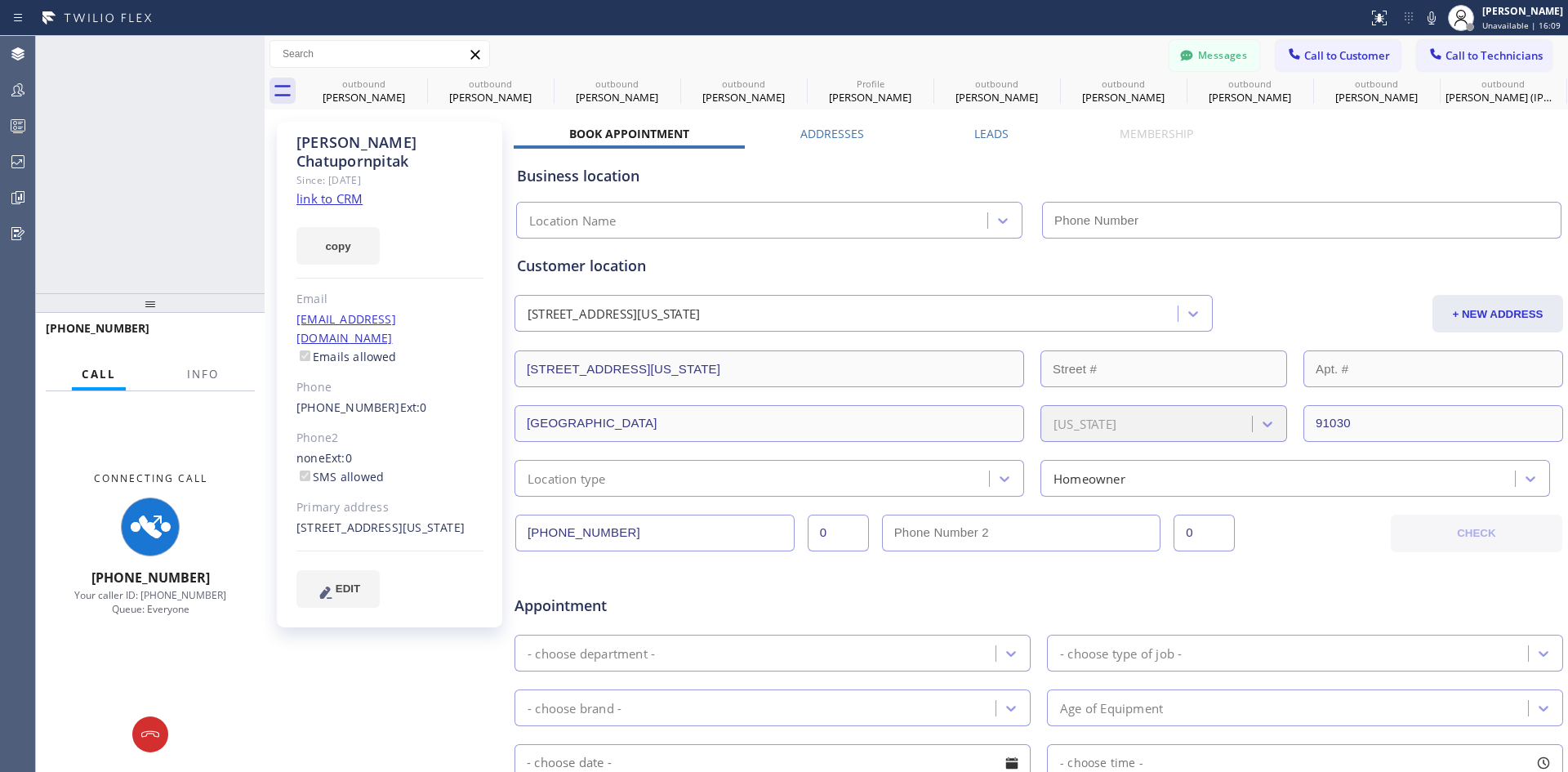
type input "[PHONE_NUMBER]"
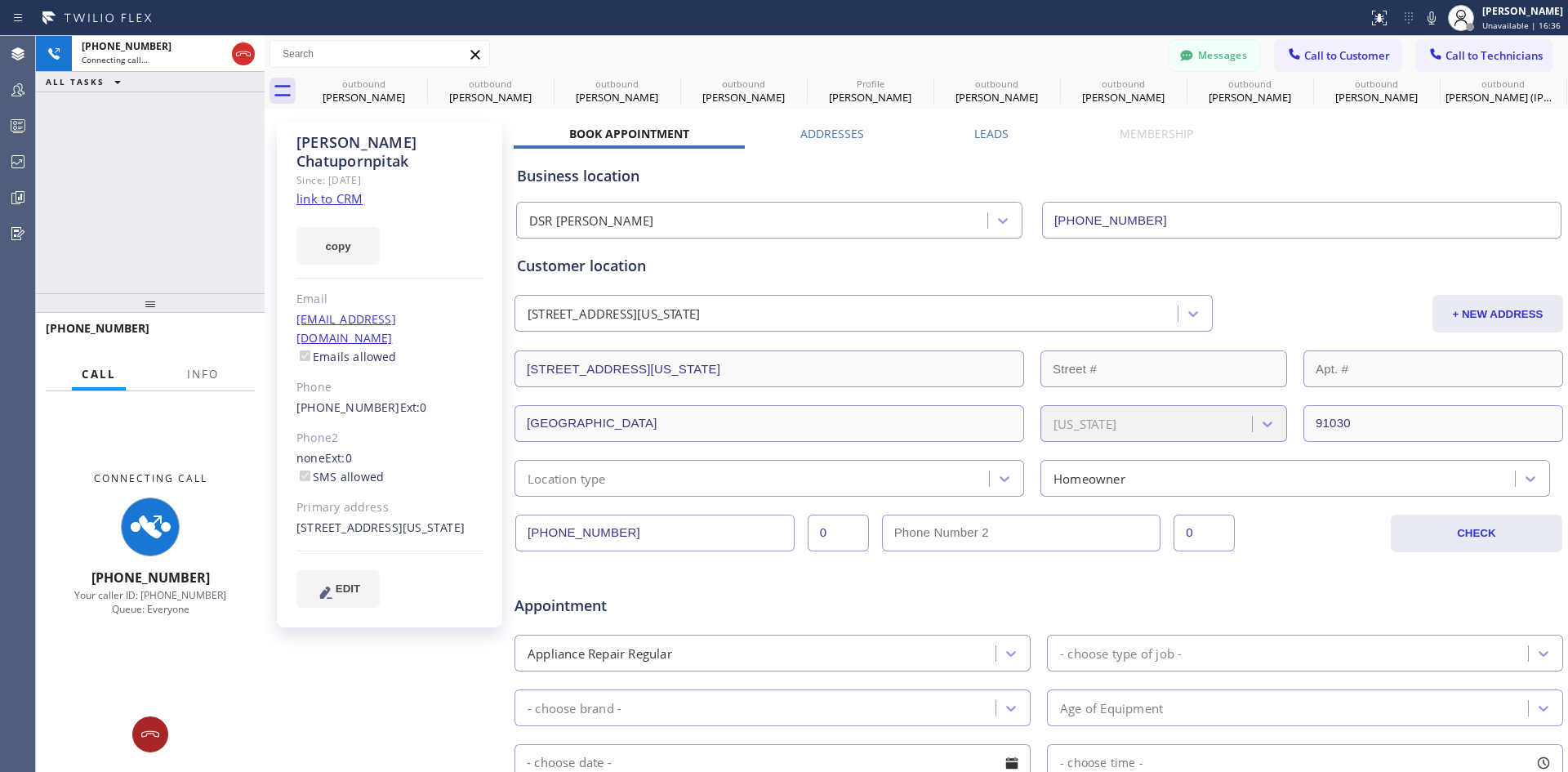
click at [155, 722] on button at bounding box center [150, 734] width 36 height 36
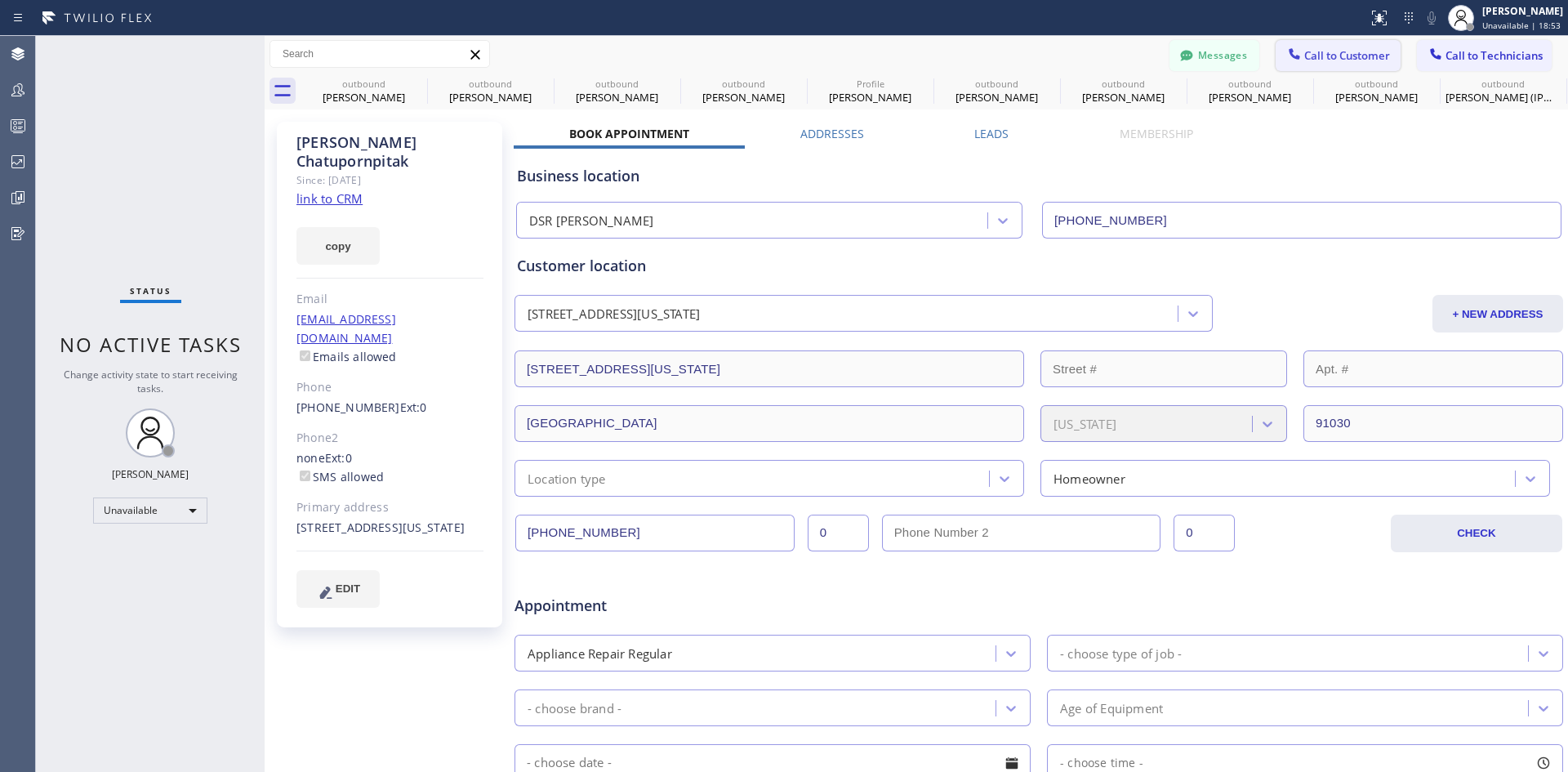
click at [1333, 51] on span "Call to Customer" at bounding box center [1347, 55] width 85 height 15
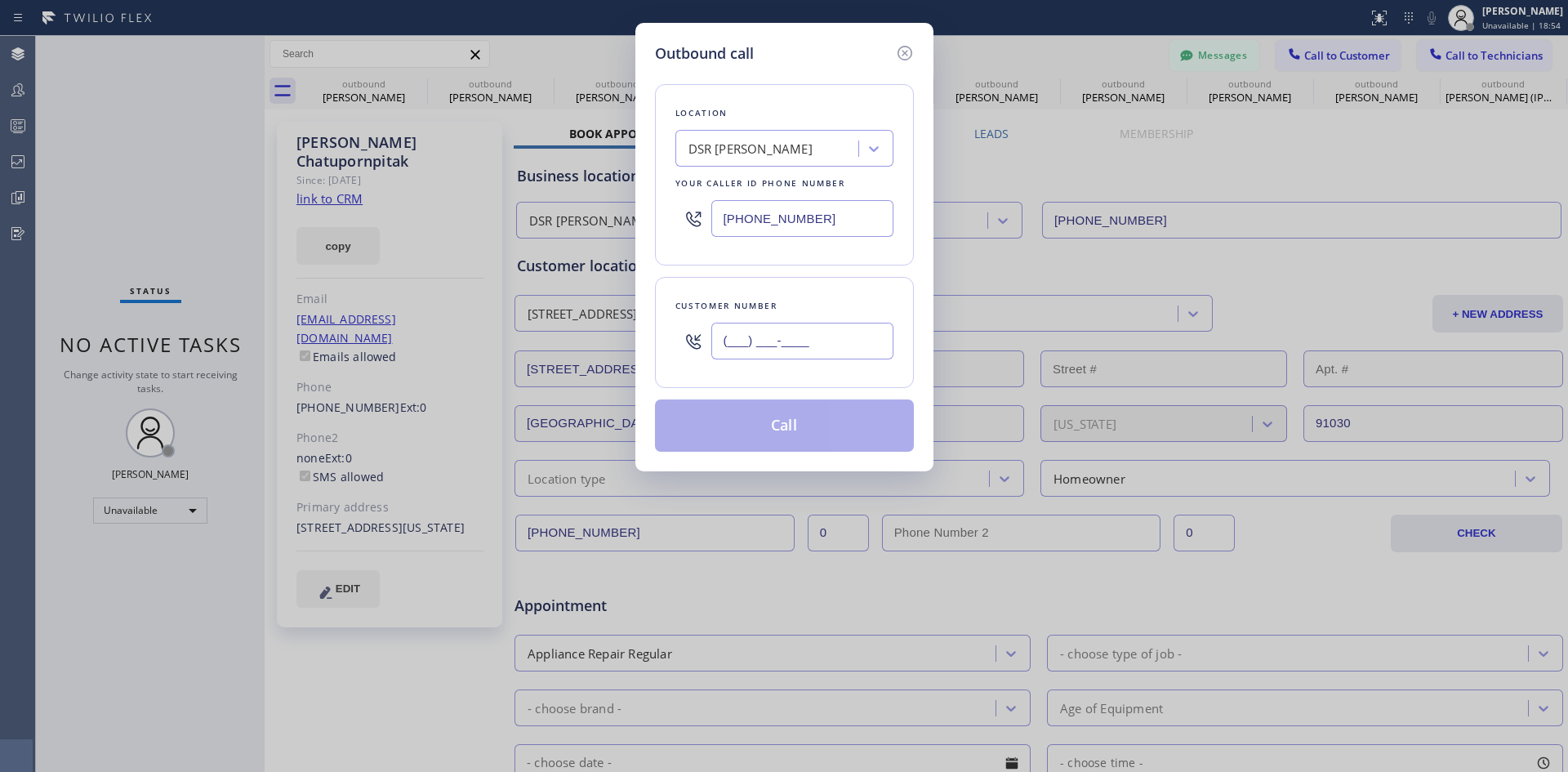
click at [821, 331] on input "(___) ___-____" at bounding box center [802, 341] width 182 height 37
paste input "949) 690-5569"
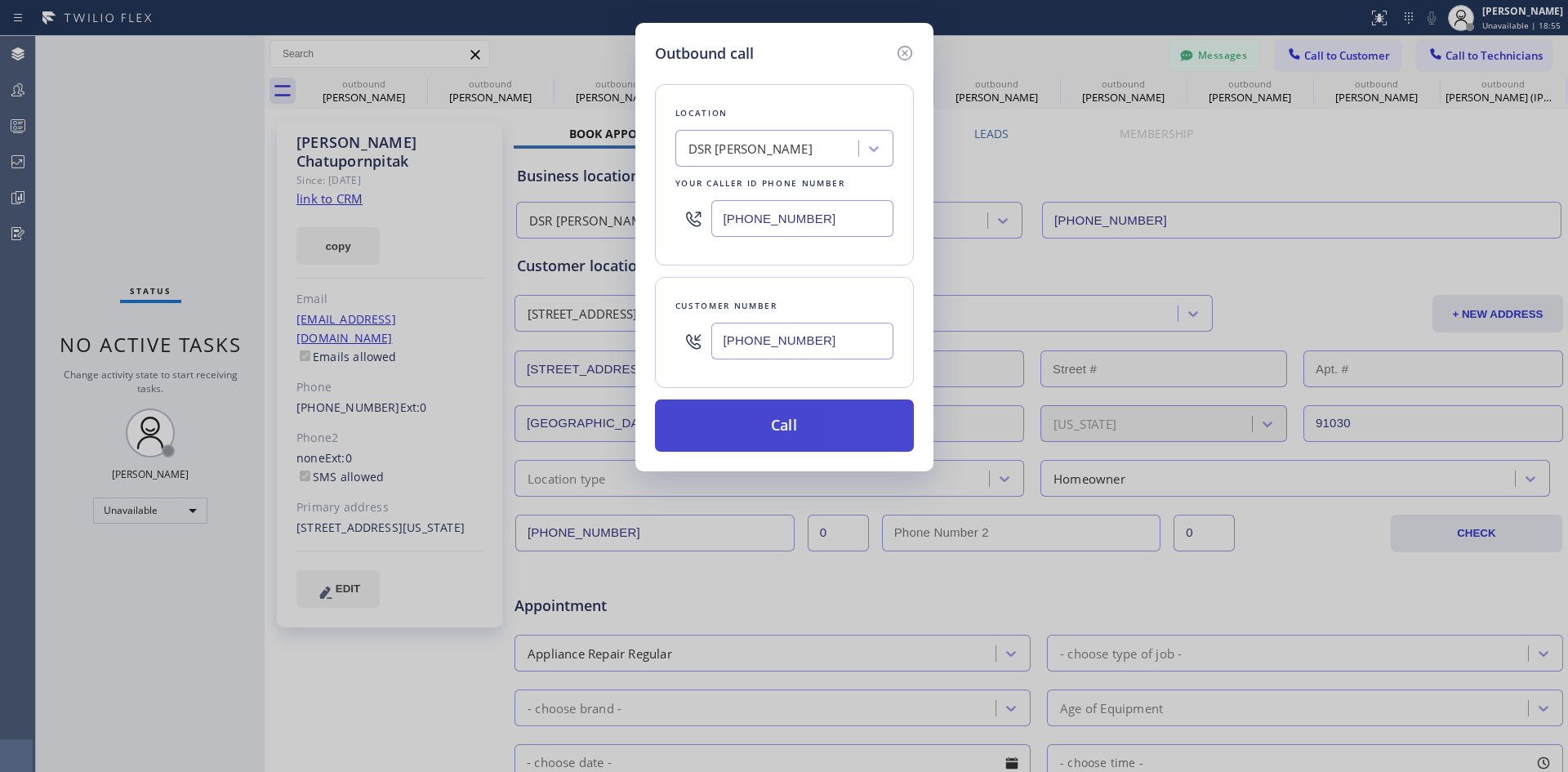
type input "[PHONE_NUMBER]"
click at [798, 420] on button "Call" at bounding box center [784, 426] width 259 height 52
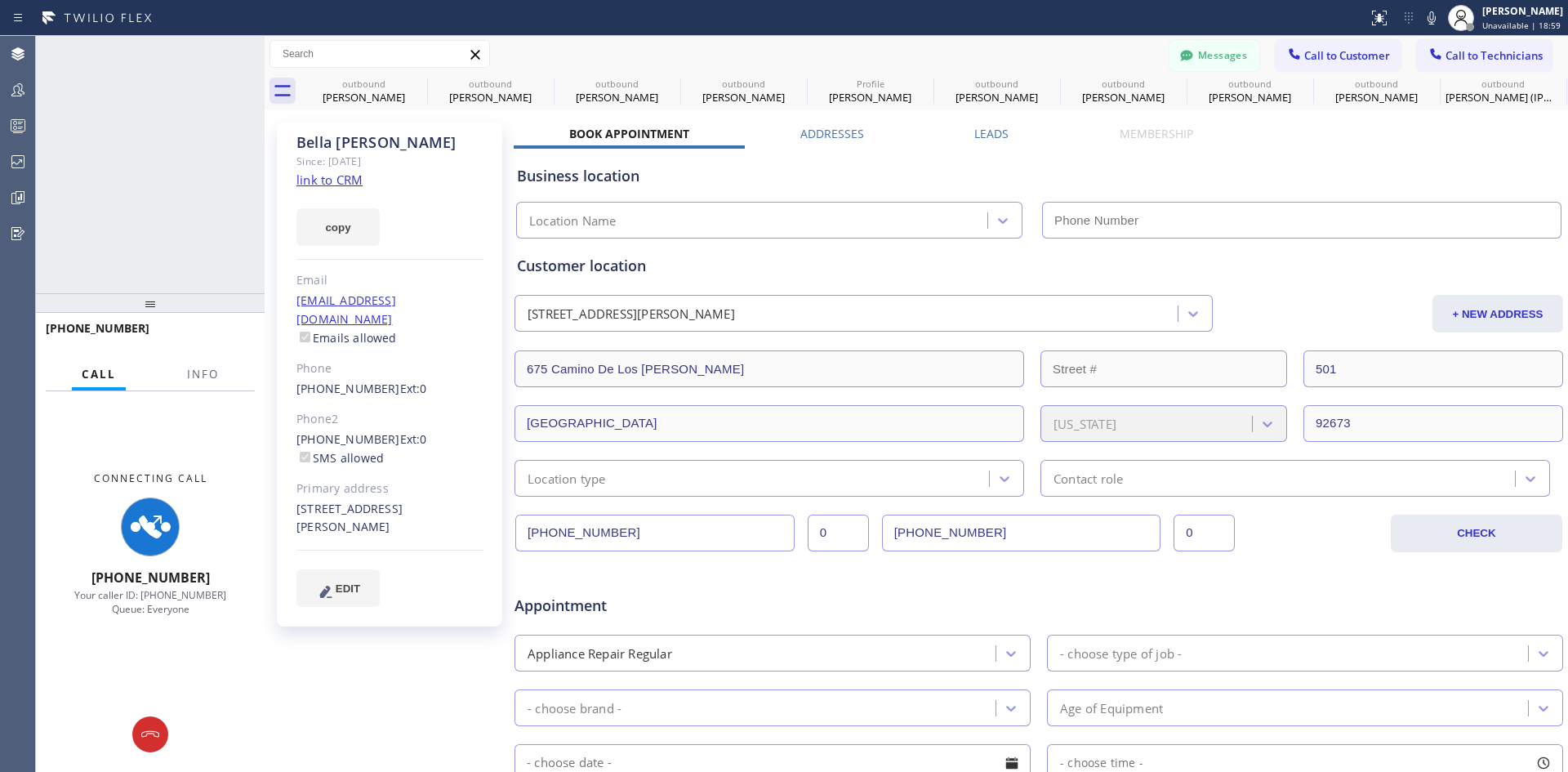
type input "[PHONE_NUMBER]"
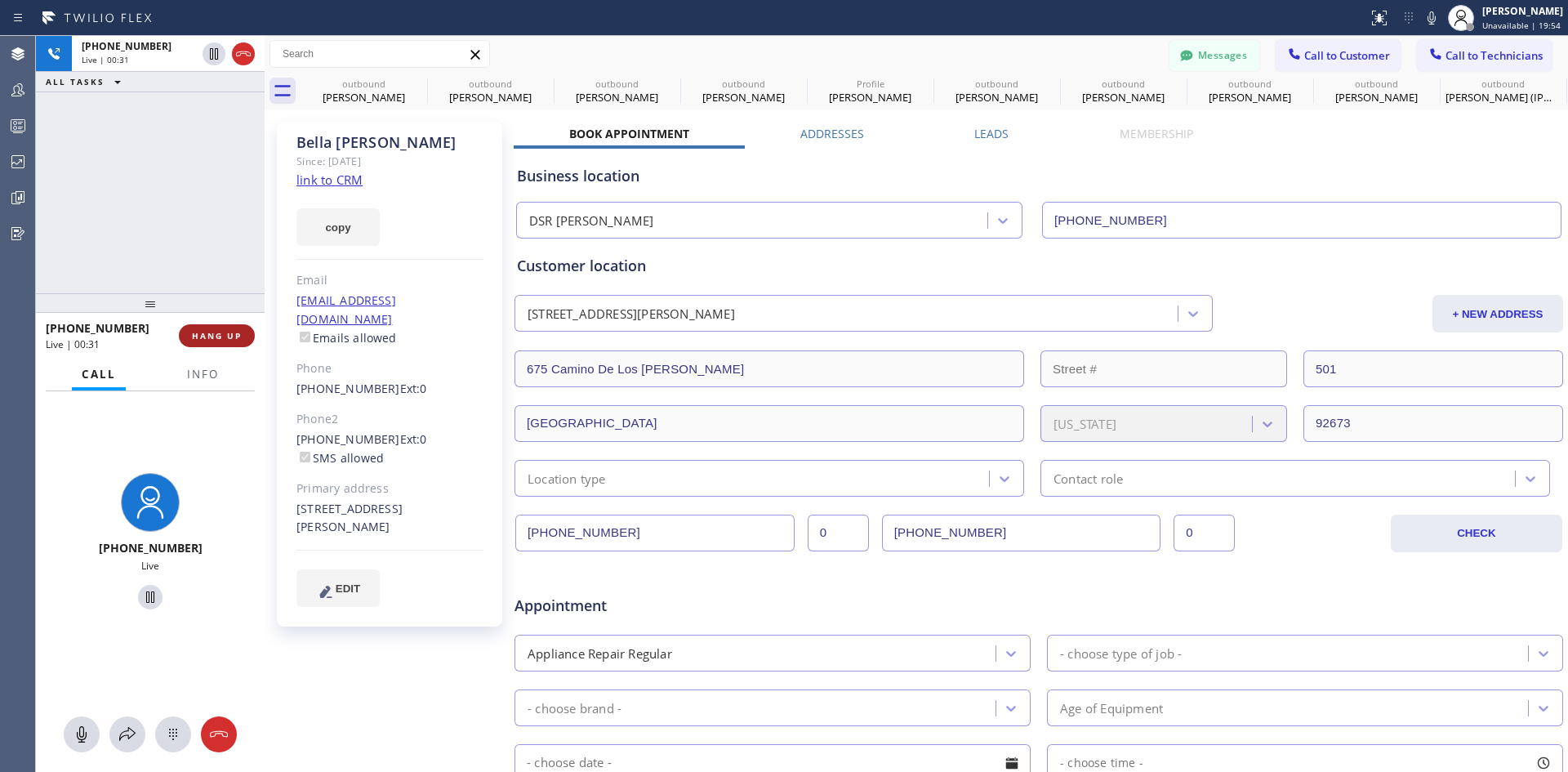
click at [214, 335] on span "HANG UP" at bounding box center [217, 335] width 50 height 11
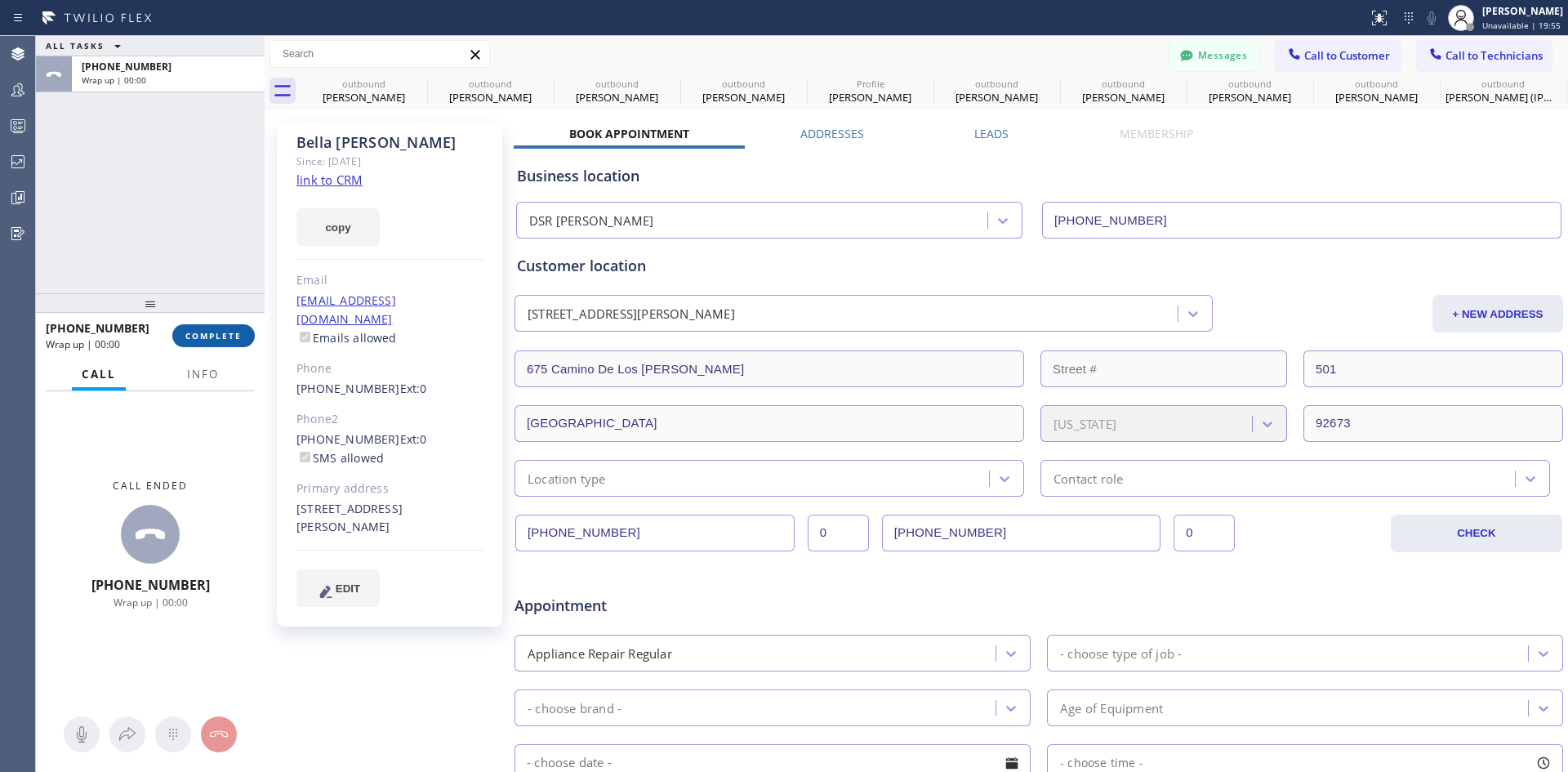
click at [231, 335] on span "COMPLETE" at bounding box center [213, 335] width 56 height 11
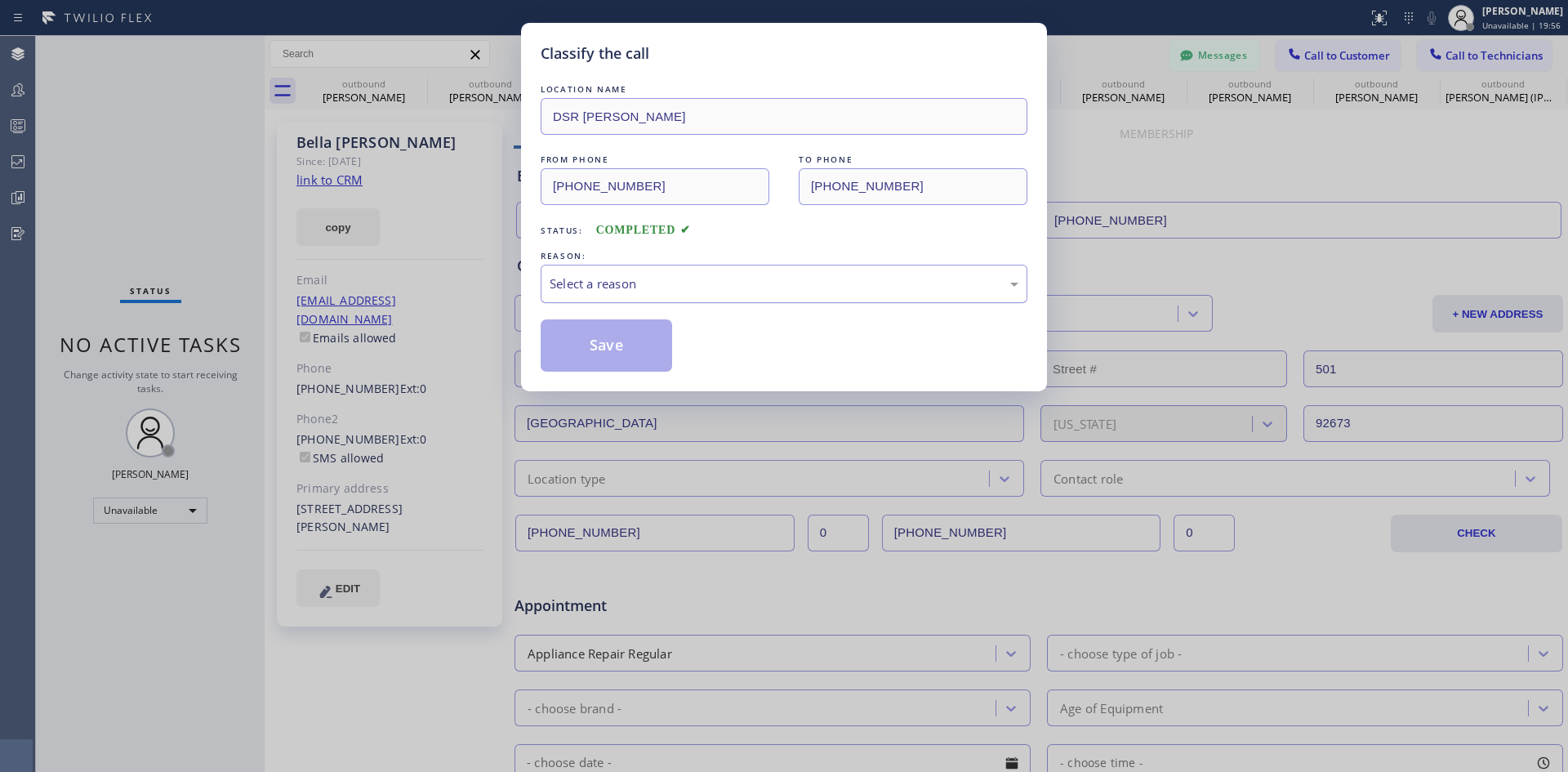
click at [728, 290] on div "Select a reason" at bounding box center [784, 284] width 468 height 18
click at [579, 354] on button "Save" at bounding box center [606, 346] width 131 height 52
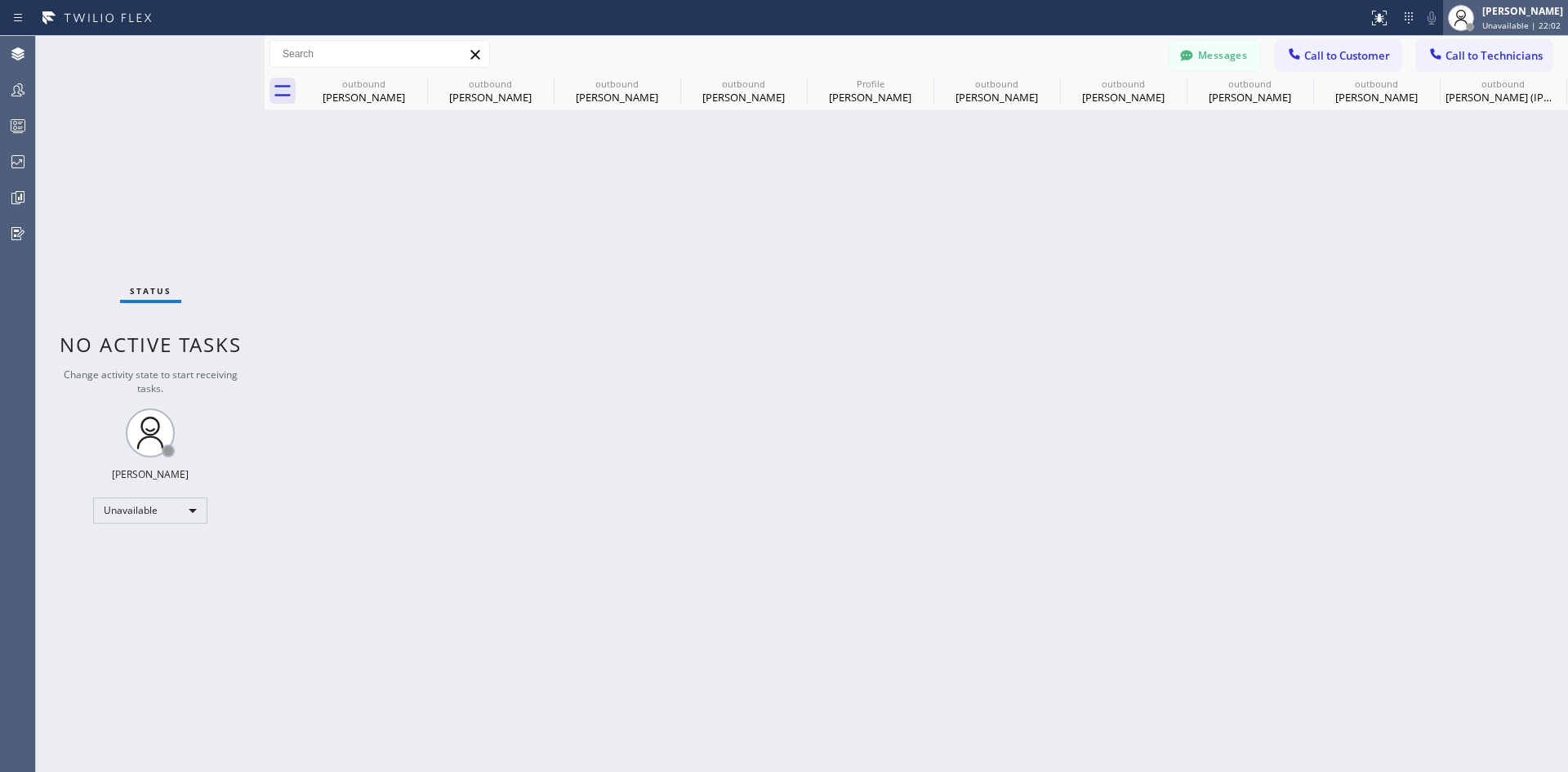
click at [1483, 13] on div "[PERSON_NAME]" at bounding box center [1523, 10] width 81 height 14
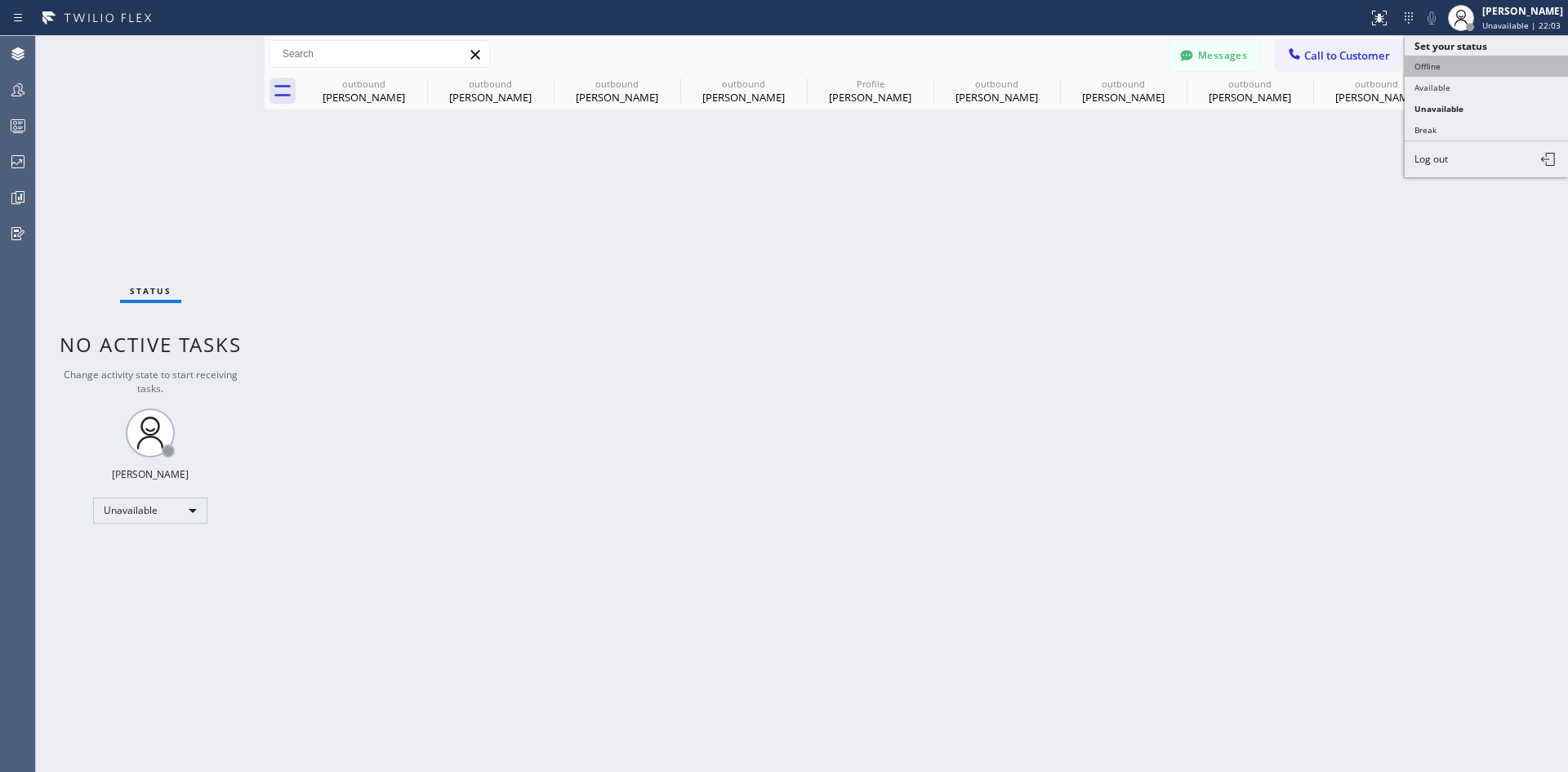
click at [1472, 55] on button "Offline" at bounding box center [1486, 65] width 164 height 21
click at [1328, 63] on button "Call to Customer" at bounding box center [1338, 56] width 125 height 31
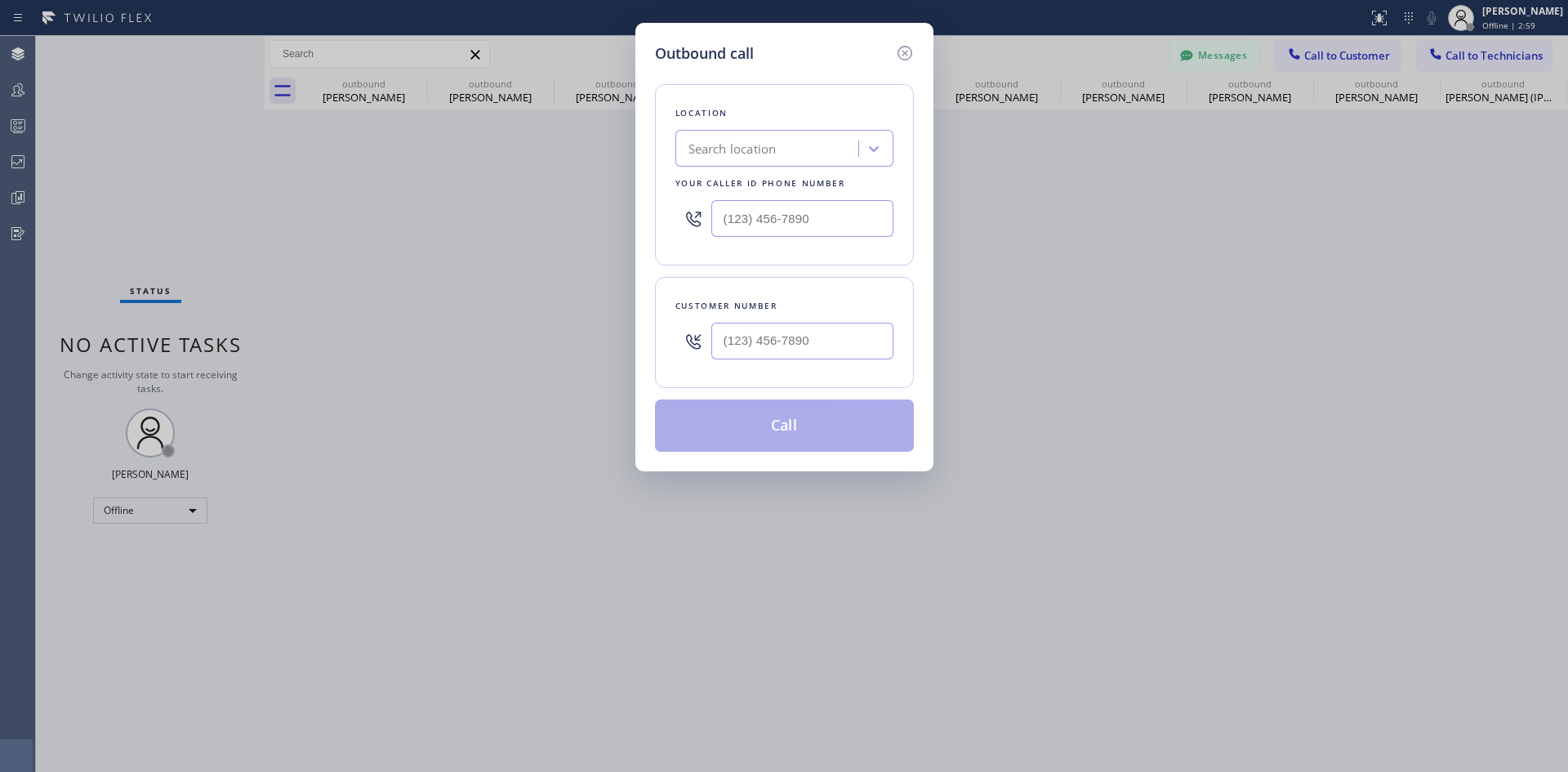
drag, startPoint x: 1340, startPoint y: 285, endPoint x: 1209, endPoint y: 194, distance: 159.5
click at [1336, 284] on div "Outbound call Location Search location Your caller id phone number Customer num…" at bounding box center [784, 386] width 1568 height 772
click at [901, 60] on icon at bounding box center [904, 53] width 15 height 15
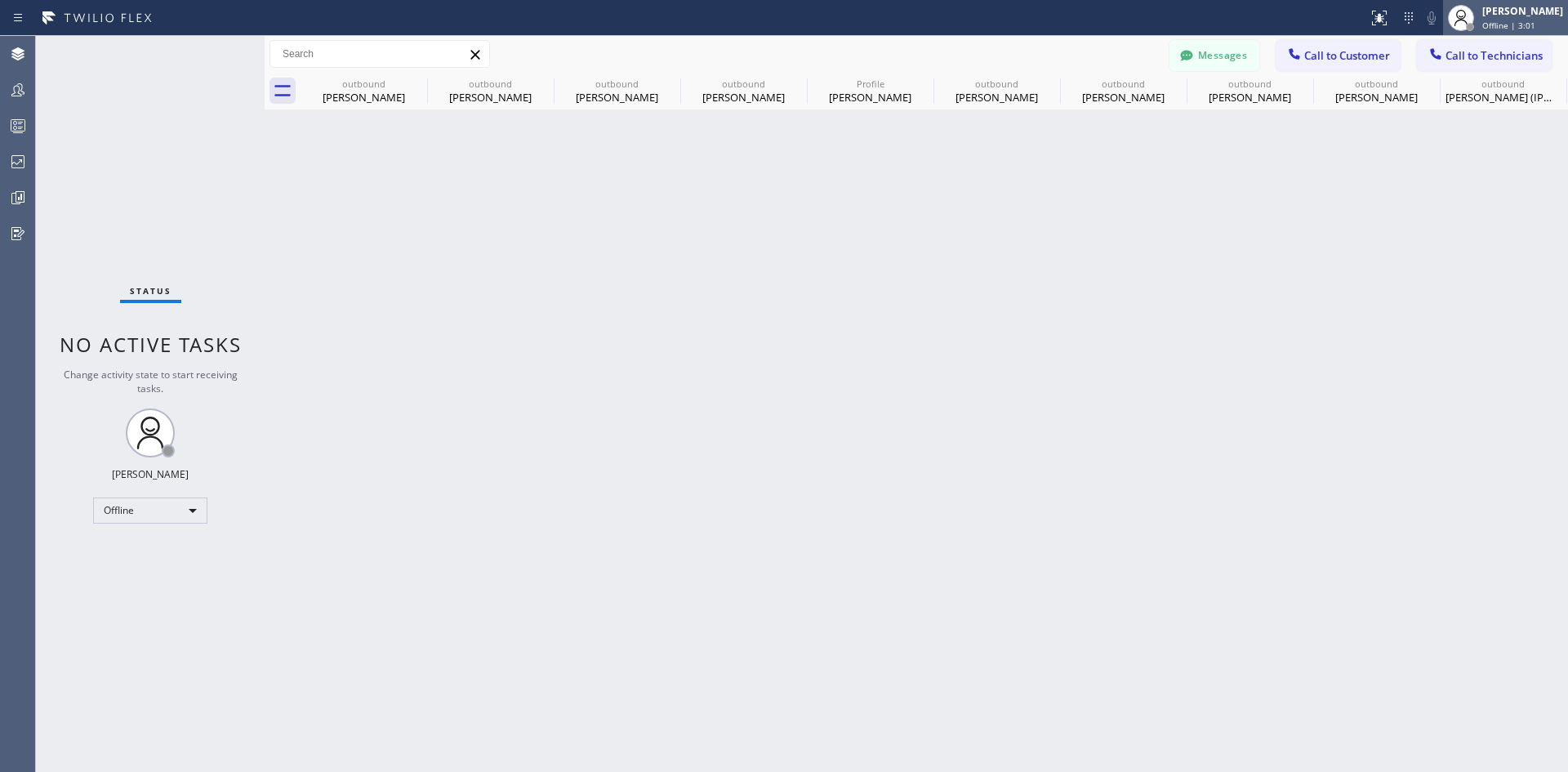
click at [1508, 26] on span "Offline | 3:01" at bounding box center [1509, 25] width 53 height 11
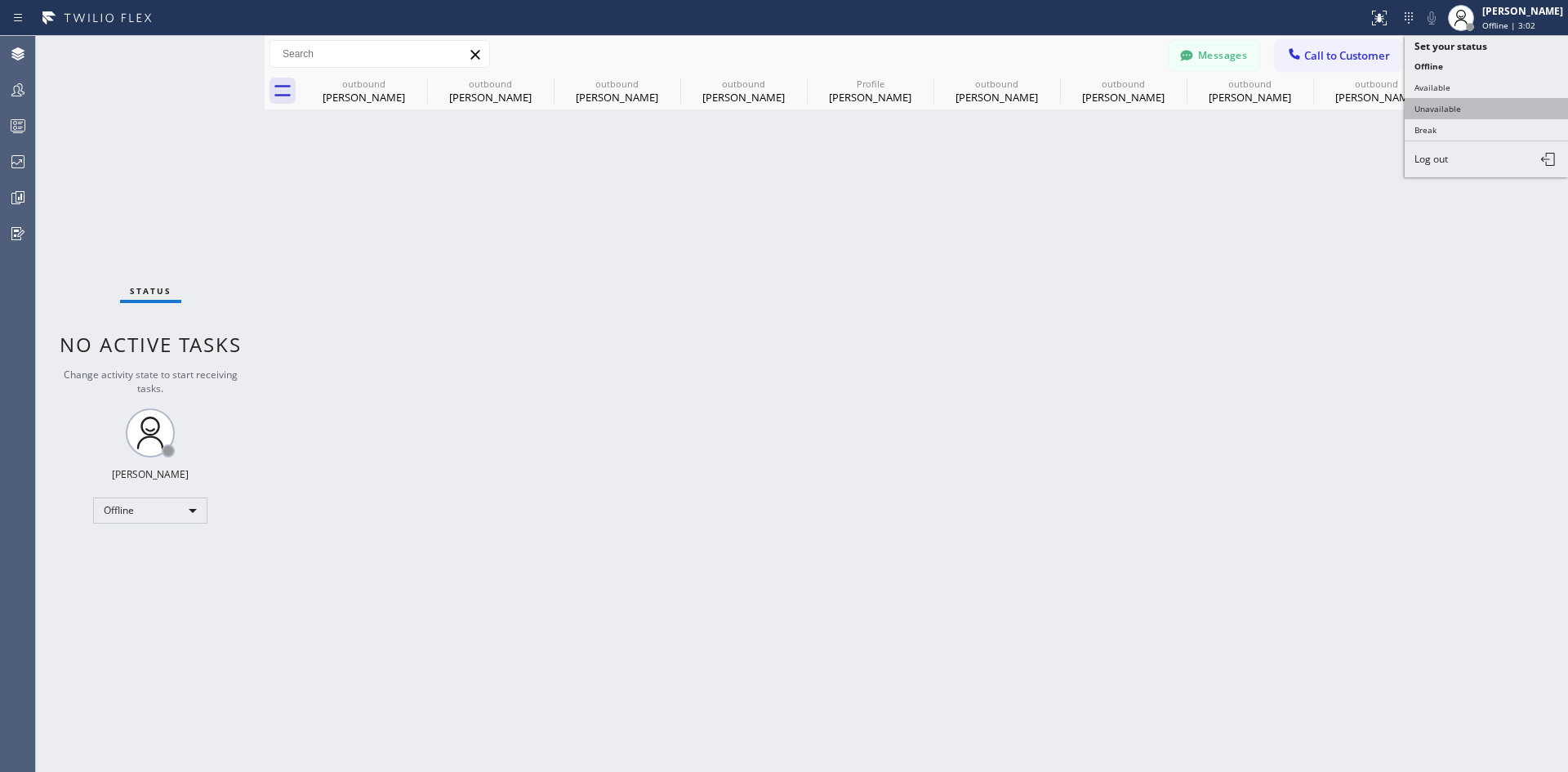
click at [1468, 113] on button "Unavailable" at bounding box center [1486, 108] width 164 height 21
click at [1333, 58] on span "Call to Customer" at bounding box center [1347, 55] width 85 height 15
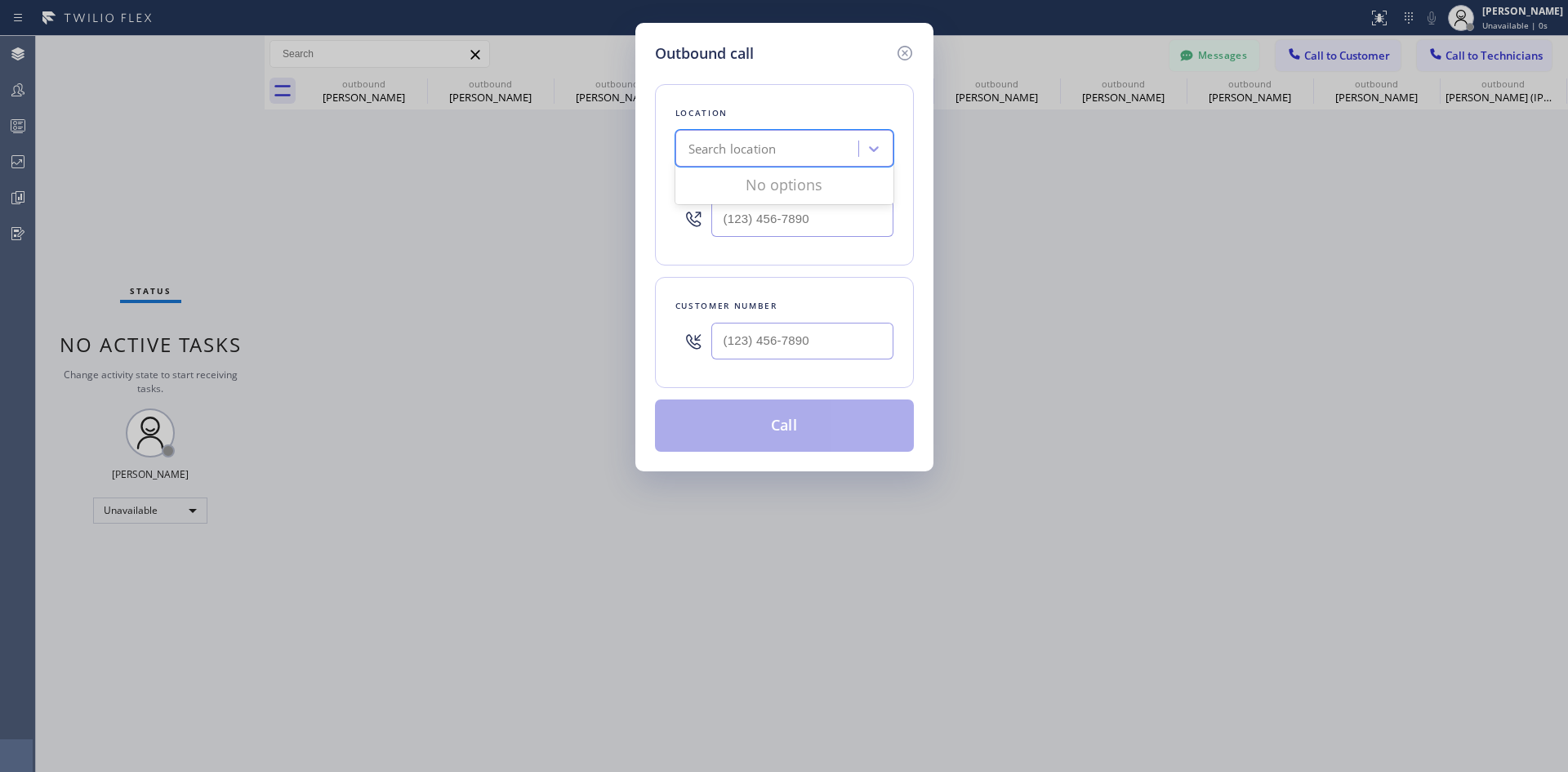
click at [769, 153] on div "Search location" at bounding box center [732, 149] width 88 height 18
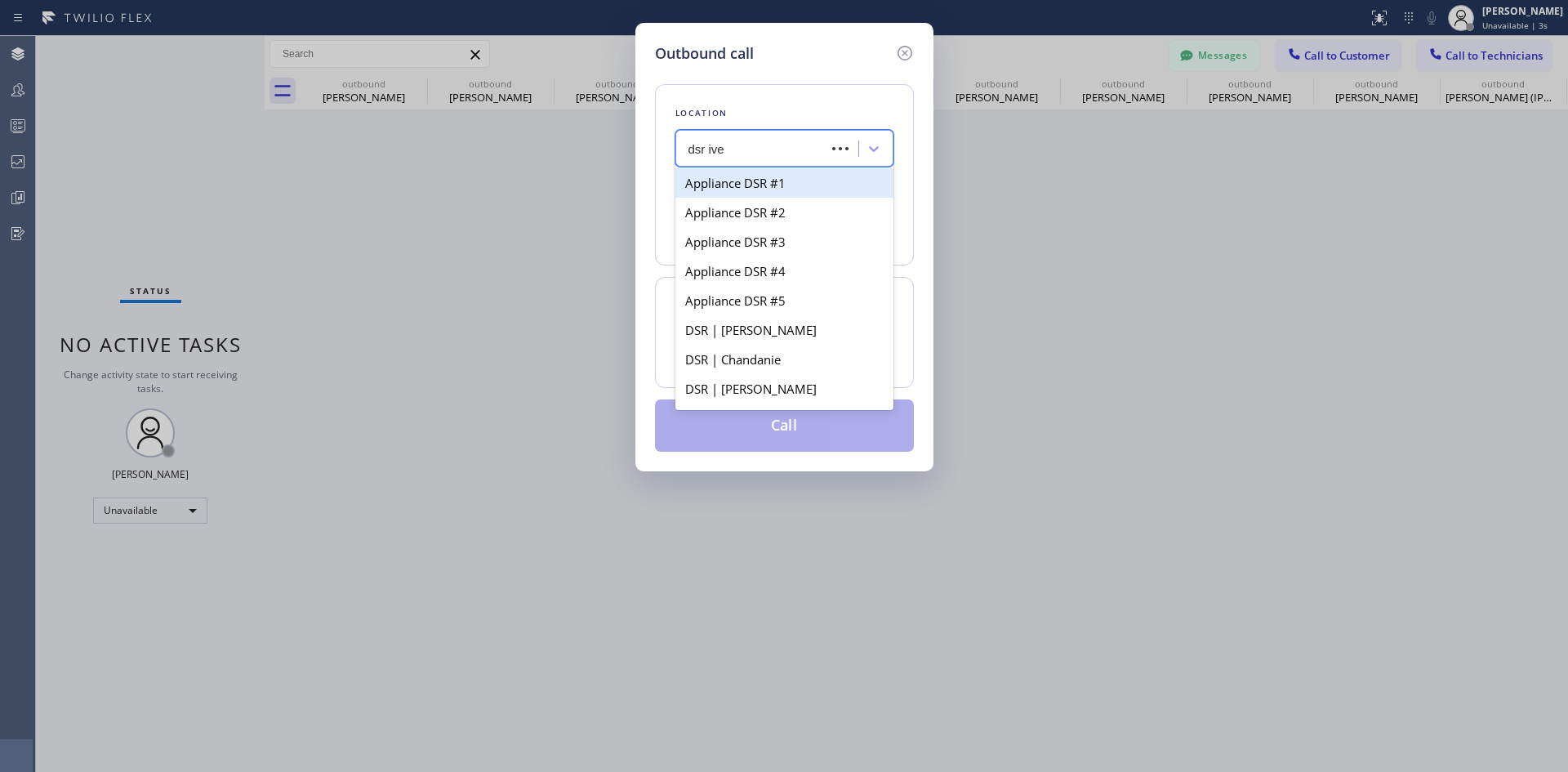
type input "dsr iver"
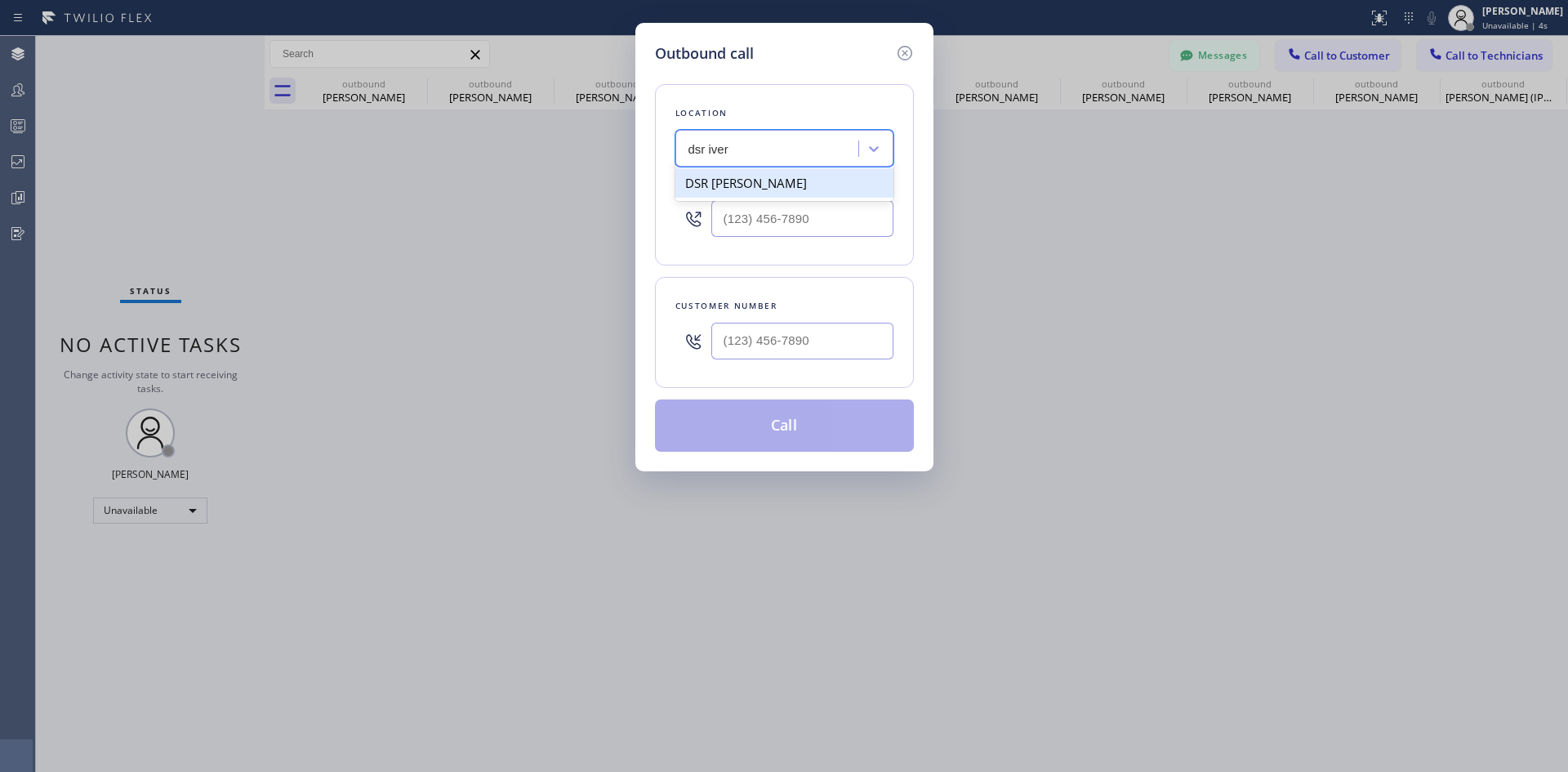
click at [802, 184] on div "DSR [PERSON_NAME]" at bounding box center [784, 183] width 218 height 29
type input "[PHONE_NUMBER]"
click at [798, 331] on input "(___) ___-____" at bounding box center [802, 341] width 182 height 37
paste input "305) 778-8765"
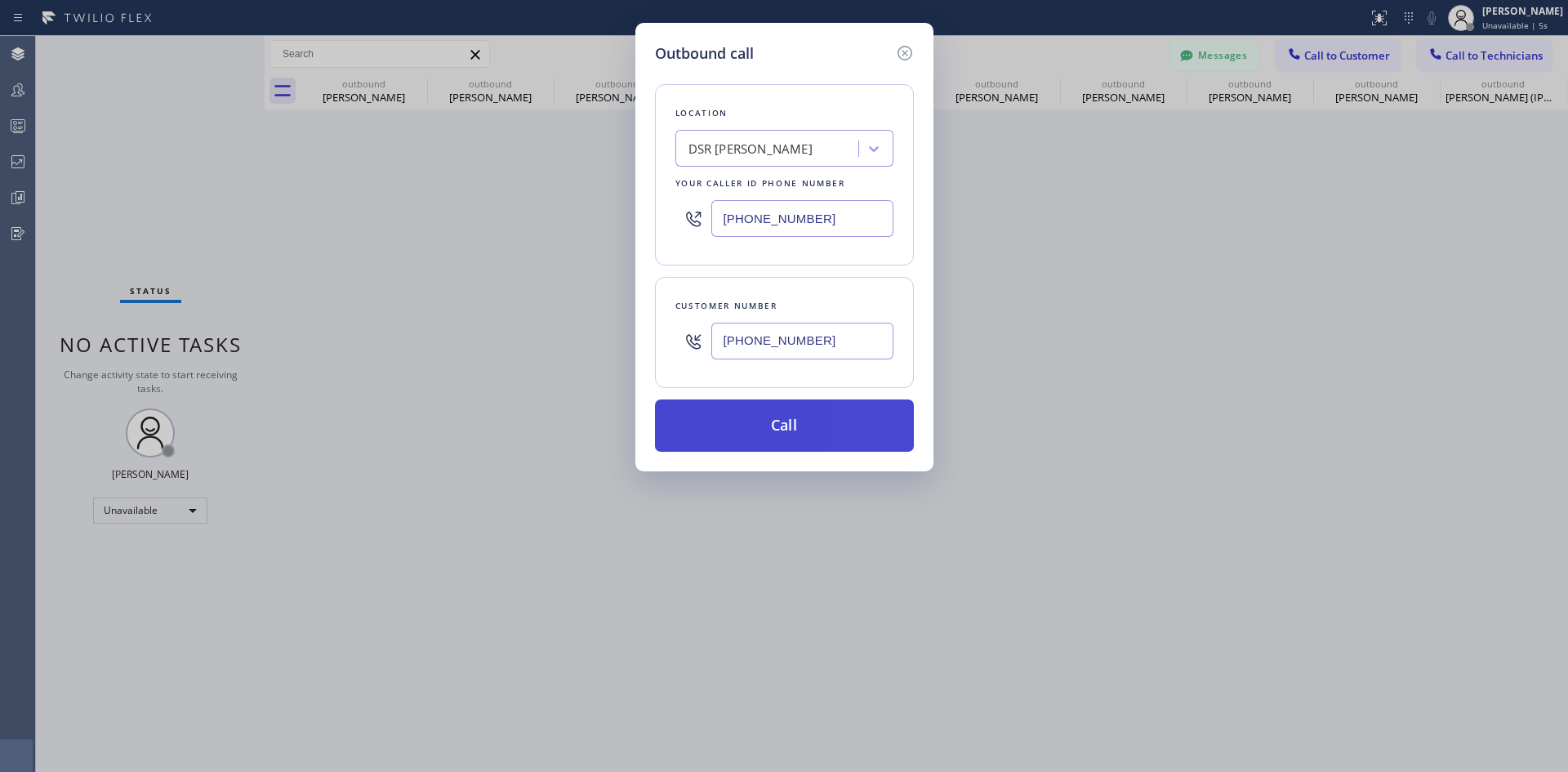
type input "(305) 778-8765"
click at [818, 424] on button "Call" at bounding box center [784, 426] width 259 height 52
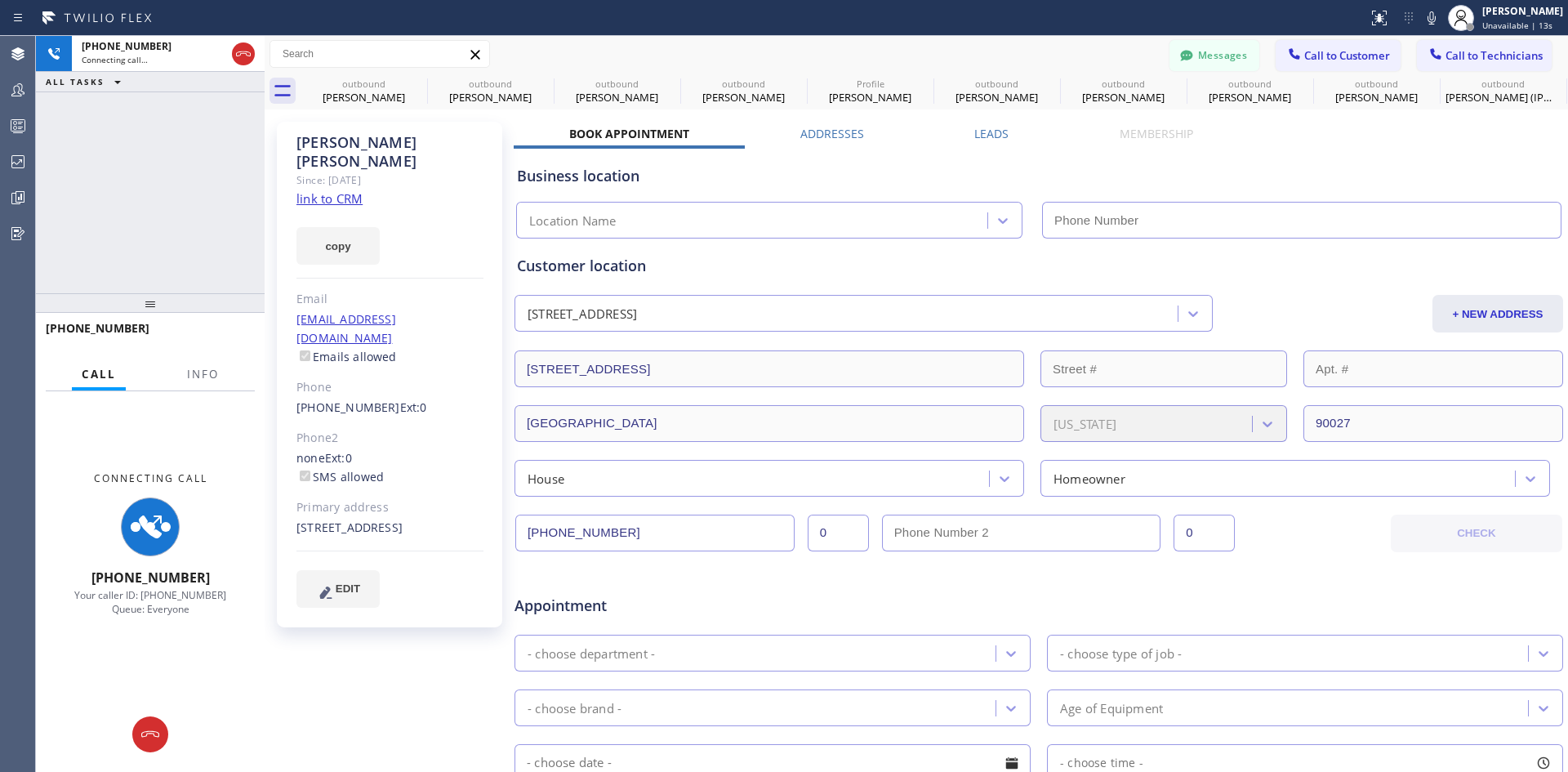
type input "[PHONE_NUMBER]"
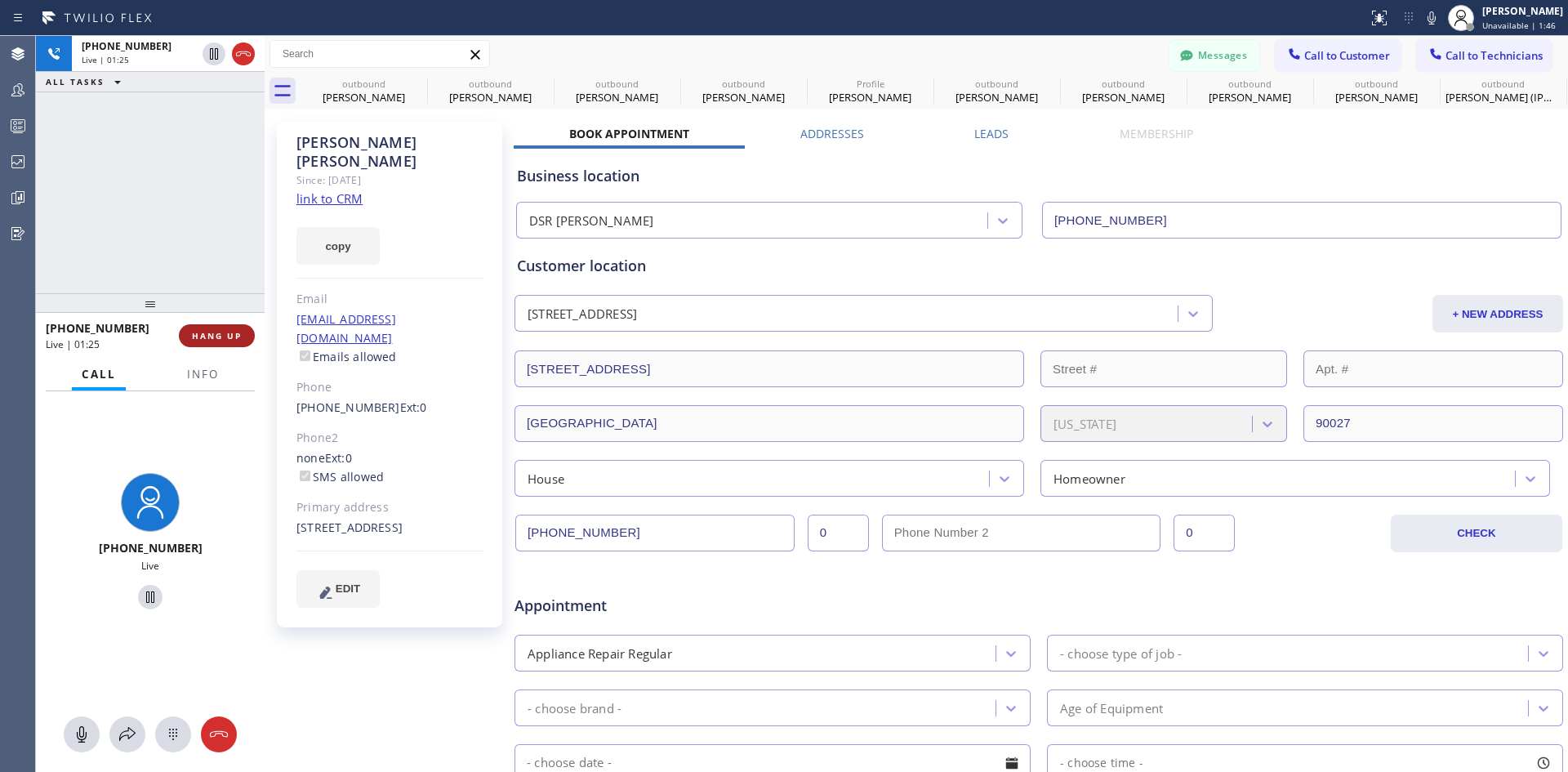
click at [210, 331] on span "HANG UP" at bounding box center [217, 335] width 50 height 11
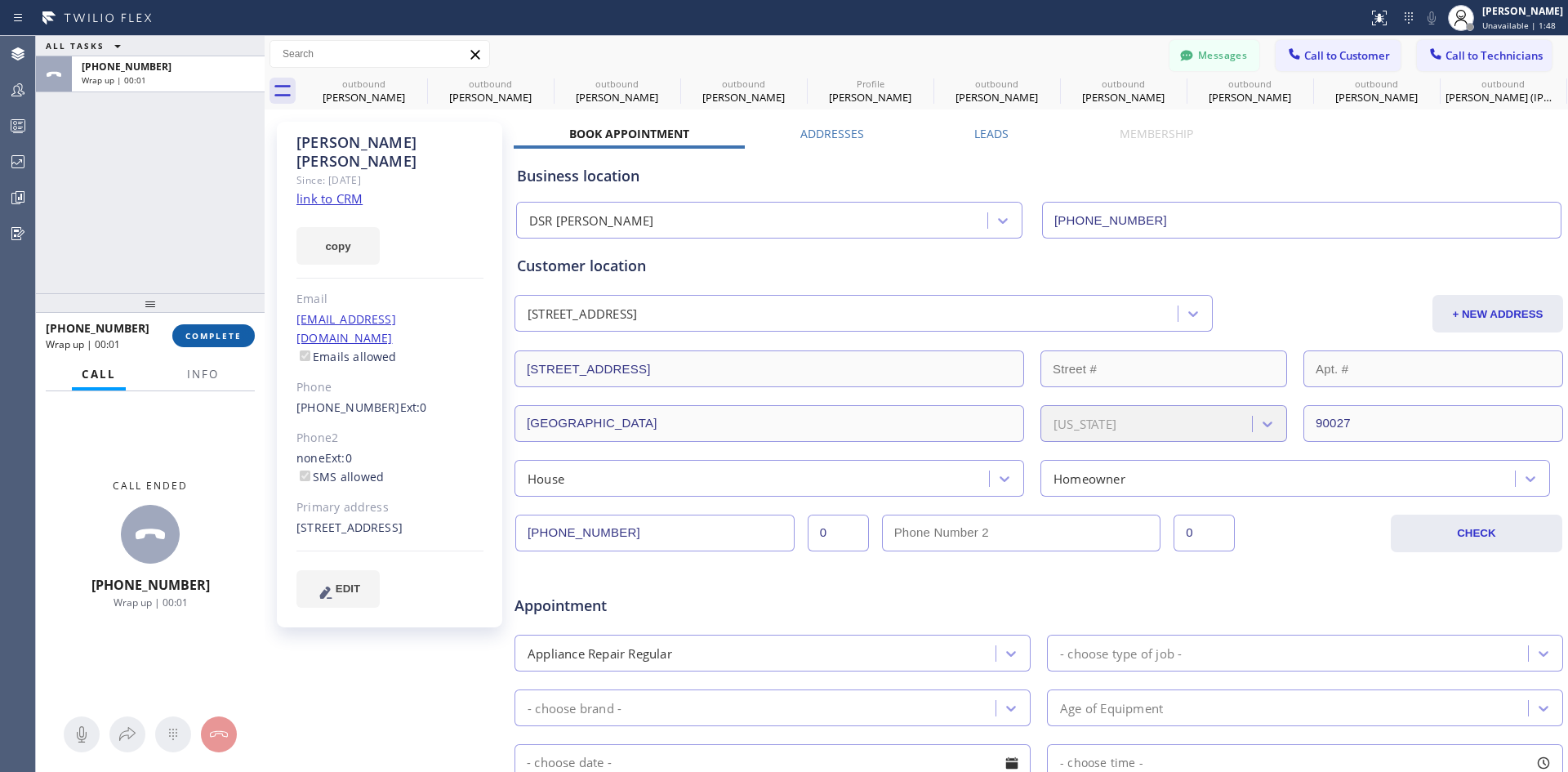
click at [205, 327] on button "COMPLETE" at bounding box center [214, 335] width 83 height 23
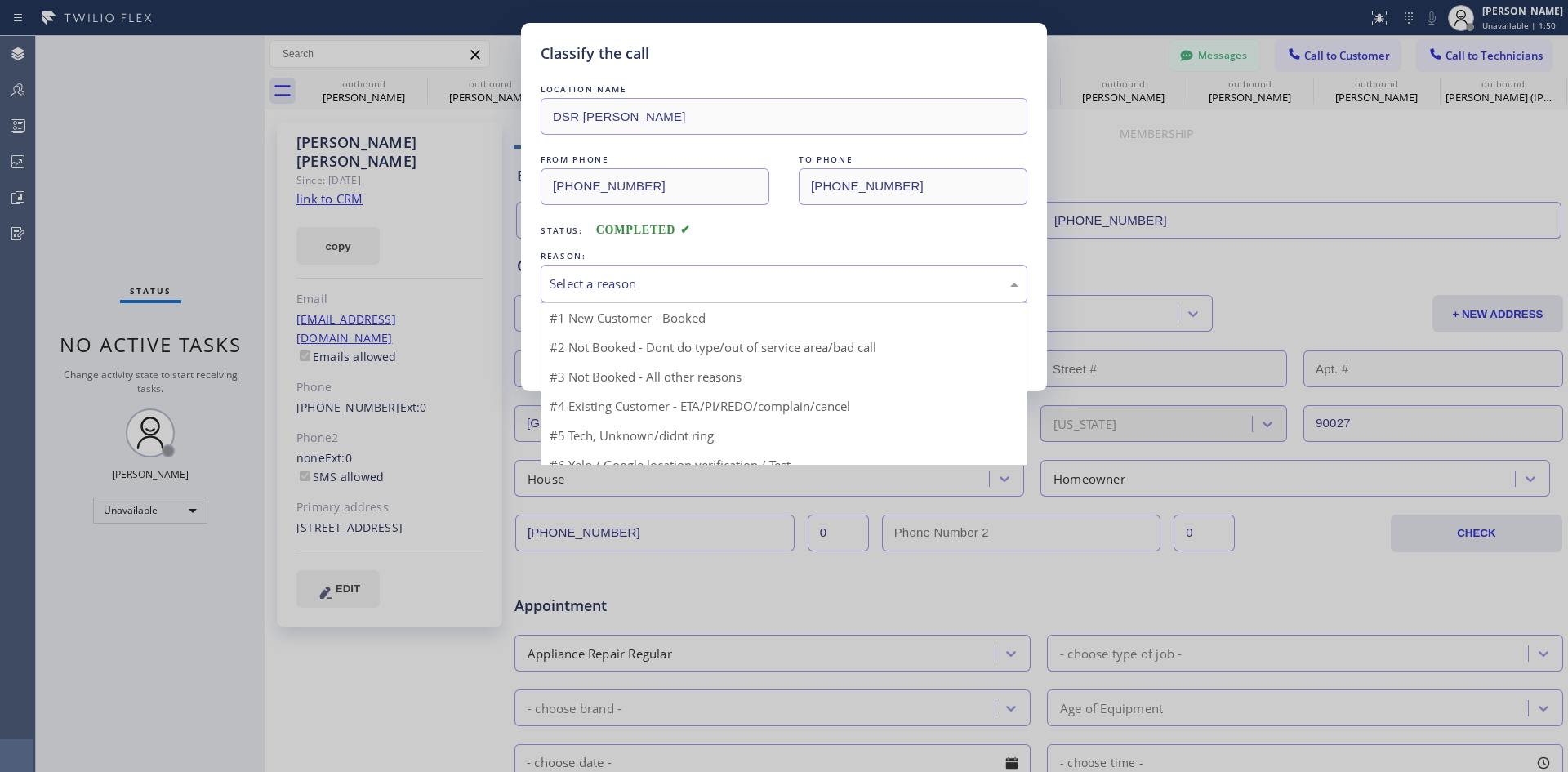
click at [769, 294] on div "Select a reason" at bounding box center [784, 284] width 487 height 39
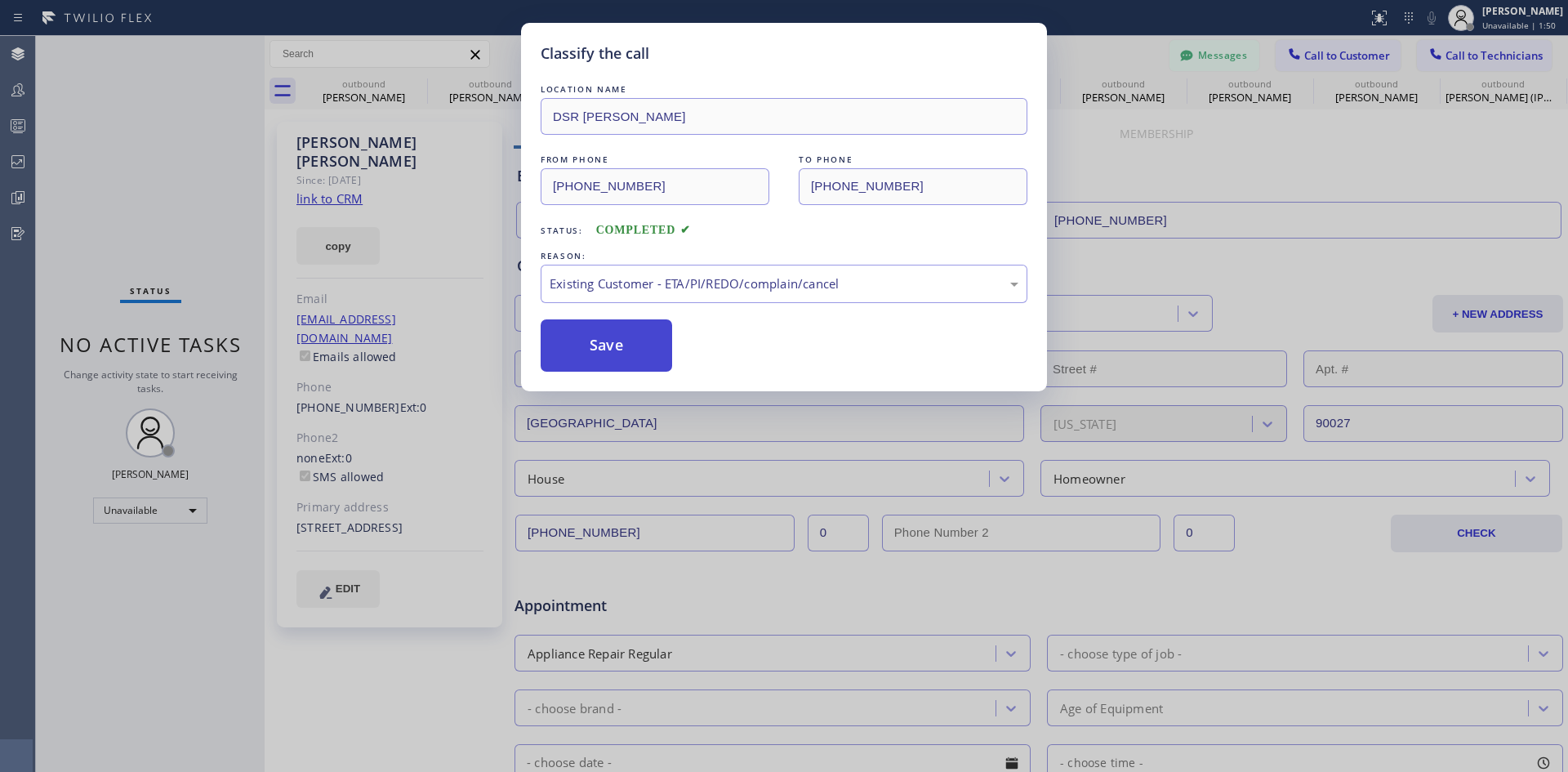
click at [596, 342] on button "Save" at bounding box center [606, 346] width 131 height 52
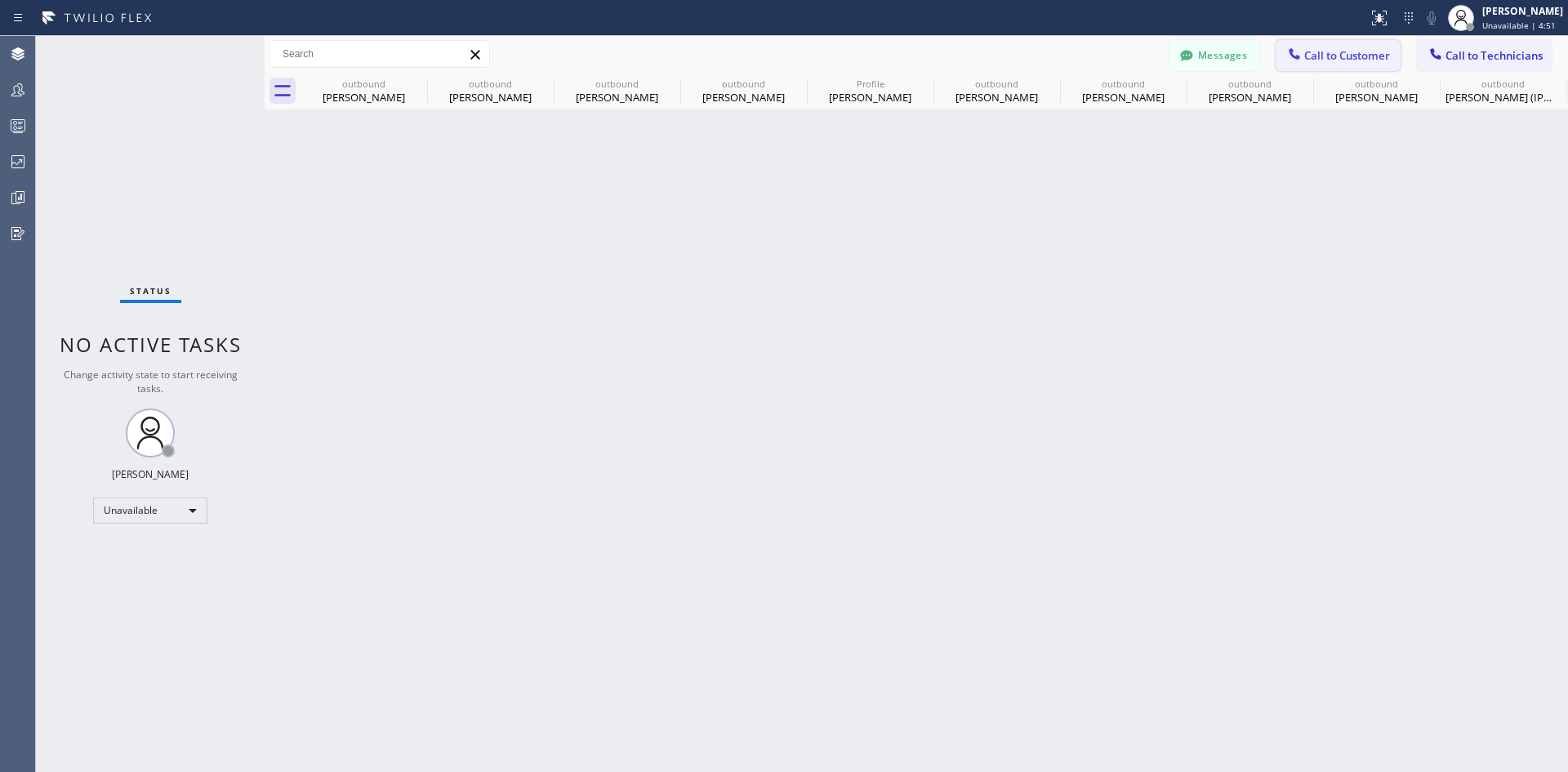
click at [1307, 53] on span "Call to Customer" at bounding box center [1347, 55] width 85 height 15
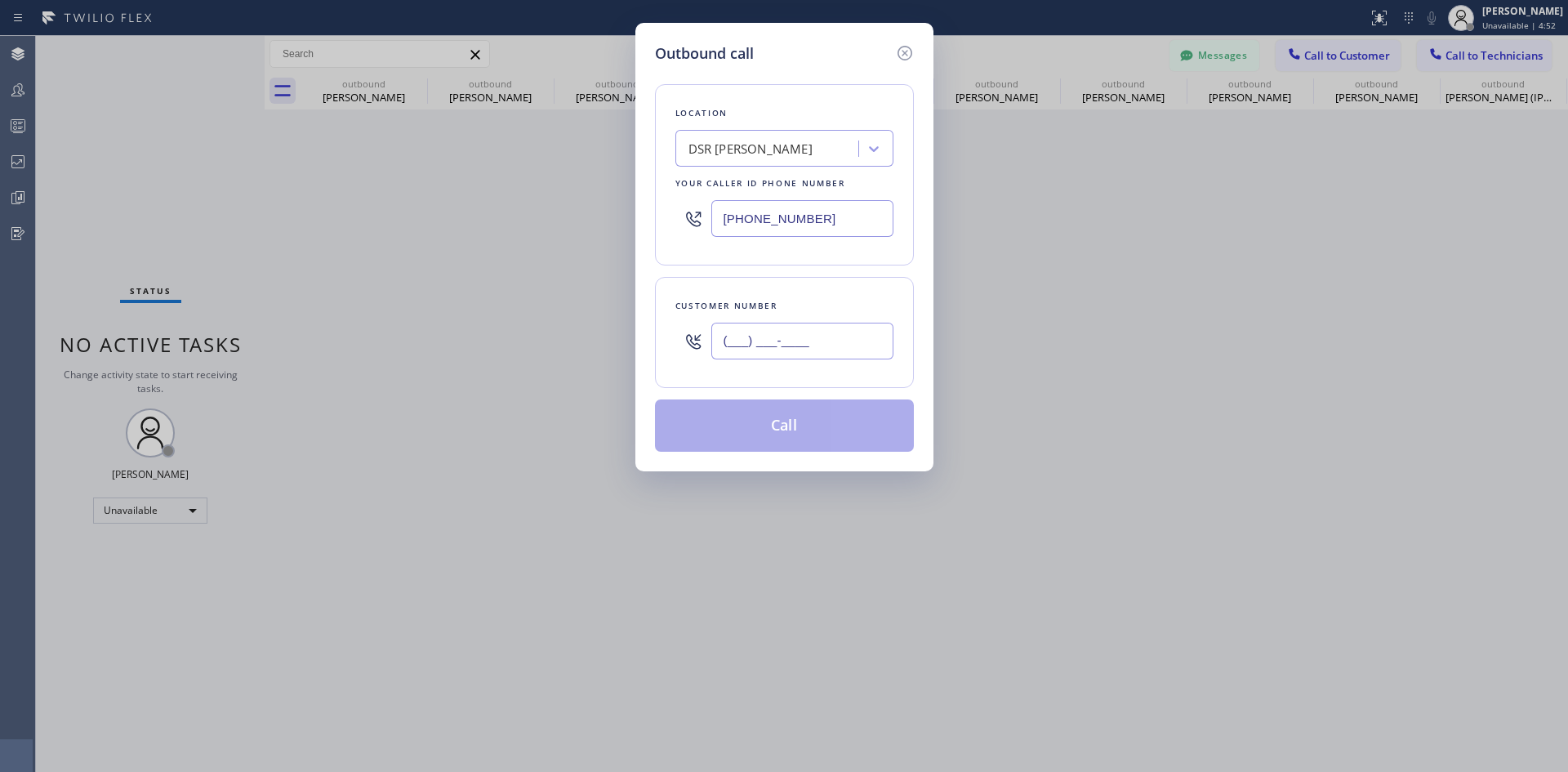
click at [789, 345] on input "(___) ___-____" at bounding box center [802, 341] width 182 height 37
paste input "818) 522-0332"
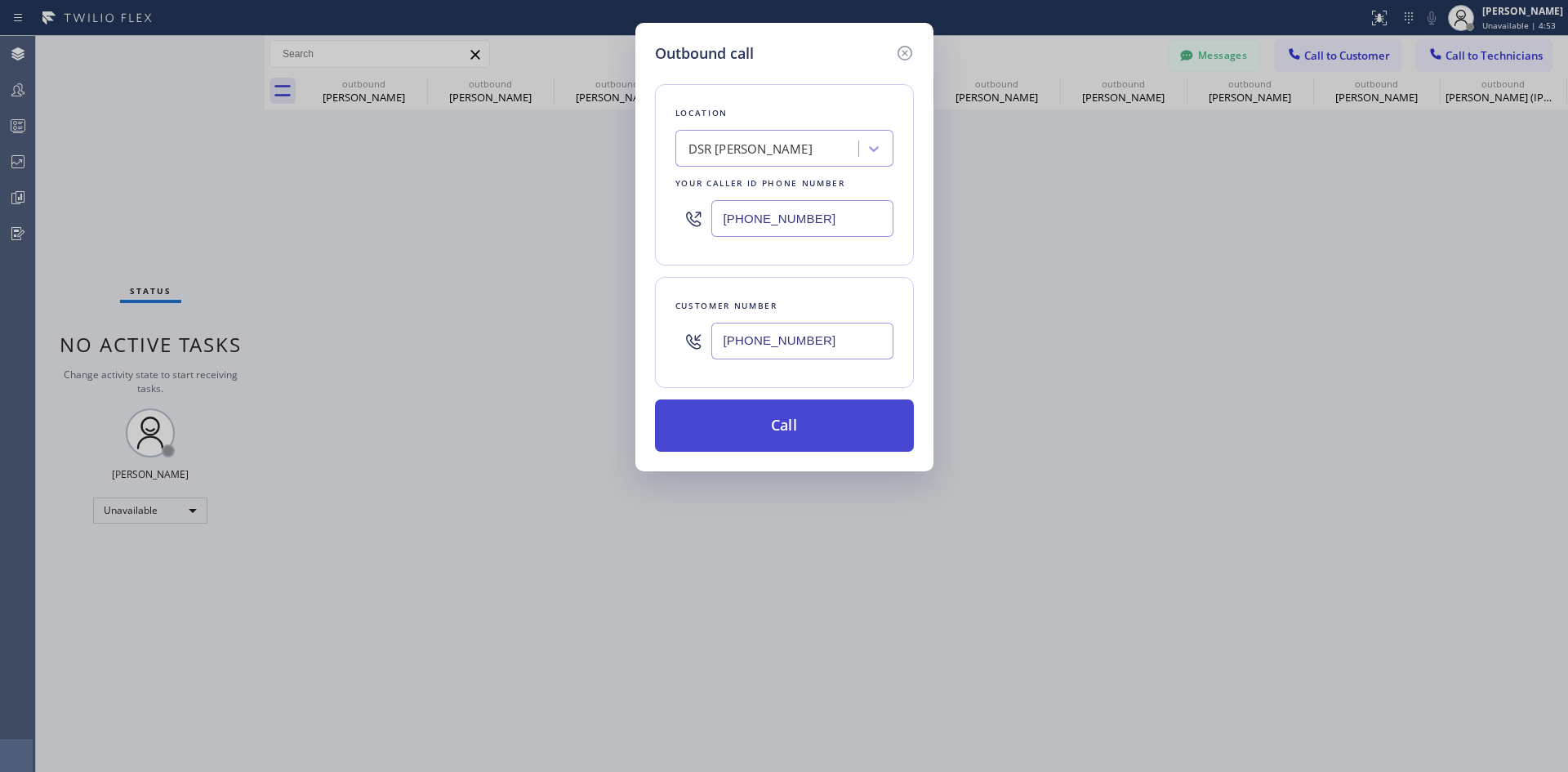
type input "(818) 522-0332"
click at [829, 416] on button "Call" at bounding box center [784, 426] width 259 height 52
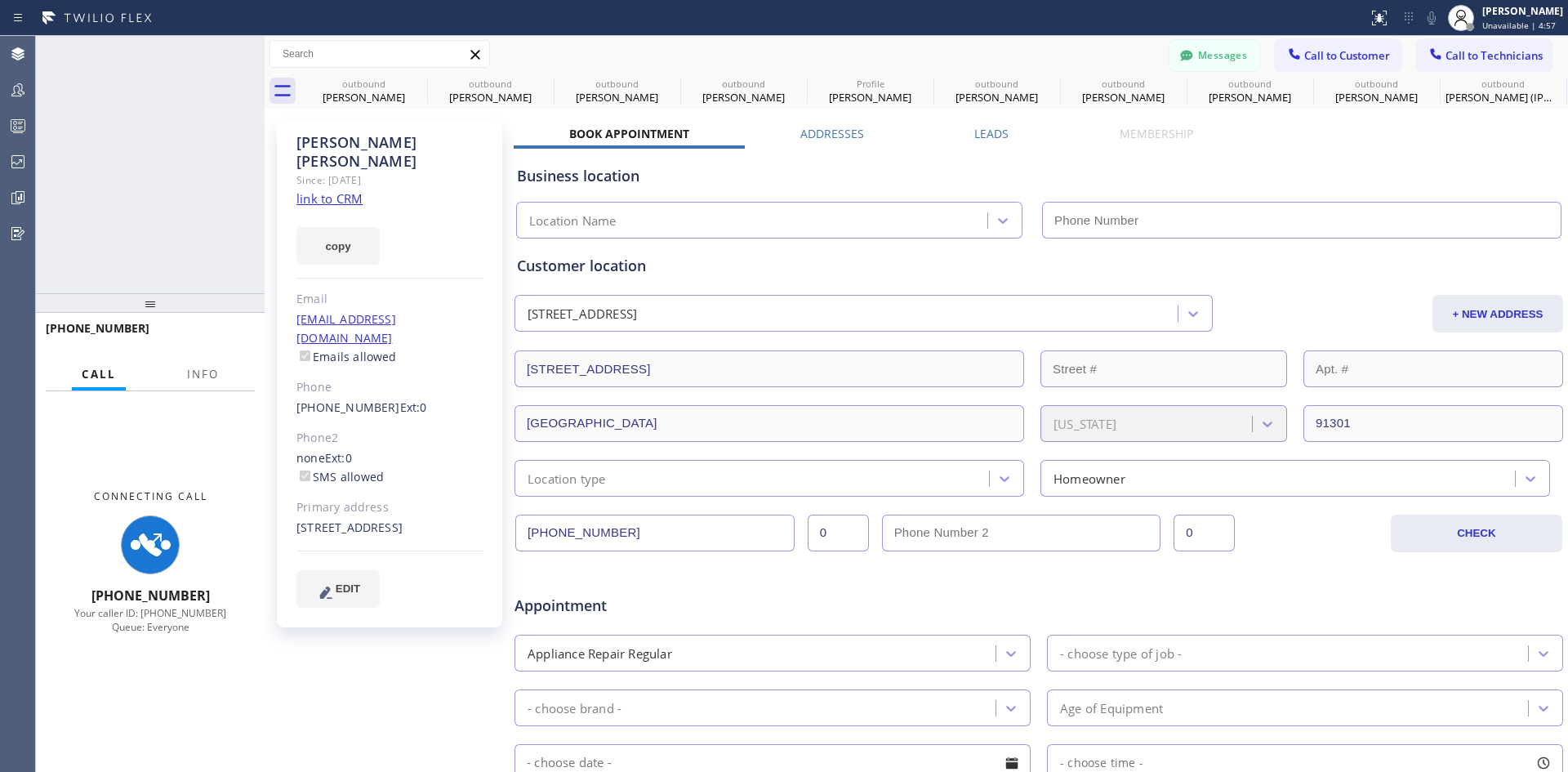
type input "[PHONE_NUMBER]"
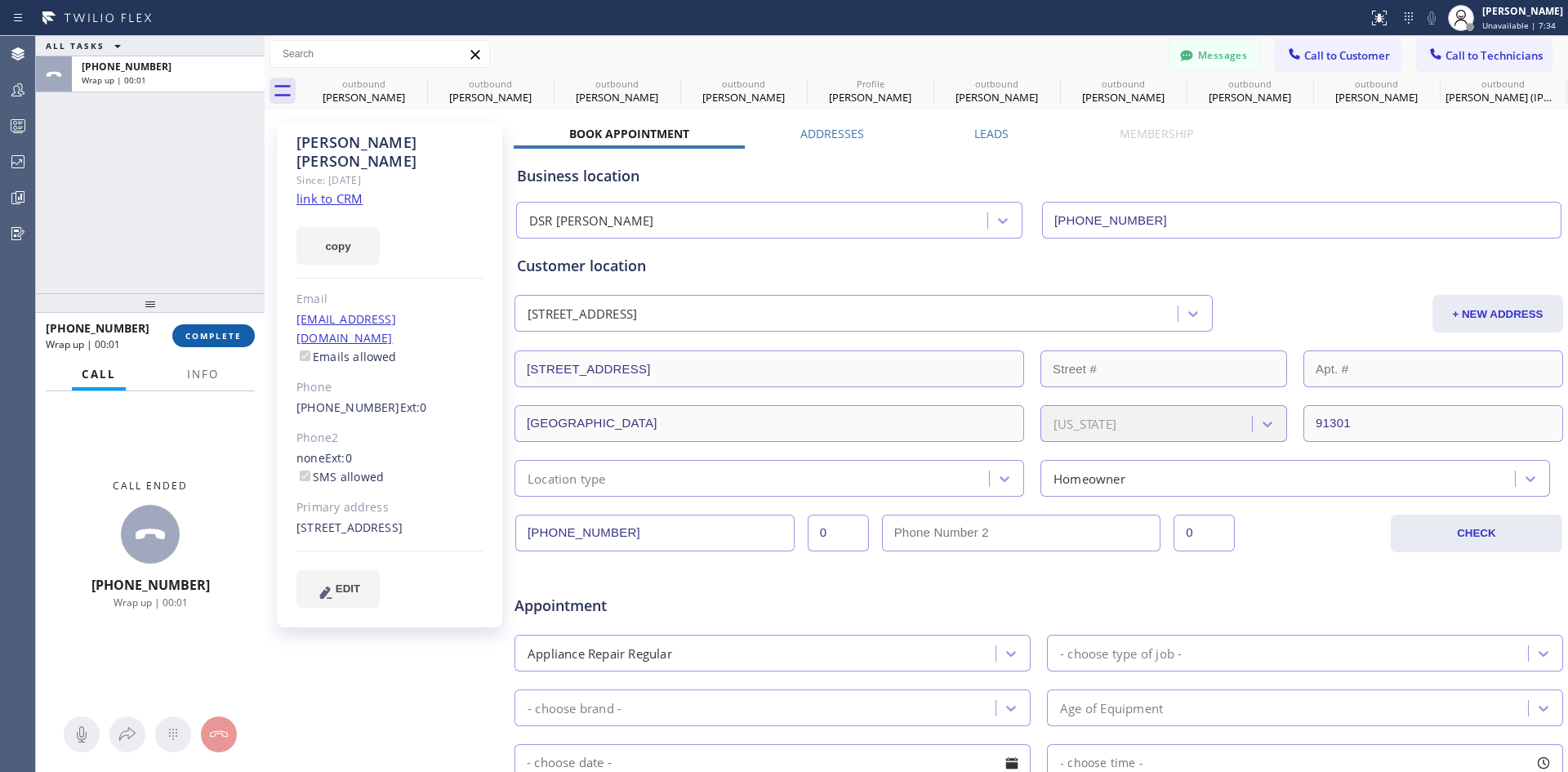
click at [219, 341] on span "COMPLETE" at bounding box center [213, 335] width 56 height 11
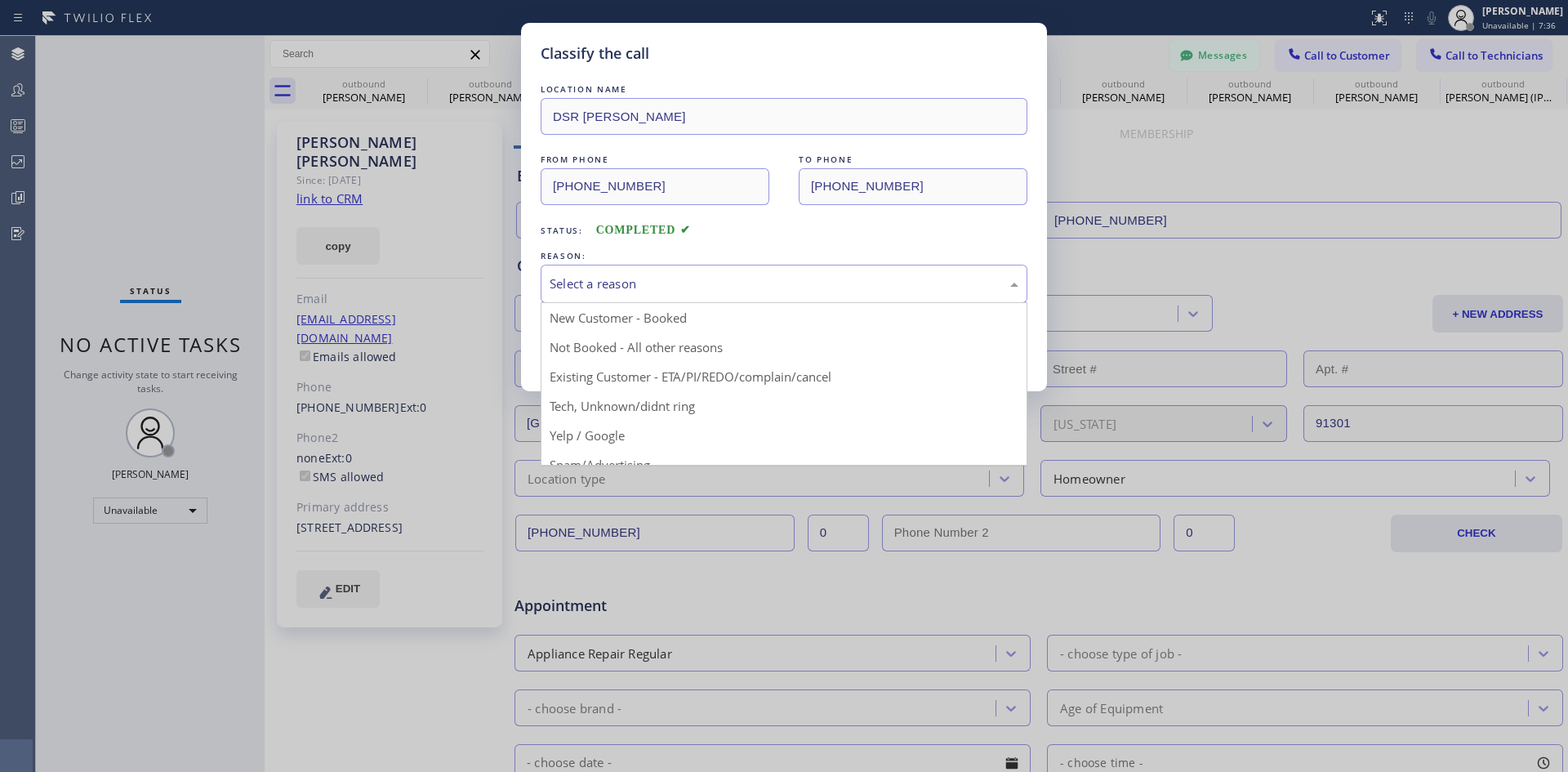
click at [768, 295] on div "Select a reason" at bounding box center [784, 284] width 487 height 39
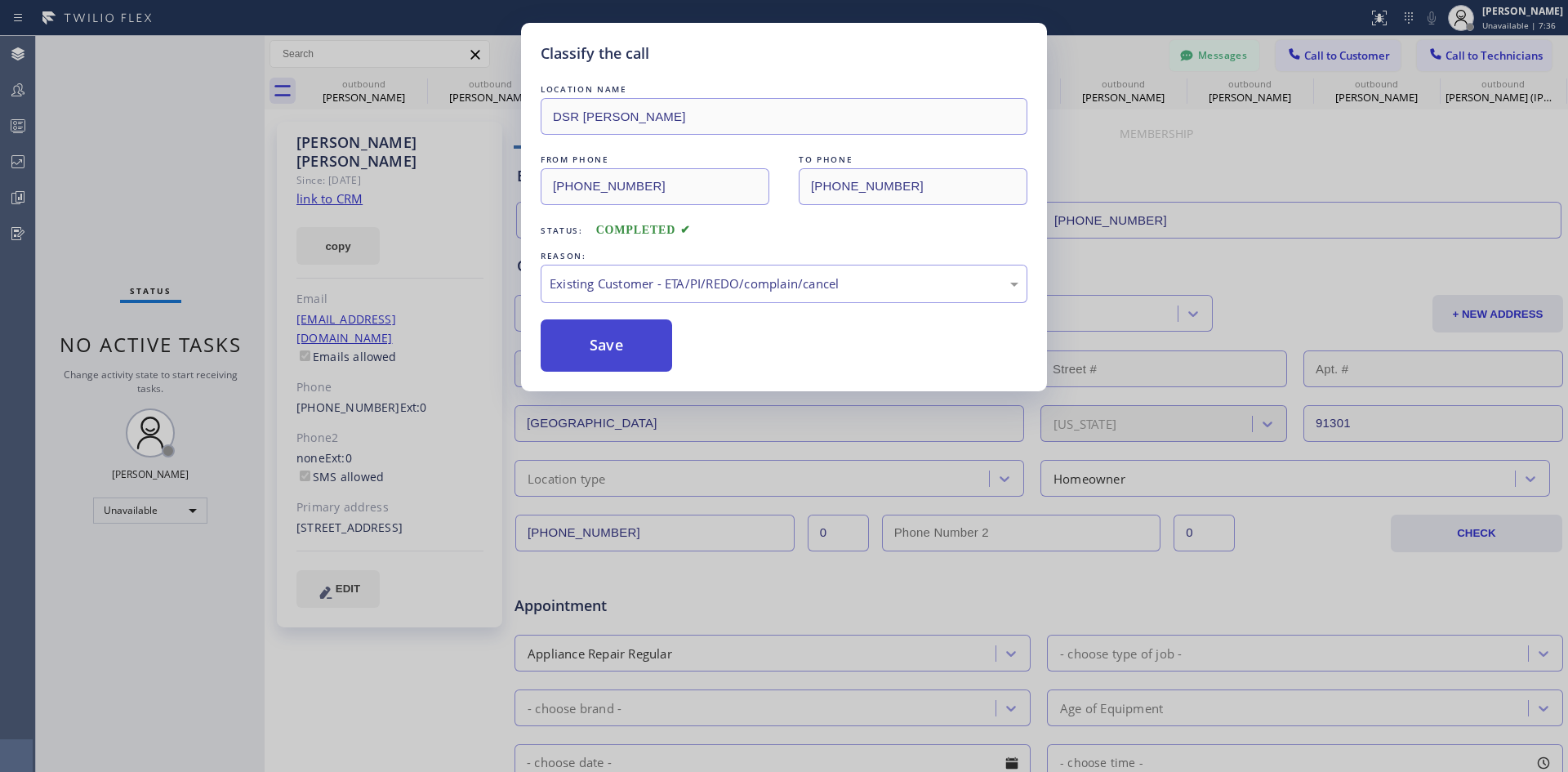
click at [616, 358] on button "Save" at bounding box center [606, 346] width 131 height 52
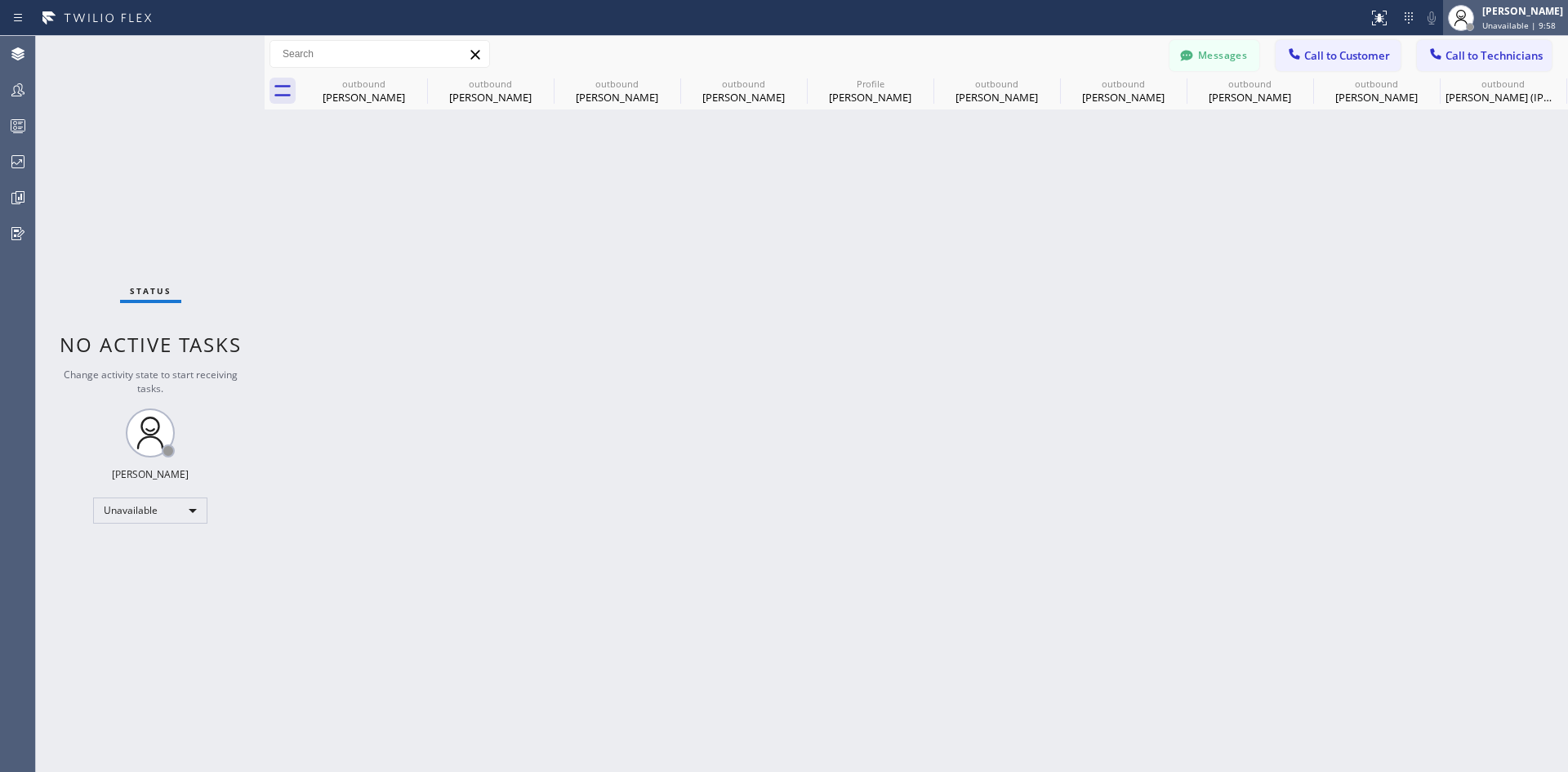
click at [1501, 28] on span "Unavailable | 9:58" at bounding box center [1519, 25] width 73 height 11
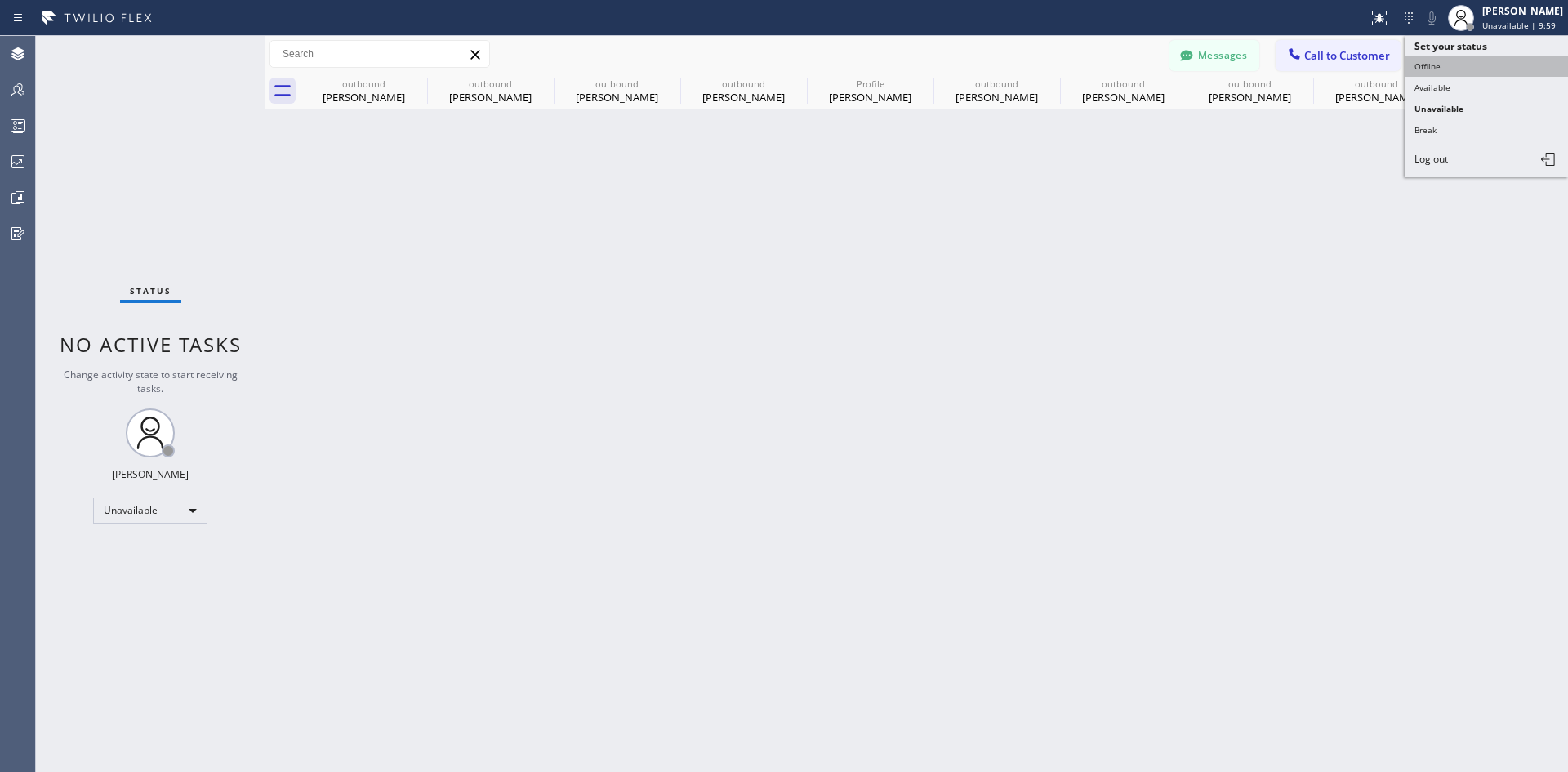
click at [1471, 57] on button "Offline" at bounding box center [1486, 65] width 164 height 21
